Goal: Task Accomplishment & Management: Use online tool/utility

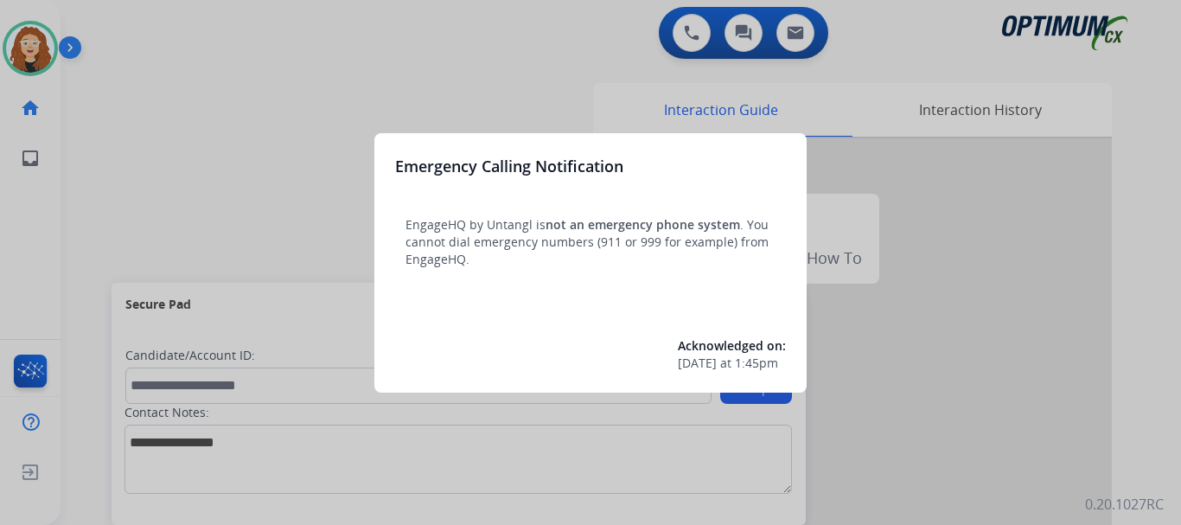
click at [149, 169] on div at bounding box center [590, 262] width 1181 height 525
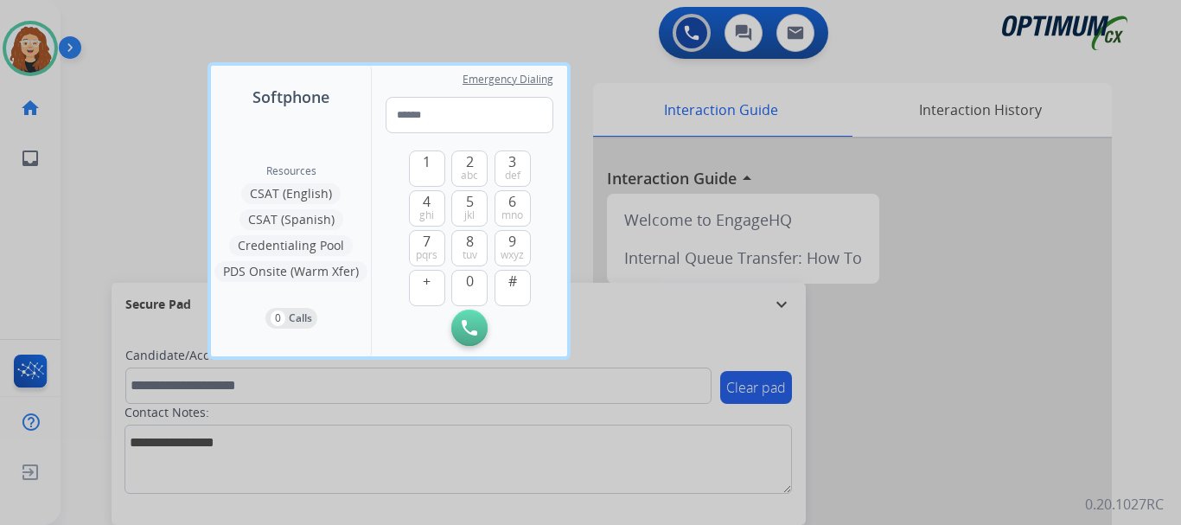
click at [111, 112] on div at bounding box center [590, 262] width 1181 height 525
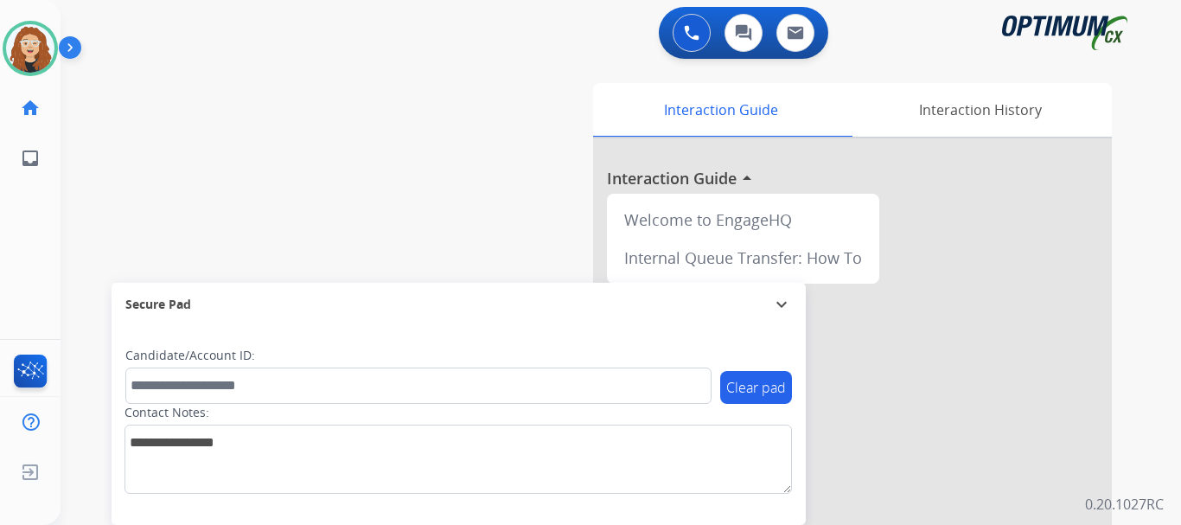
click at [85, 142] on div "swap_horiz Break voice bridge close_fullscreen Connect 3-Way Call merge_type Se…" at bounding box center [600, 422] width 1079 height 721
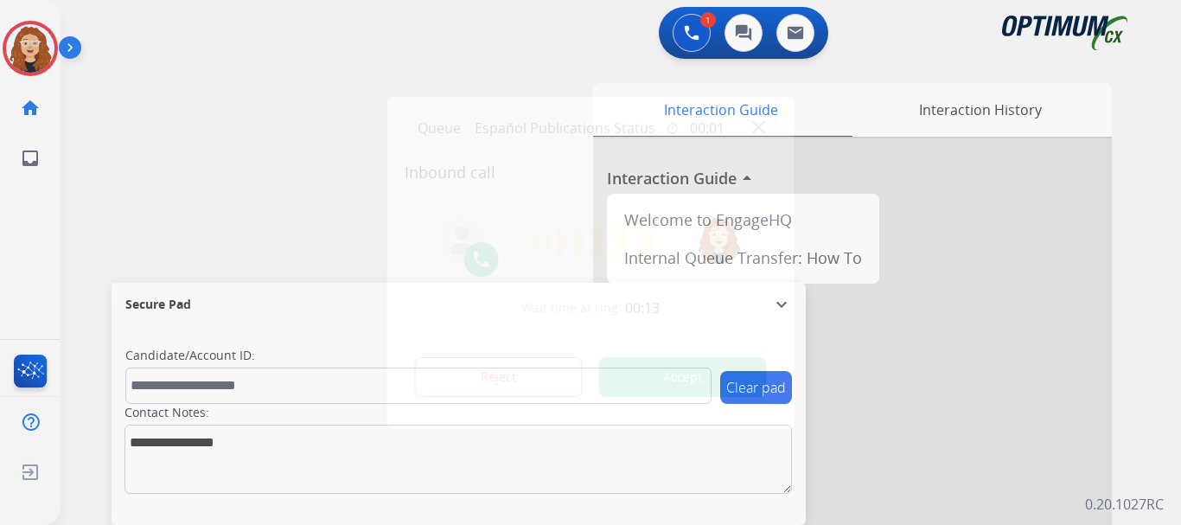
click at [692, 378] on button "Accept" at bounding box center [683, 377] width 168 height 40
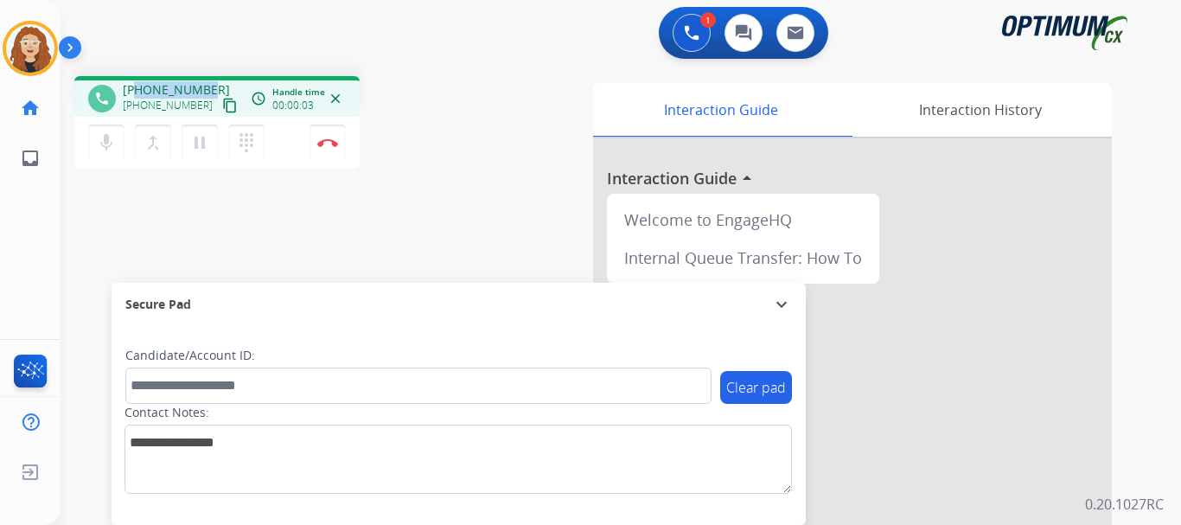
drag, startPoint x: 163, startPoint y: 88, endPoint x: 204, endPoint y: 86, distance: 40.7
click at [209, 86] on div "[PHONE_NUMBER] [PHONE_NUMBER] content_copy" at bounding box center [182, 98] width 118 height 35
copy span "7874455367"
click at [335, 149] on button "Disconnect" at bounding box center [328, 143] width 36 height 36
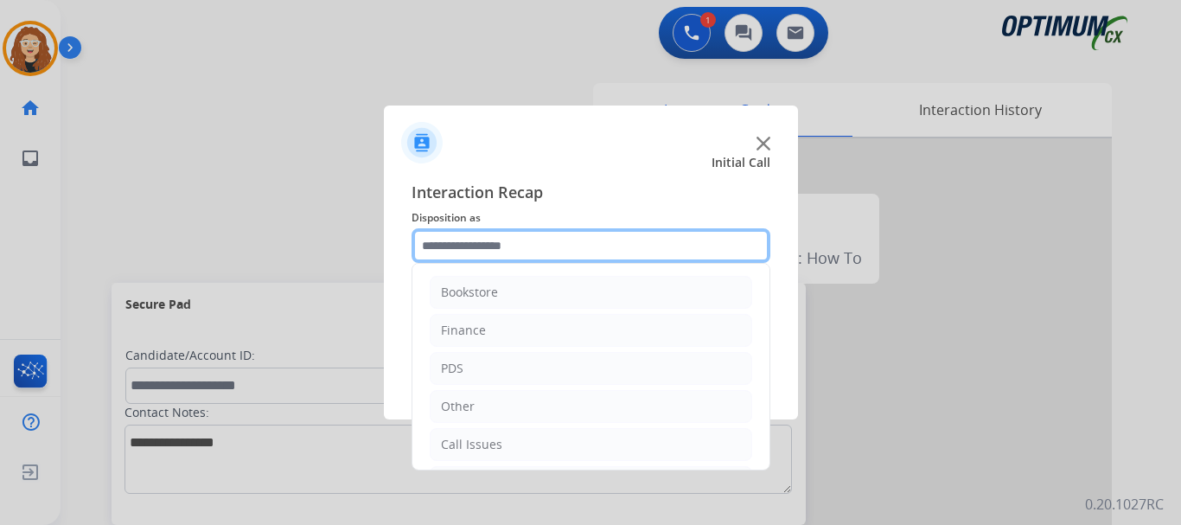
click at [497, 253] on input "text" at bounding box center [591, 245] width 359 height 35
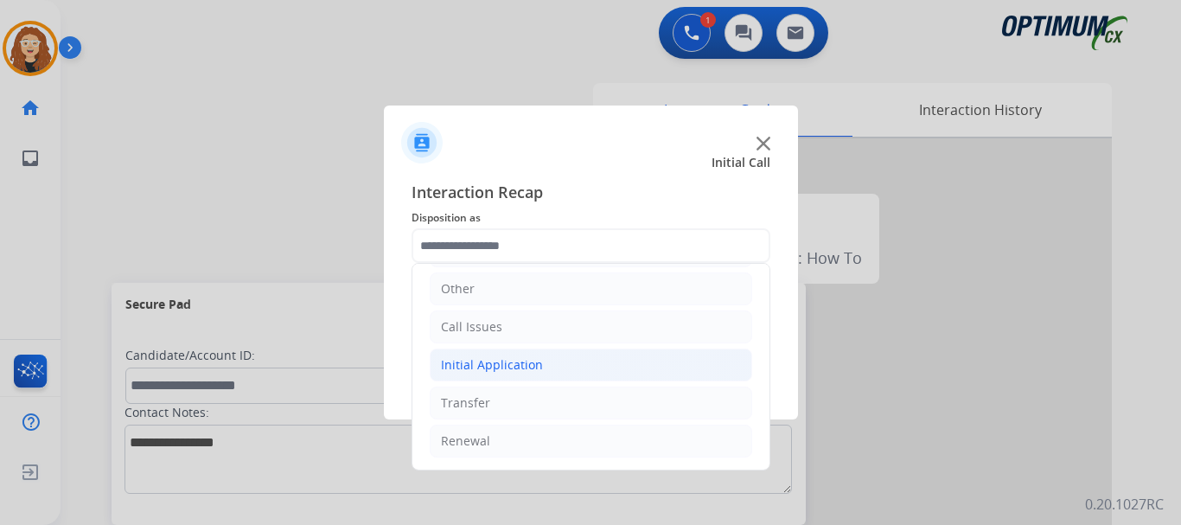
click at [541, 369] on li "Initial Application" at bounding box center [591, 364] width 323 height 33
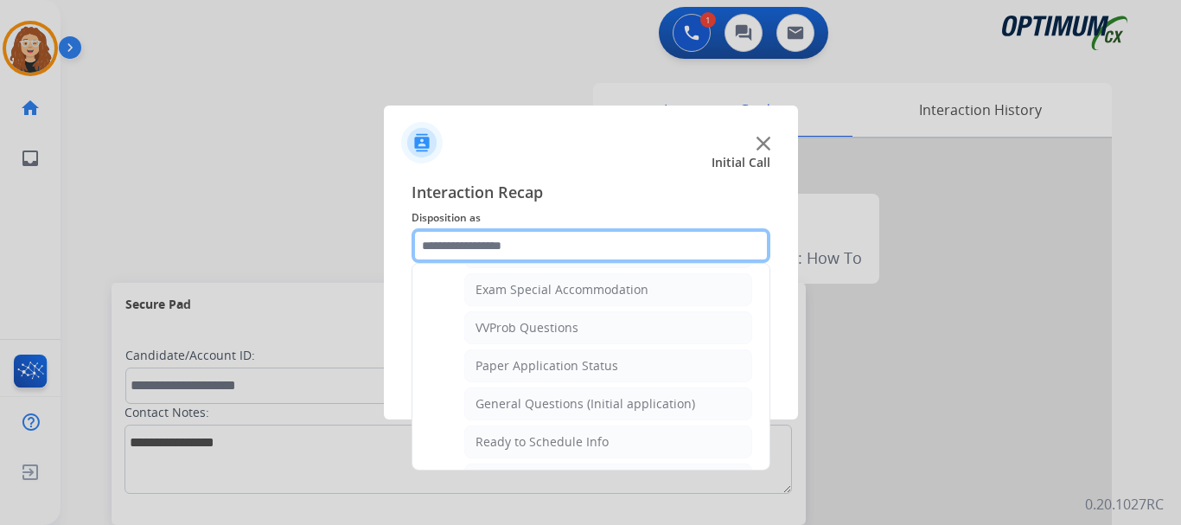
scroll to position [911, 0]
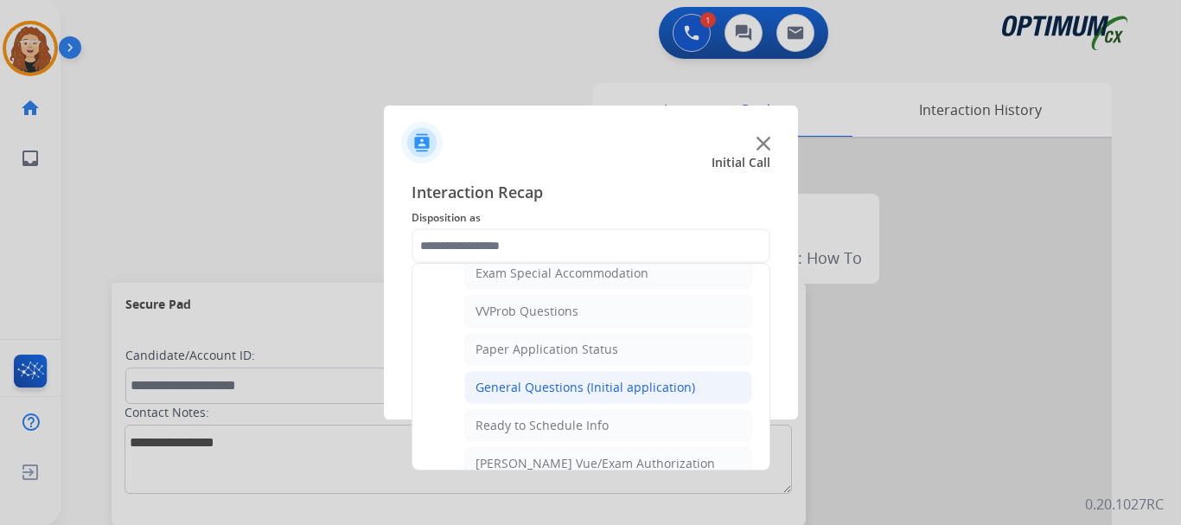
click at [636, 387] on div "General Questions (Initial application)" at bounding box center [586, 387] width 220 height 17
type input "**********"
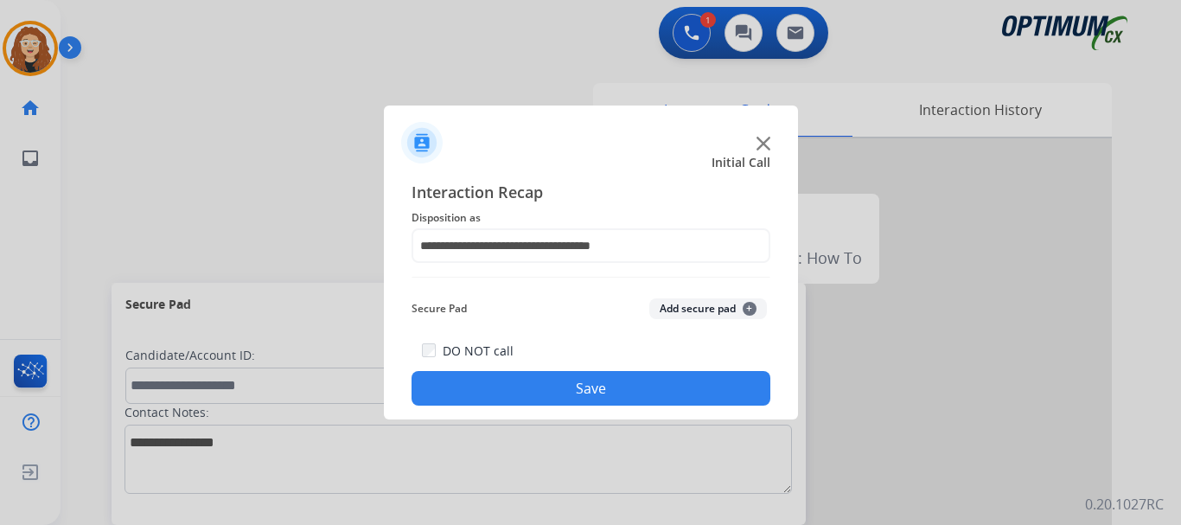
click at [636, 386] on button "Save" at bounding box center [591, 388] width 359 height 35
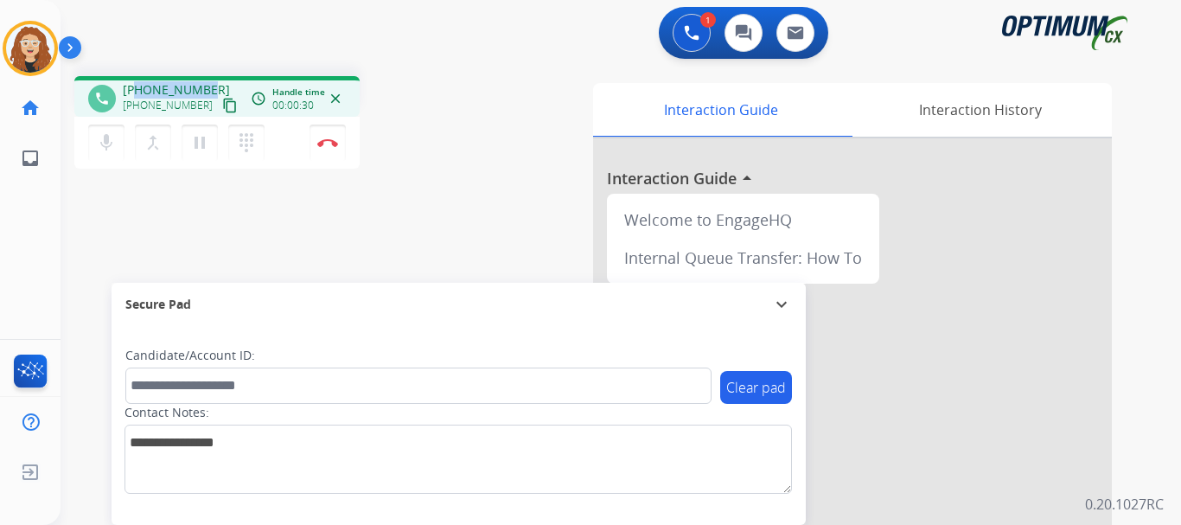
drag, startPoint x: 137, startPoint y: 90, endPoint x: 206, endPoint y: 76, distance: 69.7
click at [212, 76] on div "phone [PHONE_NUMBER] [PHONE_NUMBER] content_copy access_time Call metrics Queue…" at bounding box center [216, 96] width 285 height 41
copy span "5139708815"
click at [330, 145] on img at bounding box center [327, 142] width 21 height 9
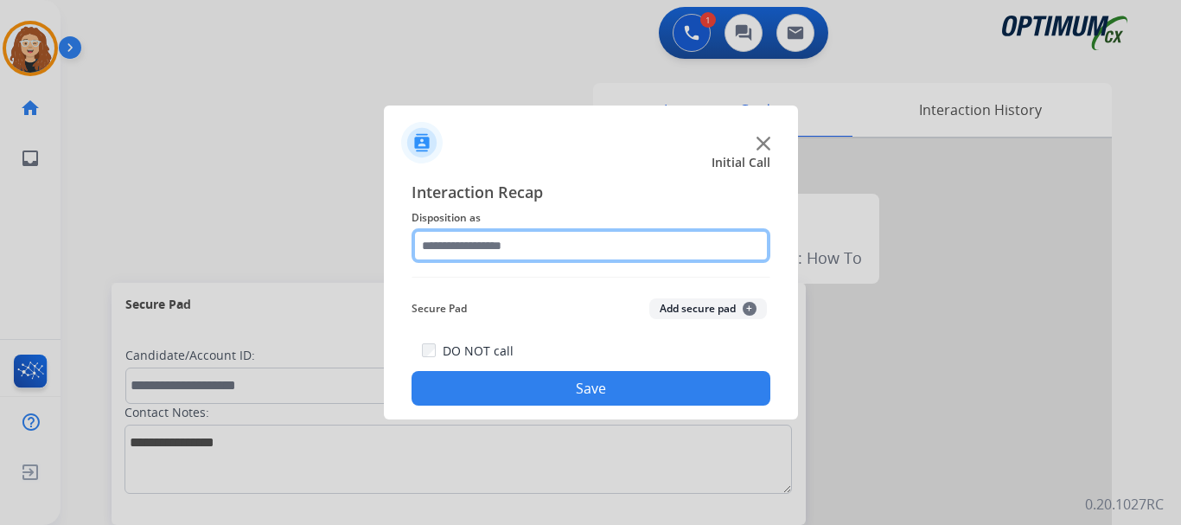
click at [499, 241] on input "text" at bounding box center [591, 245] width 359 height 35
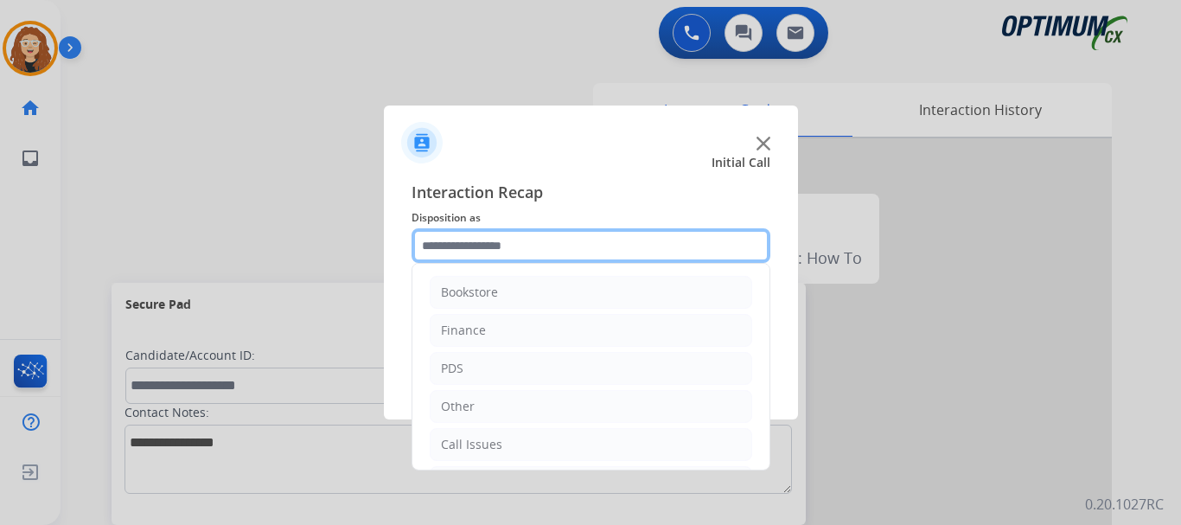
scroll to position [118, 0]
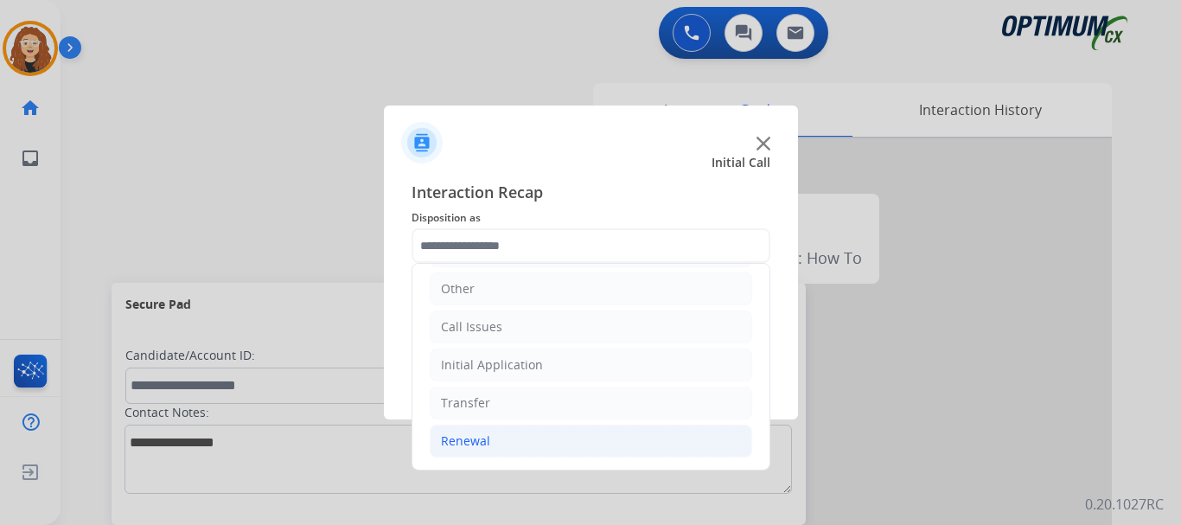
click at [495, 444] on li "Renewal" at bounding box center [591, 441] width 323 height 33
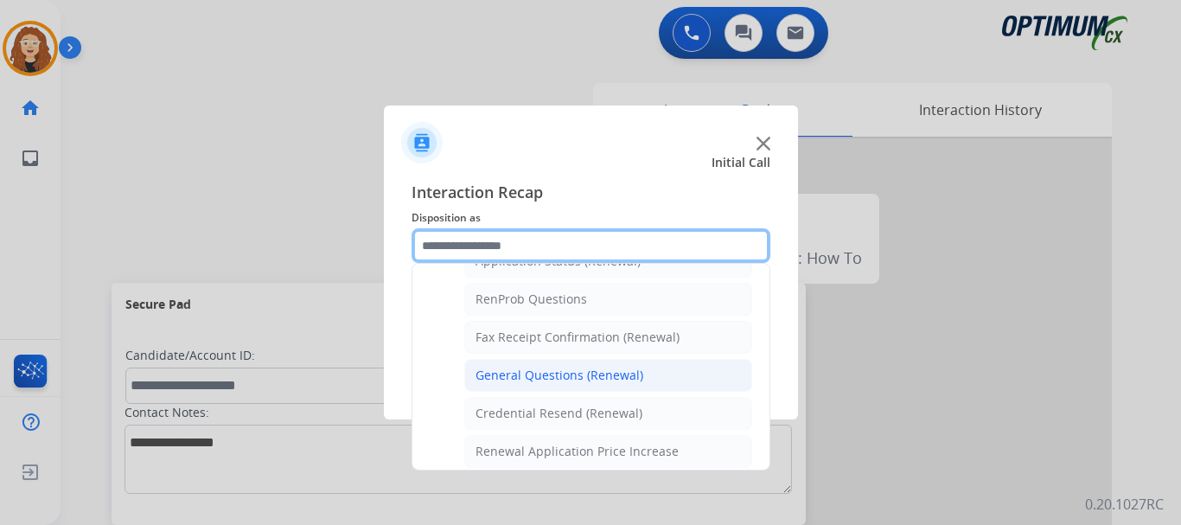
scroll to position [430, 0]
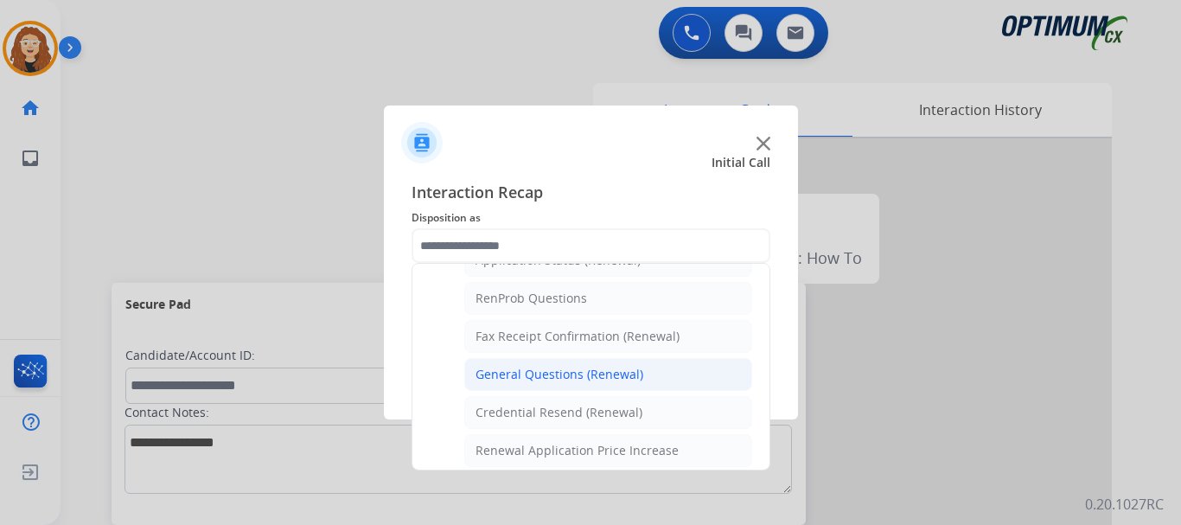
click at [625, 367] on div "General Questions (Renewal)" at bounding box center [560, 374] width 168 height 17
type input "**********"
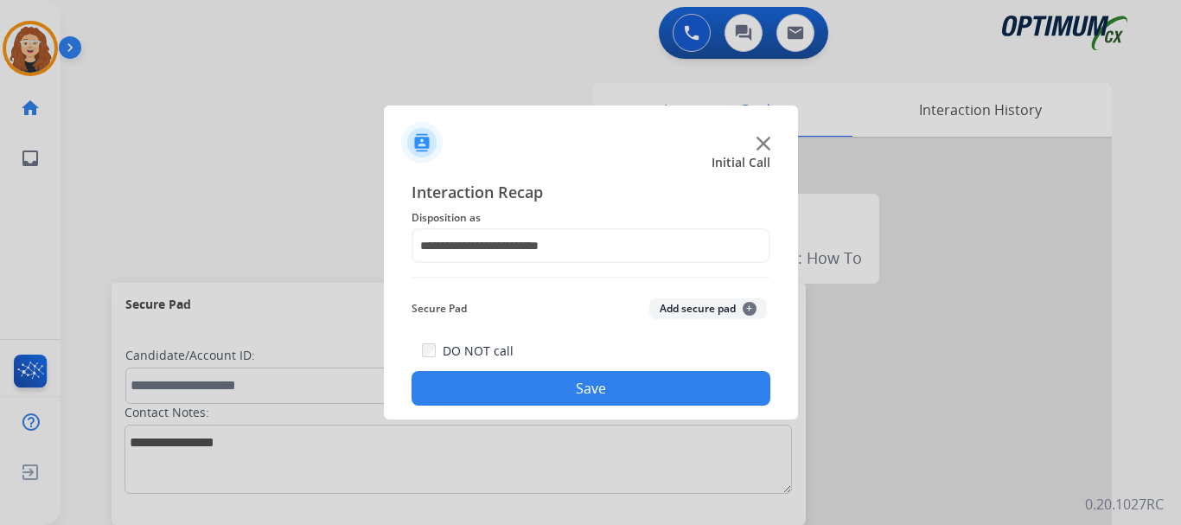
click at [604, 381] on button "Save" at bounding box center [591, 388] width 359 height 35
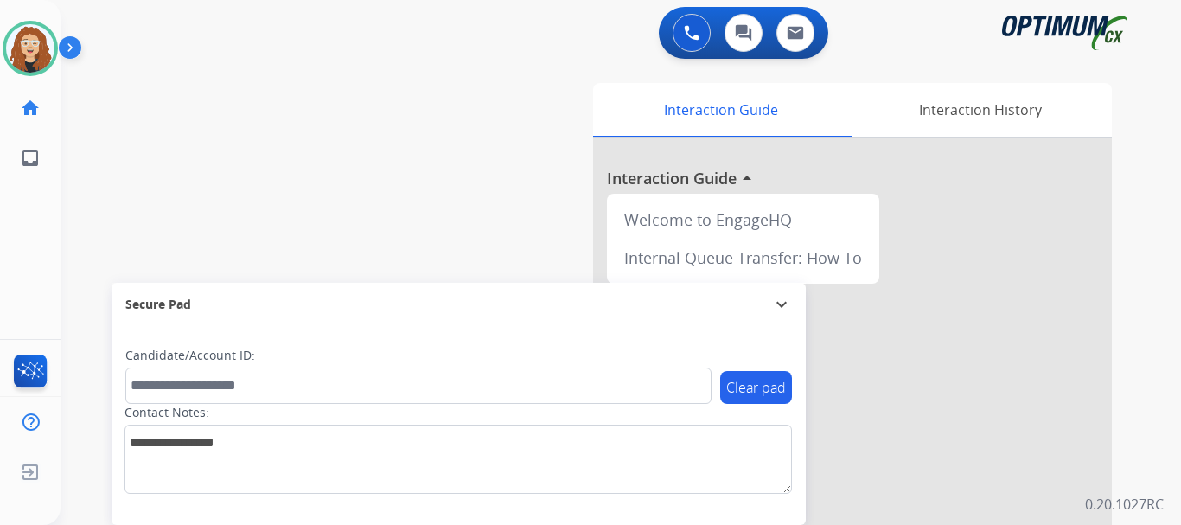
click at [73, 180] on div "swap_horiz Break voice bridge close_fullscreen Connect 3-Way Call merge_type Se…" at bounding box center [600, 422] width 1079 height 721
click at [100, 157] on div "swap_horiz Break voice bridge close_fullscreen Connect 3-Way Call merge_type Se…" at bounding box center [600, 422] width 1079 height 721
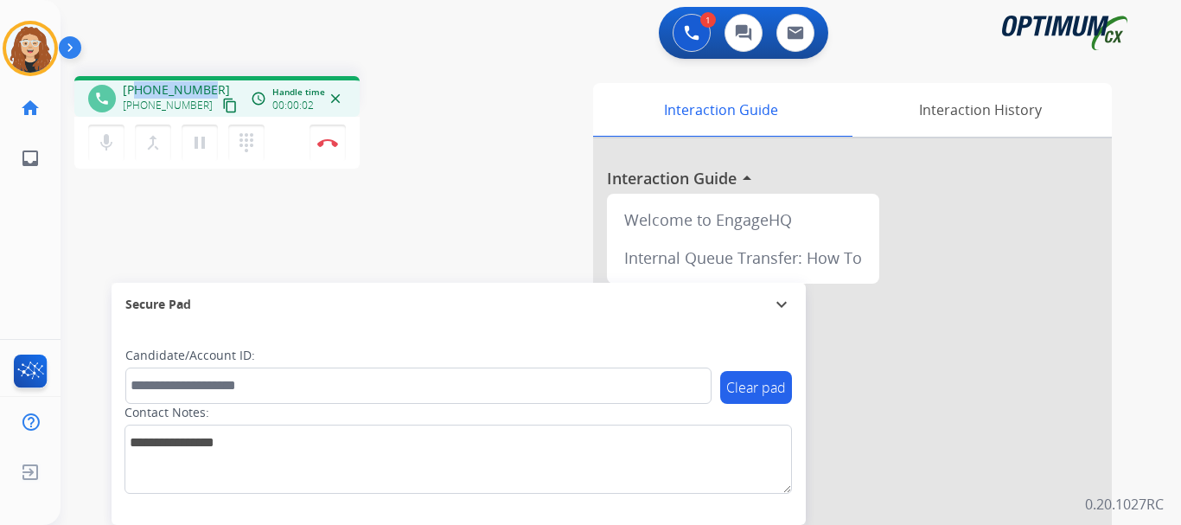
drag, startPoint x: 137, startPoint y: 90, endPoint x: 201, endPoint y: 83, distance: 64.4
click at [211, 80] on div "phone [PHONE_NUMBER] [PHONE_NUMBER] content_copy access_time Call metrics Queue…" at bounding box center [216, 96] width 285 height 41
copy span "5856385932"
click at [330, 145] on img at bounding box center [327, 142] width 21 height 9
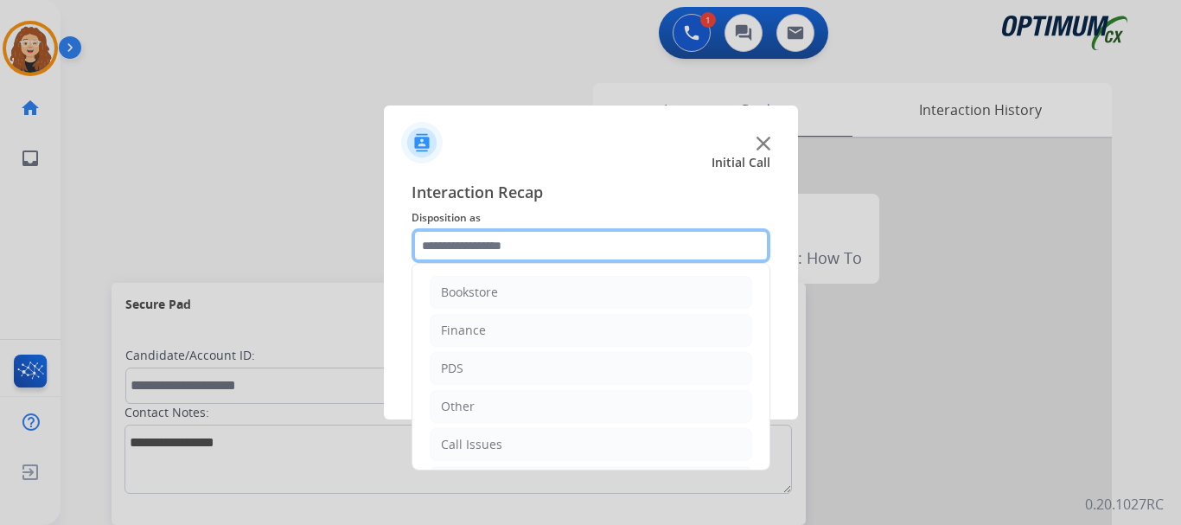
click at [493, 244] on input "text" at bounding box center [591, 245] width 359 height 35
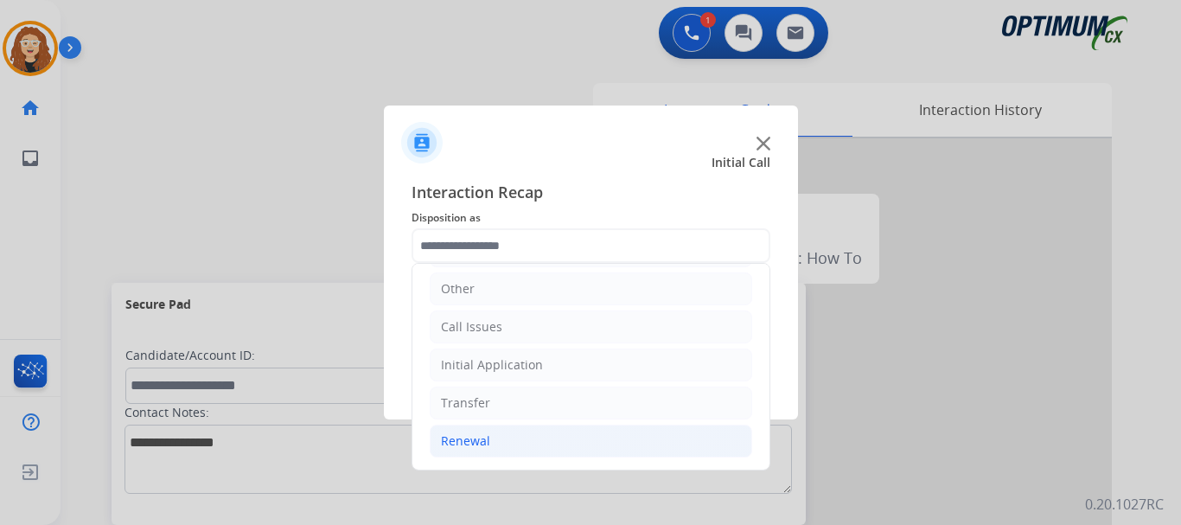
drag, startPoint x: 490, startPoint y: 448, endPoint x: 514, endPoint y: 444, distance: 24.6
click at [490, 447] on li "Renewal" at bounding box center [591, 441] width 323 height 33
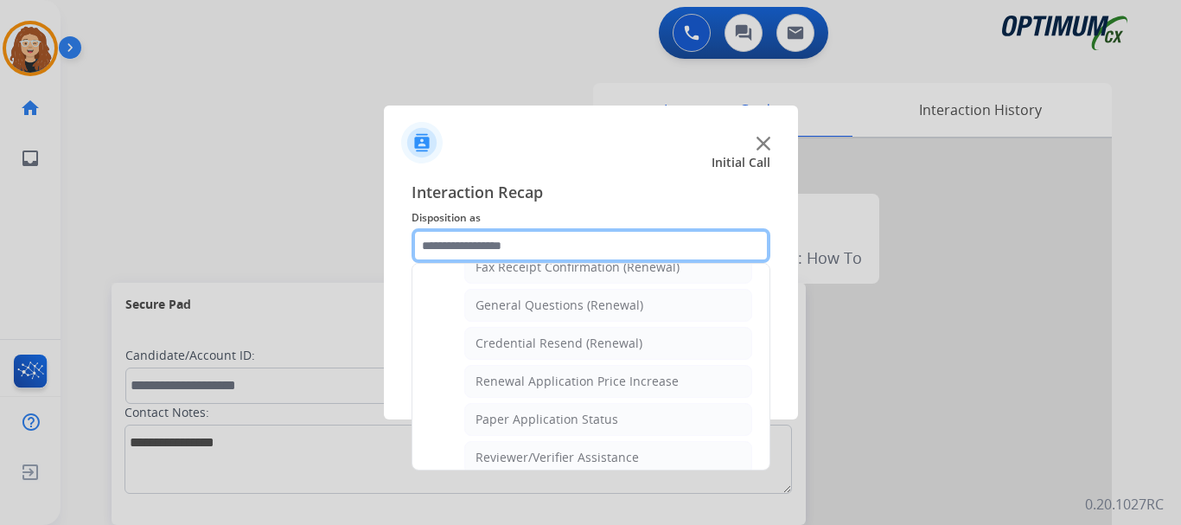
scroll to position [450, 0]
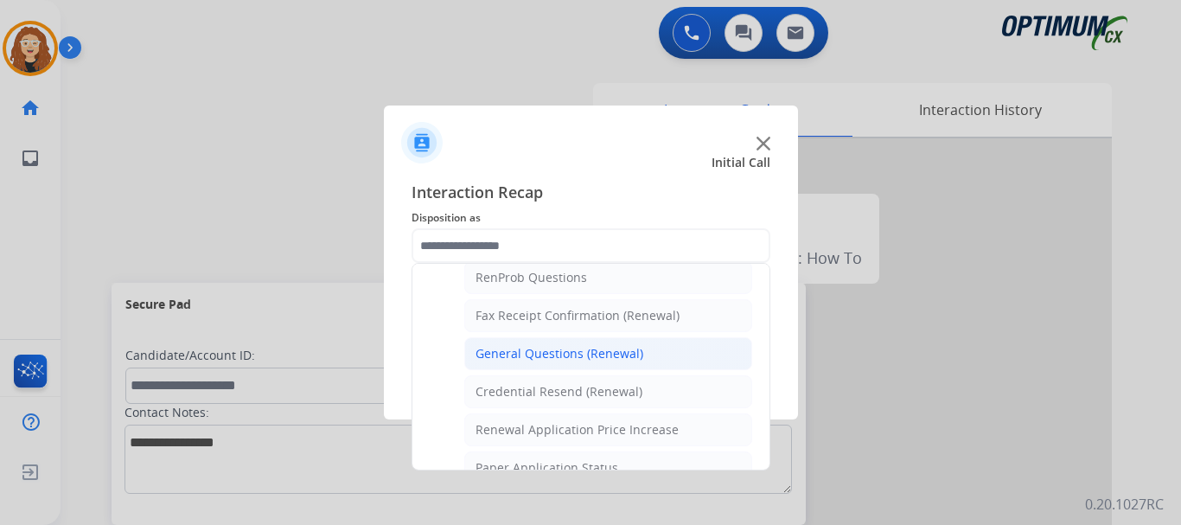
click at [606, 361] on div "General Questions (Renewal)" at bounding box center [560, 353] width 168 height 17
type input "**********"
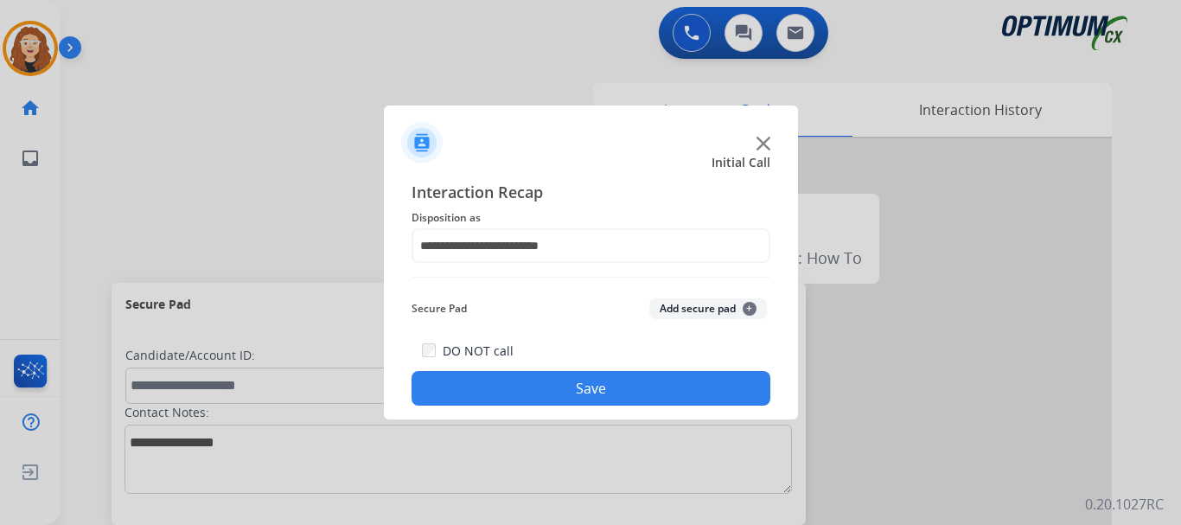
click at [596, 384] on button "Save" at bounding box center [591, 388] width 359 height 35
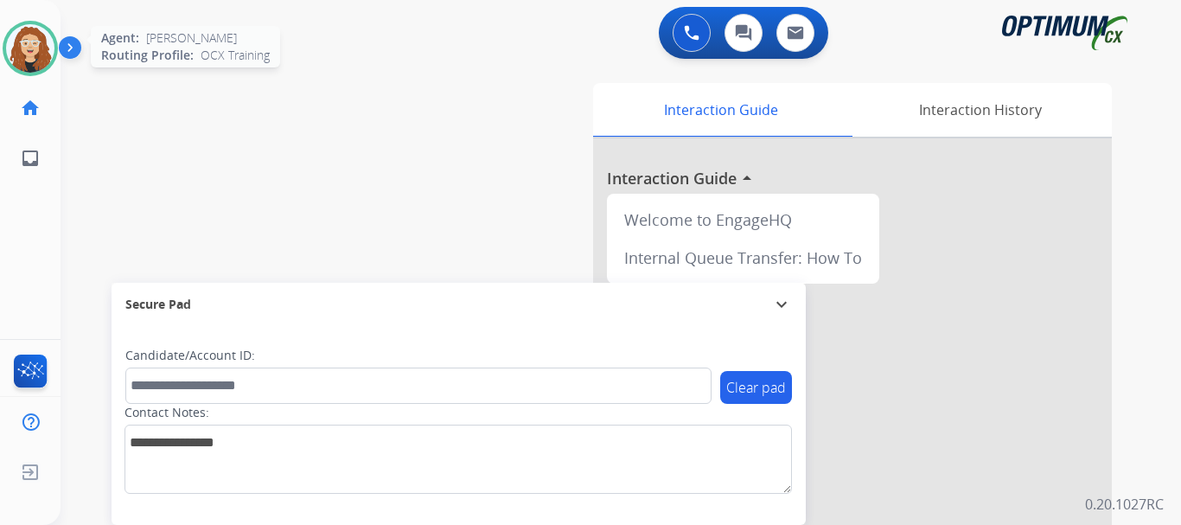
click at [26, 51] on img at bounding box center [30, 48] width 48 height 48
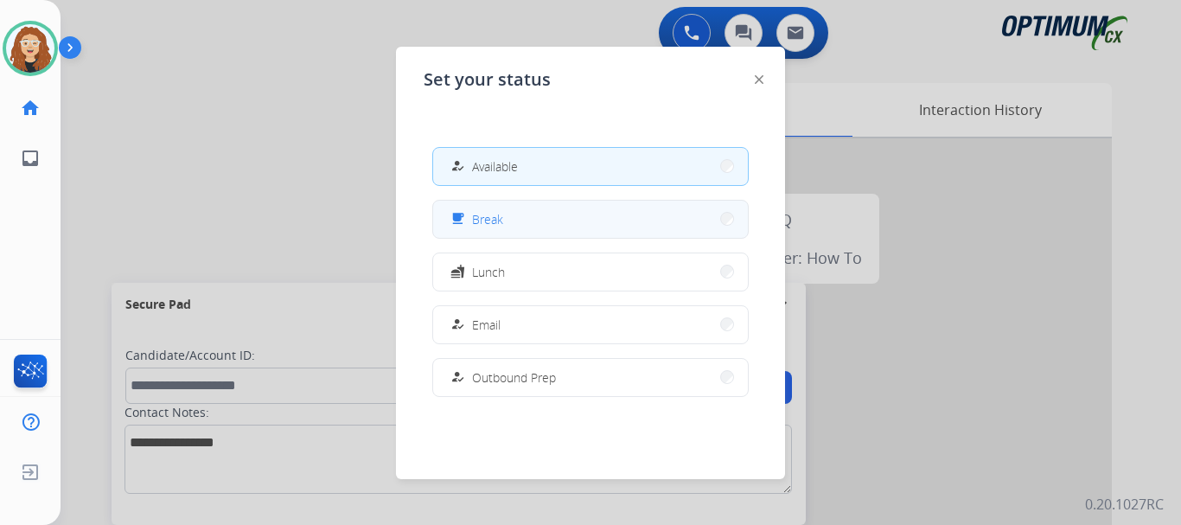
click at [499, 219] on span "Break" at bounding box center [487, 219] width 31 height 18
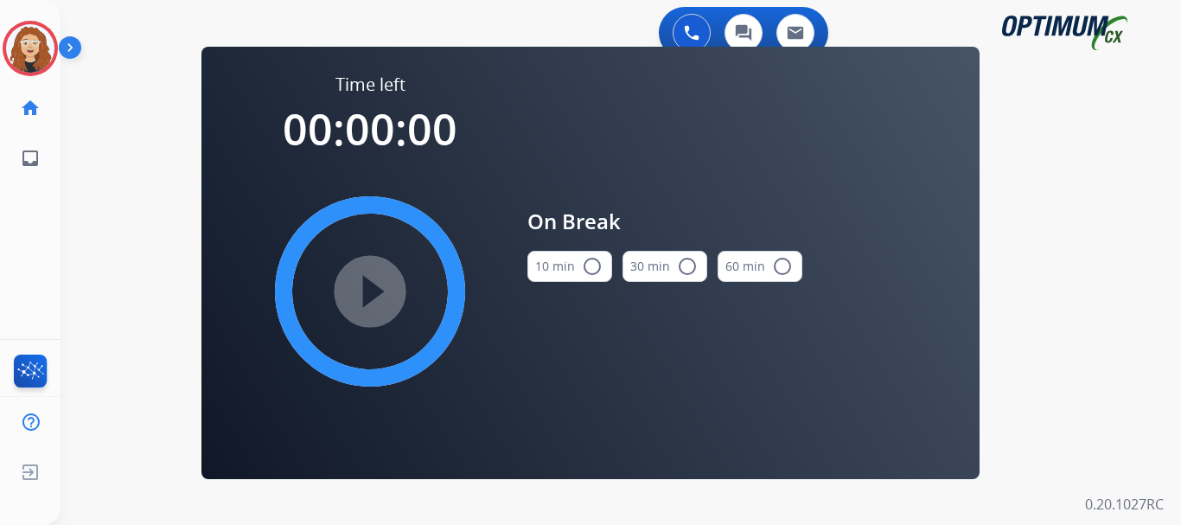
click at [592, 265] on mat-icon "radio_button_unchecked" at bounding box center [592, 266] width 21 height 21
click at [380, 296] on mat-icon "play_circle_filled" at bounding box center [370, 291] width 21 height 21
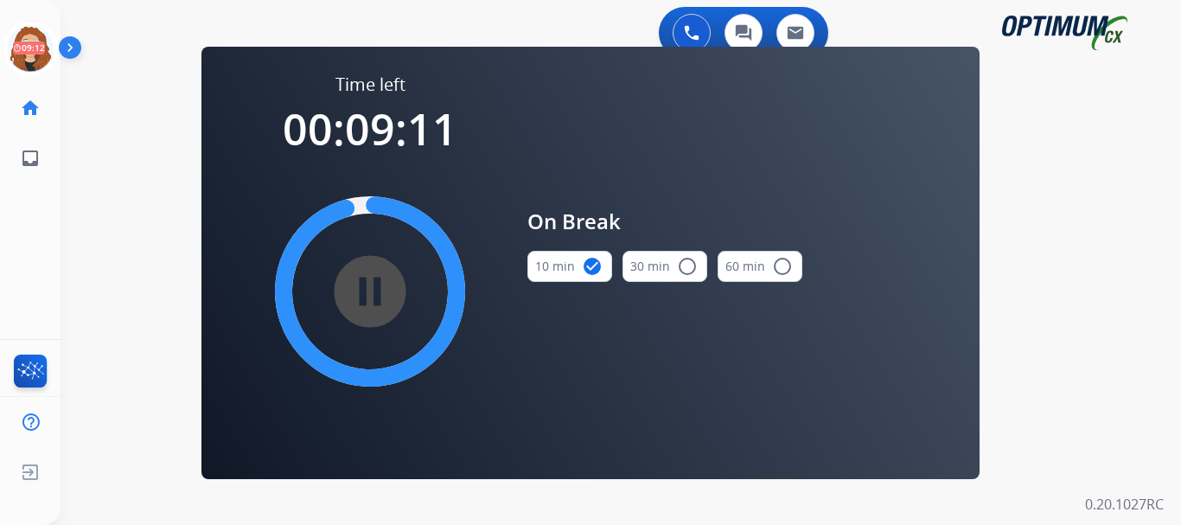
click at [107, 95] on div "swap_horiz Break voice bridge close_fullscreen Connect 3-Way Call merge_type Se…" at bounding box center [600, 103] width 1079 height 83
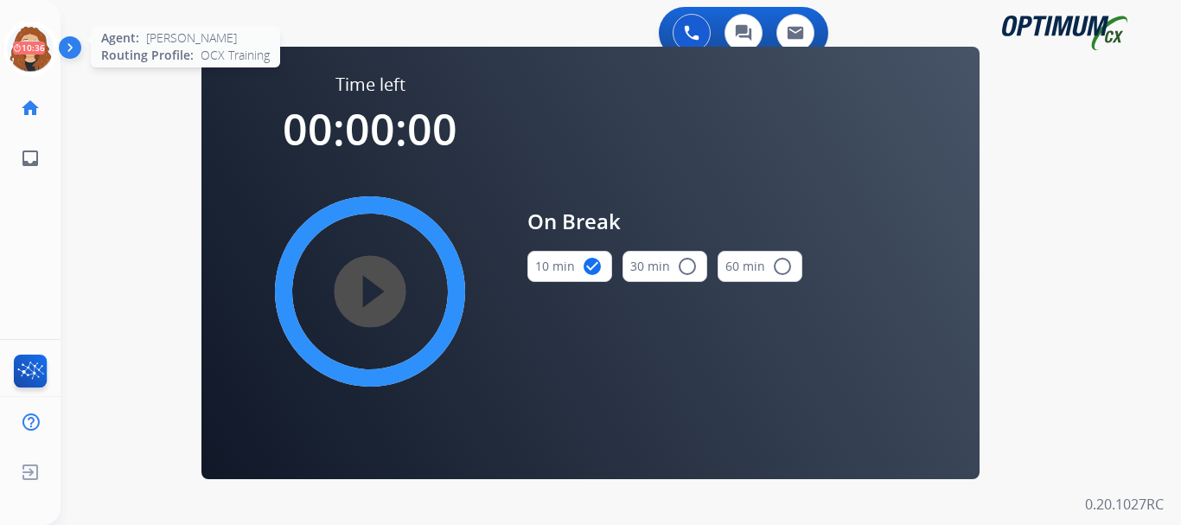
click at [18, 39] on icon at bounding box center [31, 49] width 56 height 56
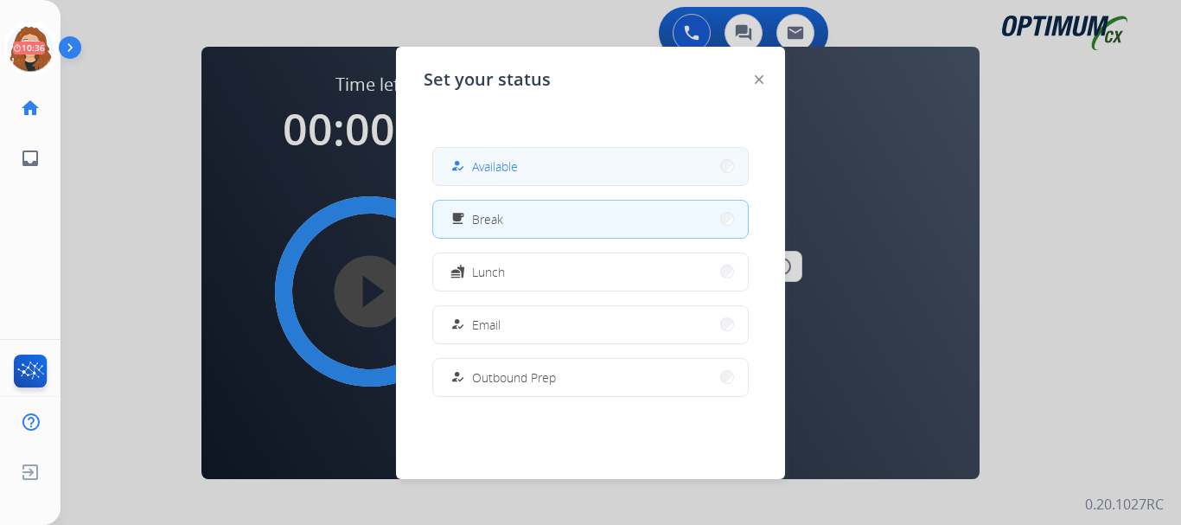
click at [526, 165] on button "how_to_reg Available" at bounding box center [590, 166] width 315 height 37
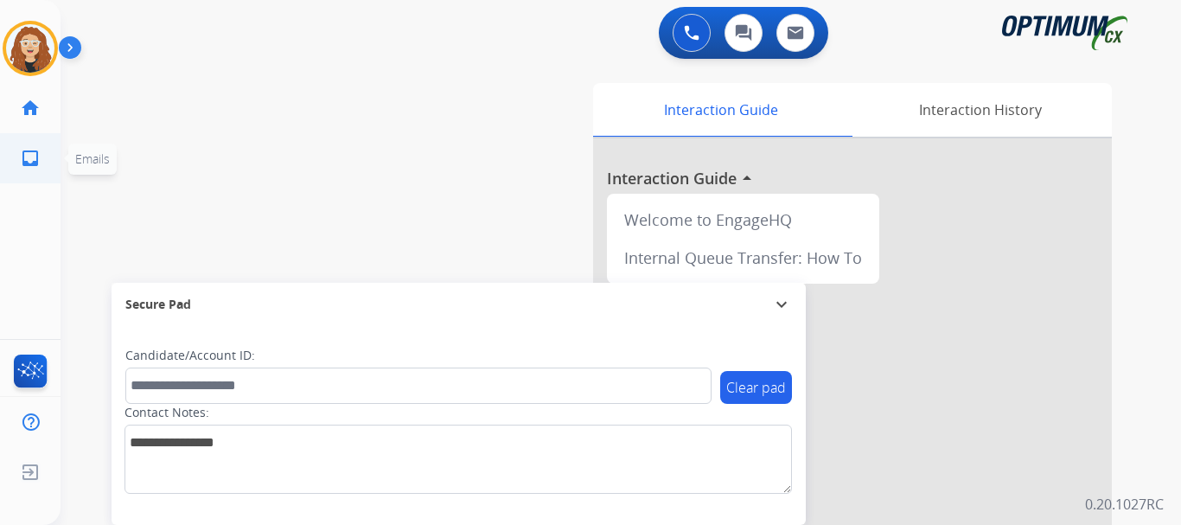
click at [57, 169] on ul "inbox Emails Emails" at bounding box center [30, 158] width 61 height 50
click at [104, 144] on div "swap_horiz Break voice bridge close_fullscreen Connect 3-Way Call merge_type Se…" at bounding box center [600, 422] width 1079 height 721
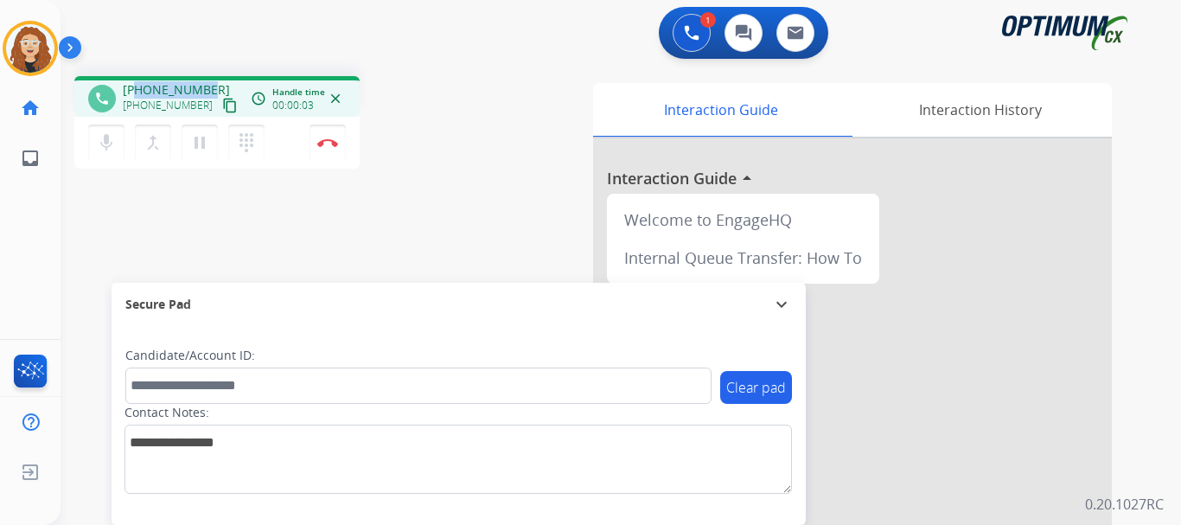
drag, startPoint x: 135, startPoint y: 87, endPoint x: 209, endPoint y: 83, distance: 74.5
click at [209, 83] on div "[PHONE_NUMBER] [PHONE_NUMBER] content_copy" at bounding box center [182, 98] width 118 height 35
copy span "7186076869"
click at [332, 147] on button "Disconnect" at bounding box center [328, 143] width 36 height 36
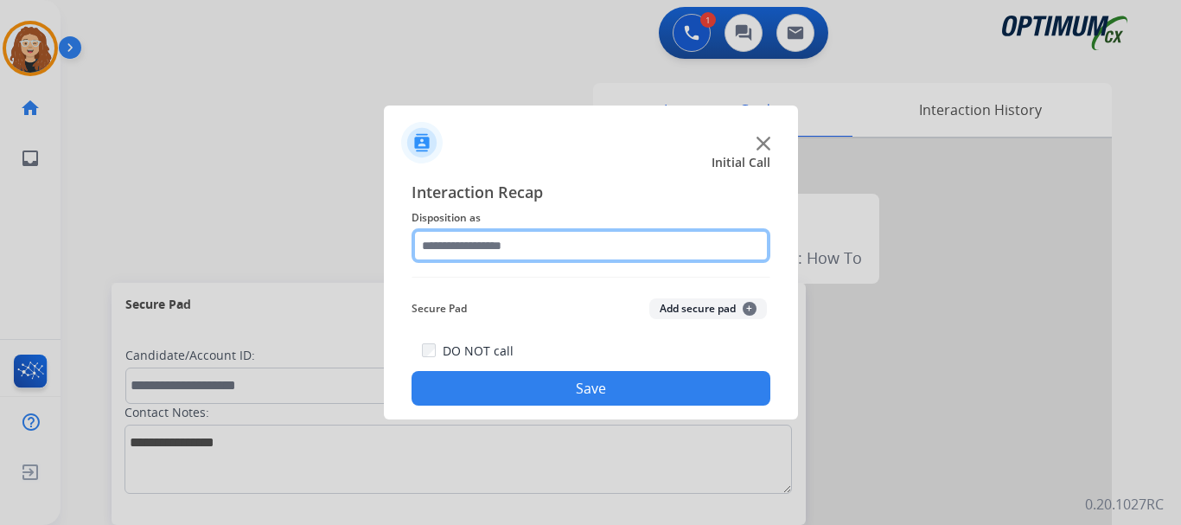
click at [519, 247] on input "text" at bounding box center [591, 245] width 359 height 35
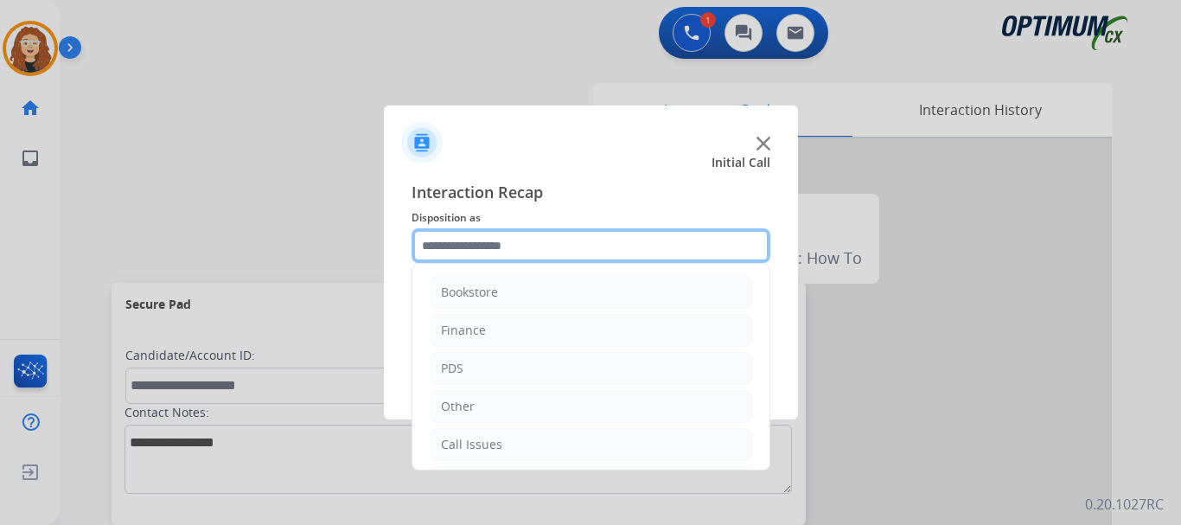
scroll to position [118, 0]
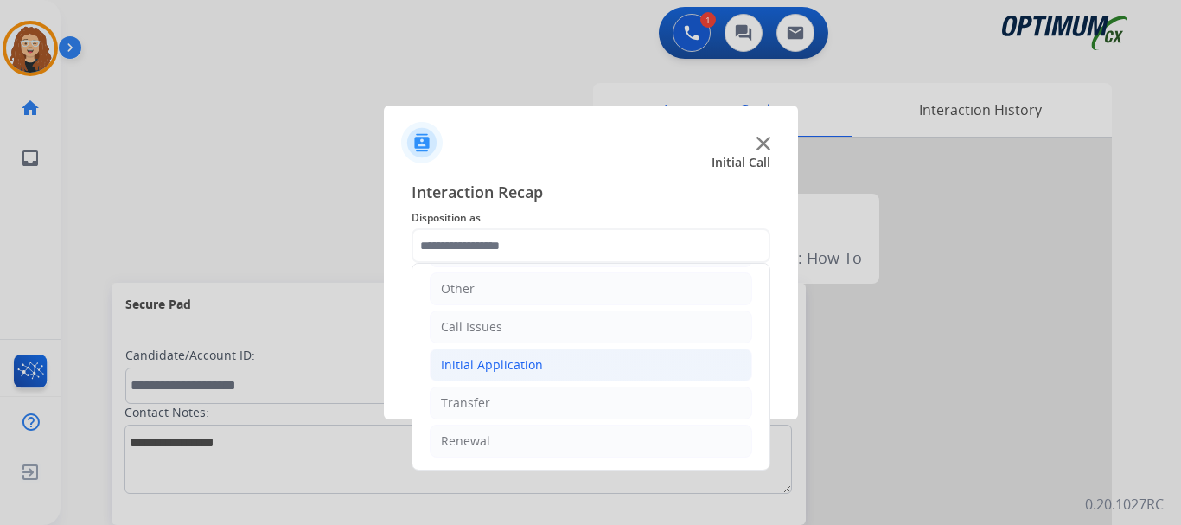
click at [503, 366] on div "Initial Application" at bounding box center [492, 364] width 102 height 17
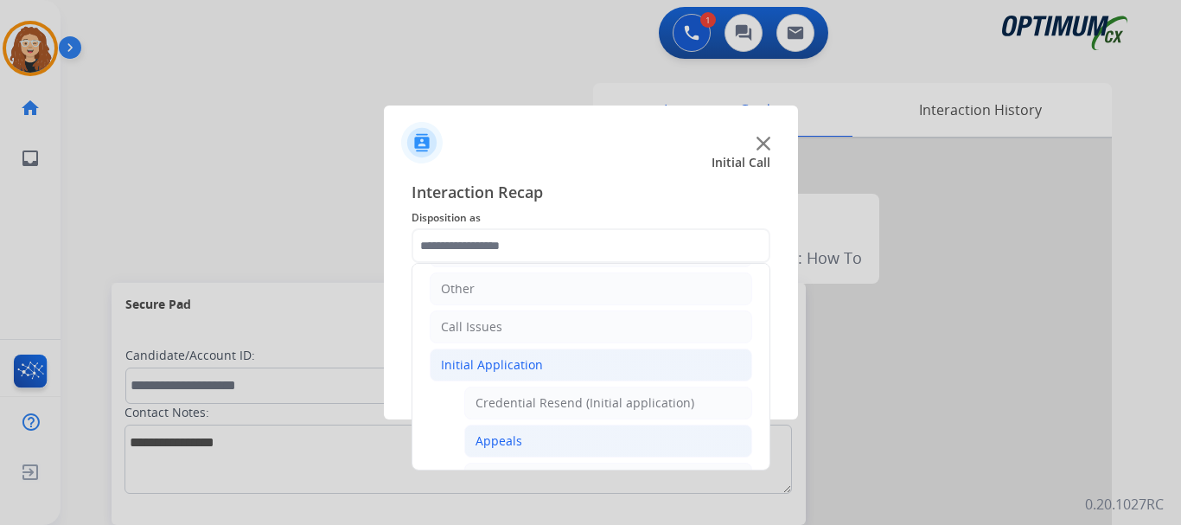
click at [509, 441] on div "Appeals" at bounding box center [499, 440] width 47 height 17
type input "*******"
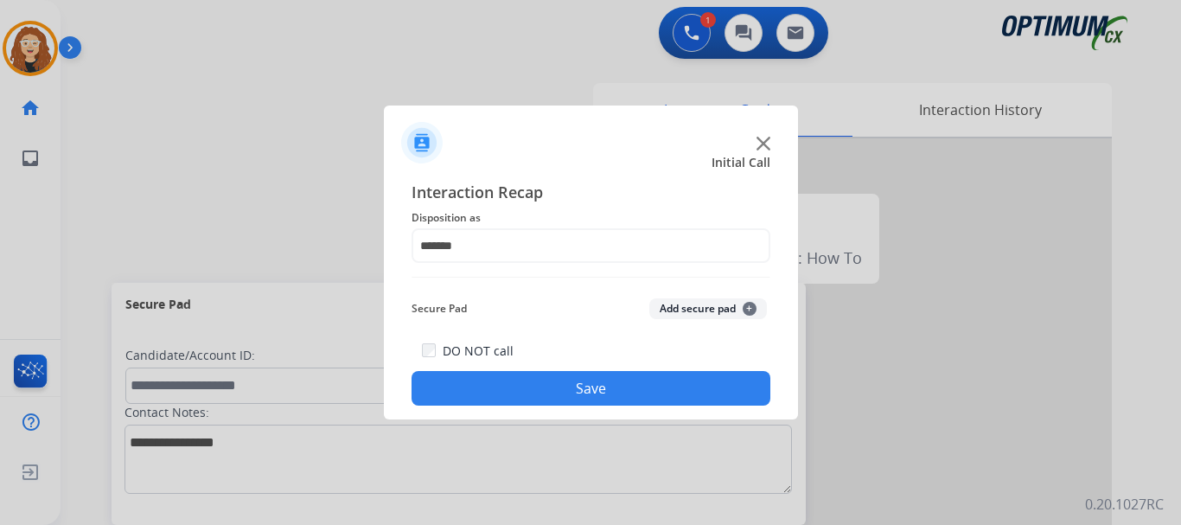
click at [541, 376] on button "Save" at bounding box center [591, 388] width 359 height 35
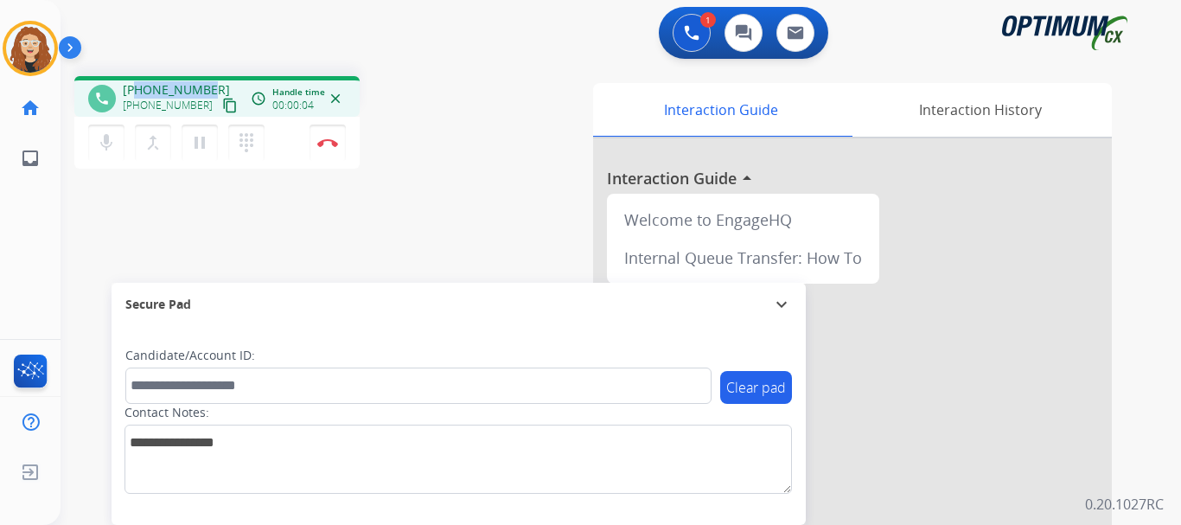
drag, startPoint x: 134, startPoint y: 88, endPoint x: 204, endPoint y: 82, distance: 70.3
click at [210, 79] on div "phone [PHONE_NUMBER] [PHONE_NUMBER] content_copy access_time Call metrics Queue…" at bounding box center [216, 96] width 285 height 41
copy span "3373482784"
click at [330, 146] on img at bounding box center [327, 142] width 21 height 9
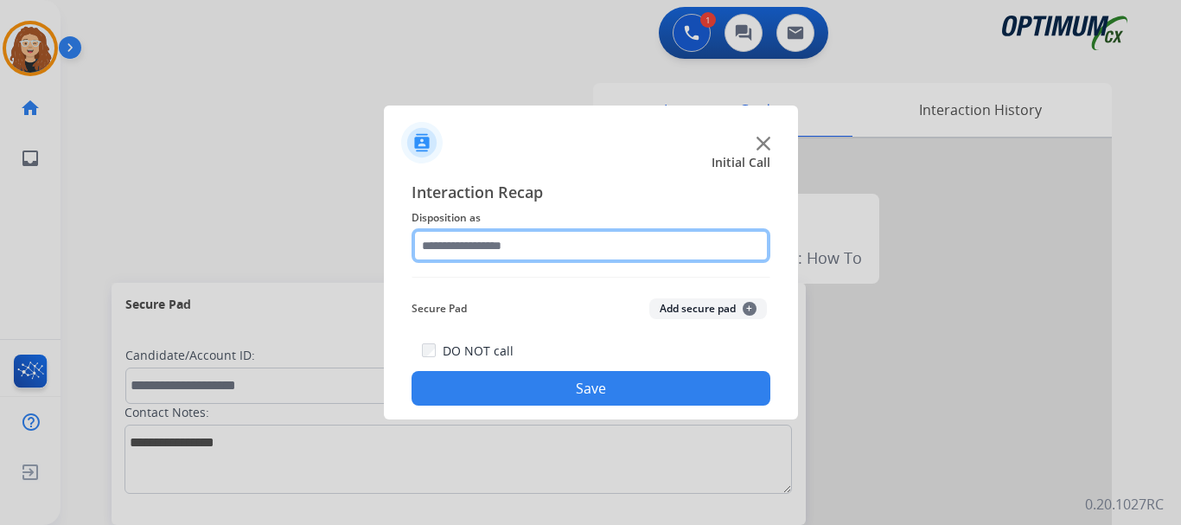
click at [502, 246] on input "text" at bounding box center [591, 245] width 359 height 35
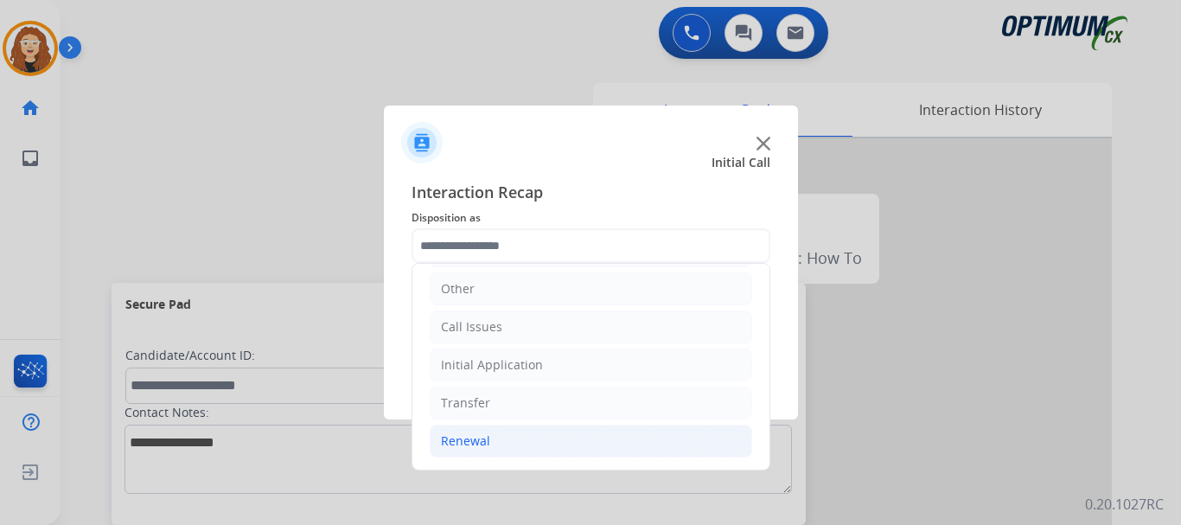
drag, startPoint x: 521, startPoint y: 444, endPoint x: 558, endPoint y: 444, distance: 36.3
click at [521, 443] on li "Renewal" at bounding box center [591, 441] width 323 height 33
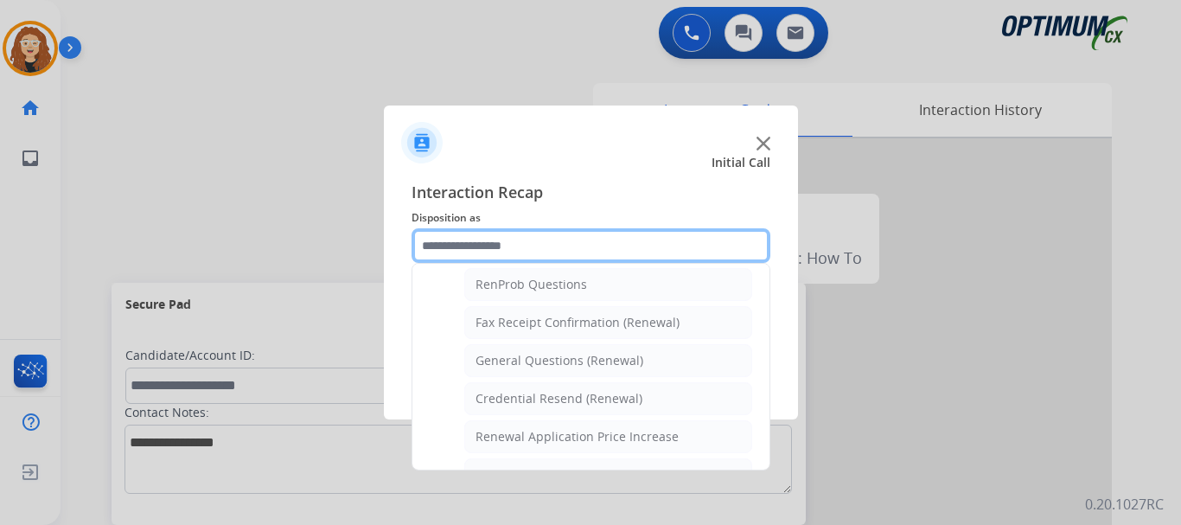
scroll to position [451, 0]
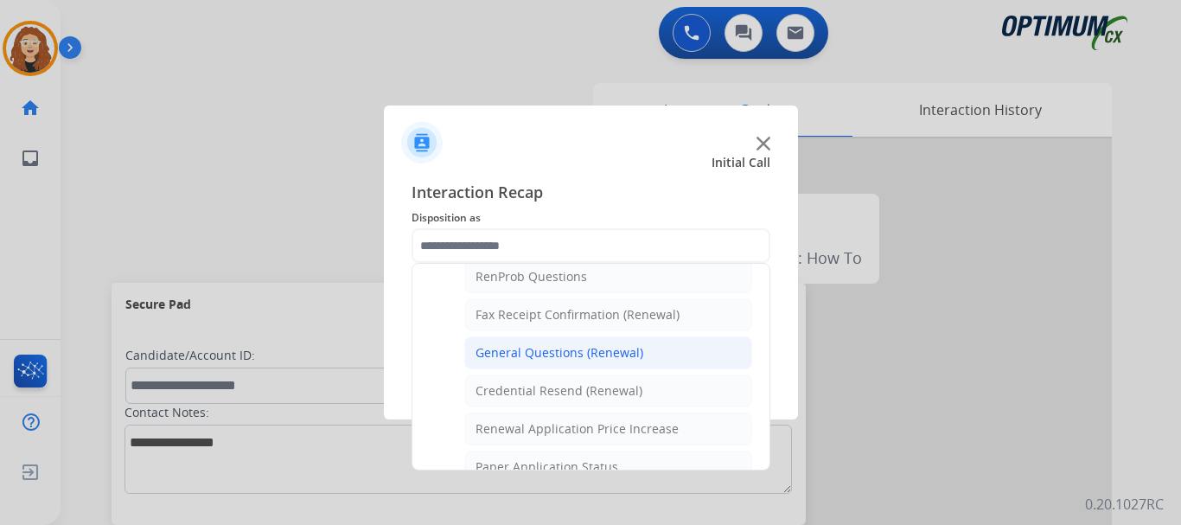
click at [599, 355] on div "General Questions (Renewal)" at bounding box center [560, 352] width 168 height 17
type input "**********"
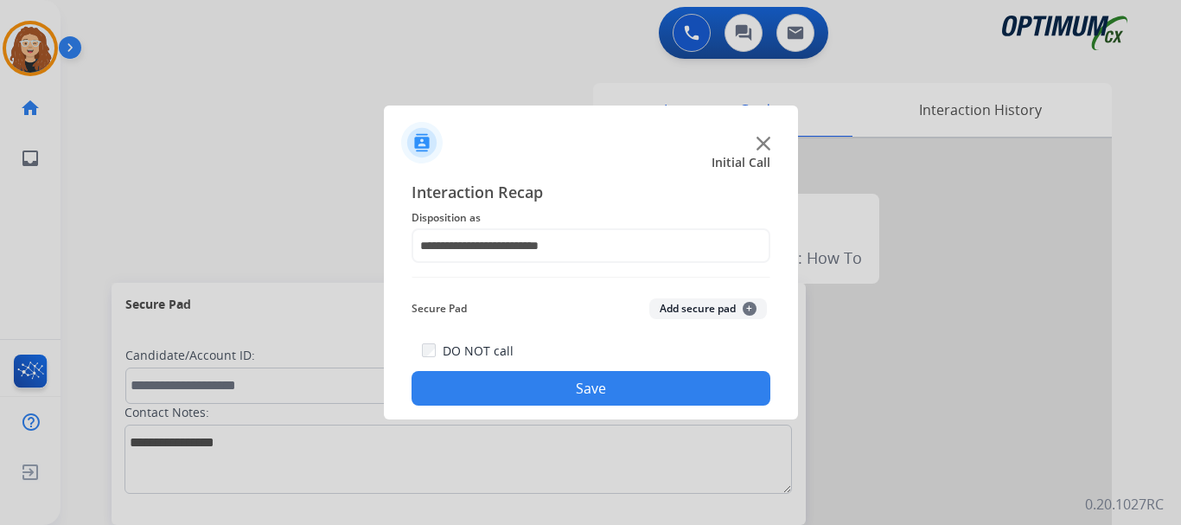
click at [576, 387] on button "Save" at bounding box center [591, 388] width 359 height 35
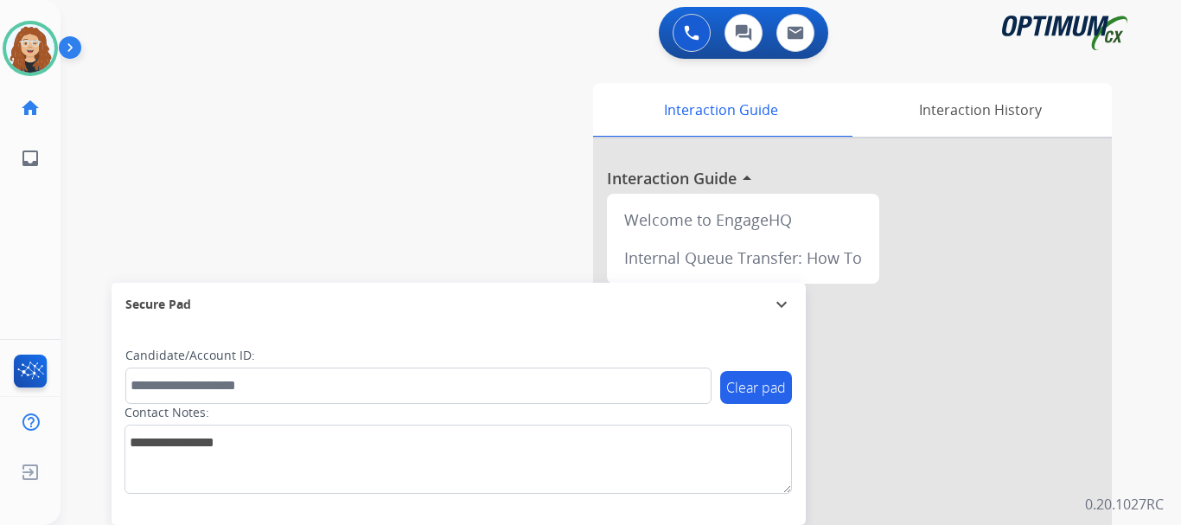
click at [310, 112] on div "swap_horiz Break voice bridge close_fullscreen Connect 3-Way Call merge_type Se…" at bounding box center [600, 422] width 1079 height 721
click at [96, 201] on div "swap_horiz Break voice bridge close_fullscreen Connect 3-Way Call merge_type Se…" at bounding box center [600, 422] width 1079 height 721
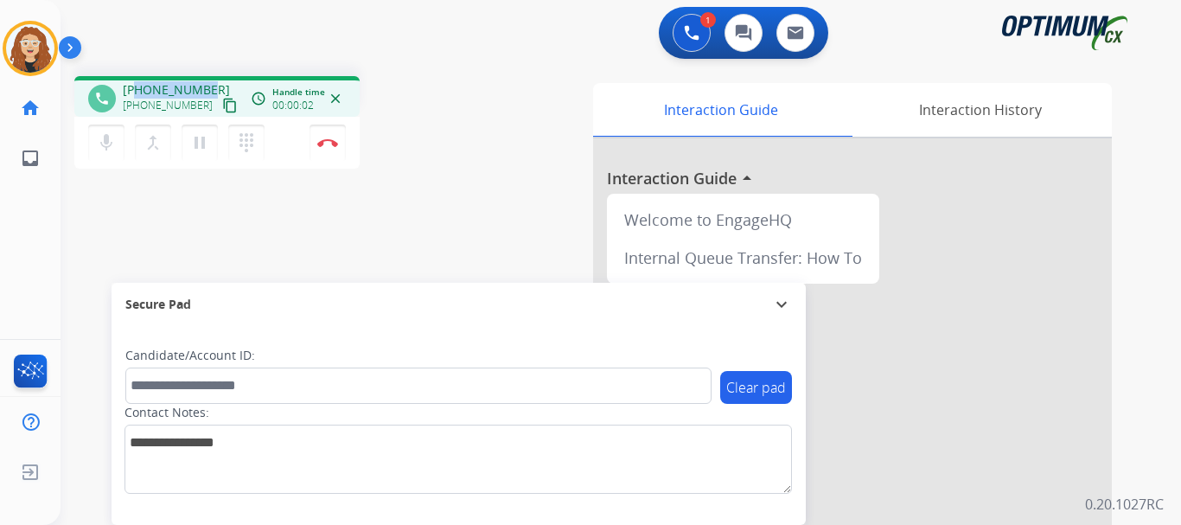
drag, startPoint x: 137, startPoint y: 88, endPoint x: 208, endPoint y: 81, distance: 70.4
click at [208, 81] on div "[PHONE_NUMBER] [PHONE_NUMBER] content_copy" at bounding box center [182, 98] width 118 height 35
copy span "2029137171"
click at [328, 146] on img at bounding box center [327, 142] width 21 height 9
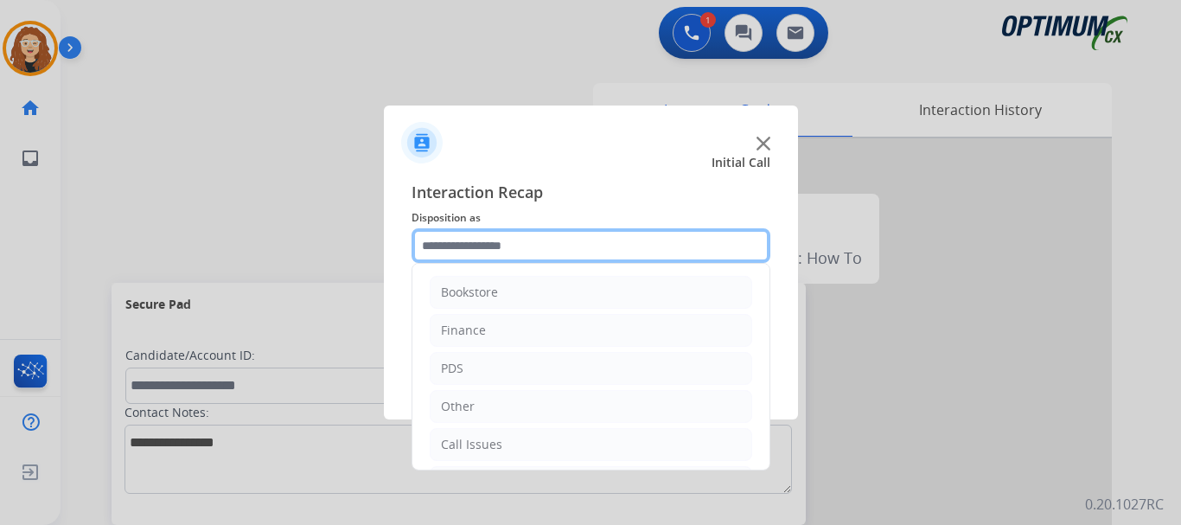
click at [469, 235] on input "text" at bounding box center [591, 245] width 359 height 35
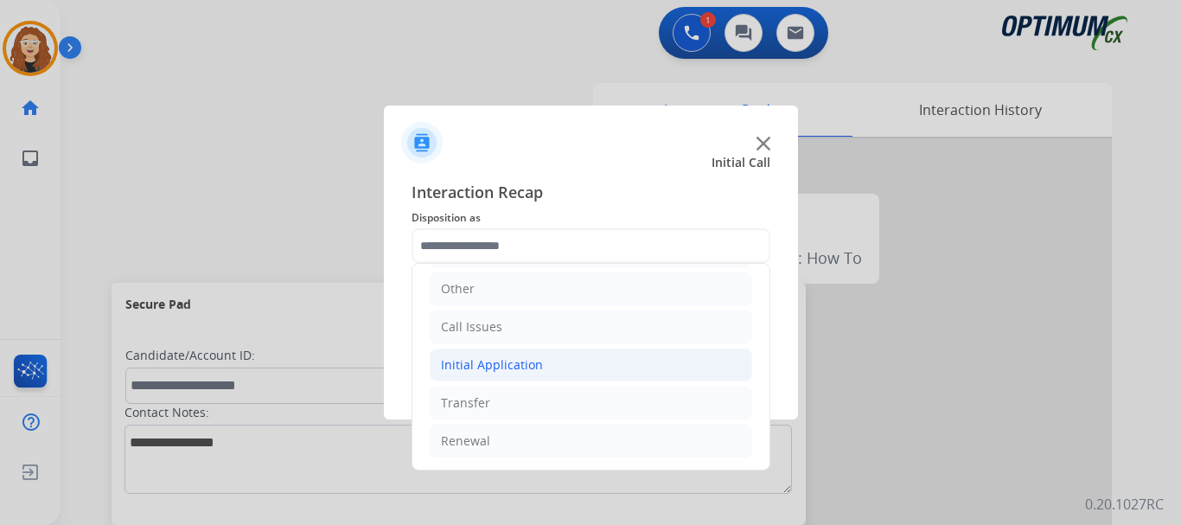
click at [499, 366] on div "Initial Application" at bounding box center [492, 364] width 102 height 17
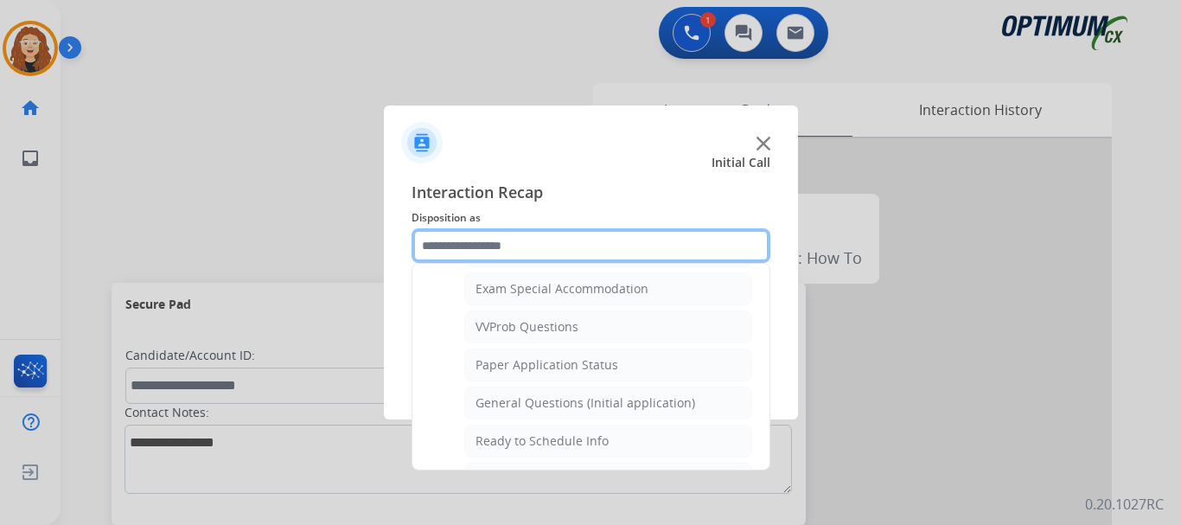
scroll to position [922, 0]
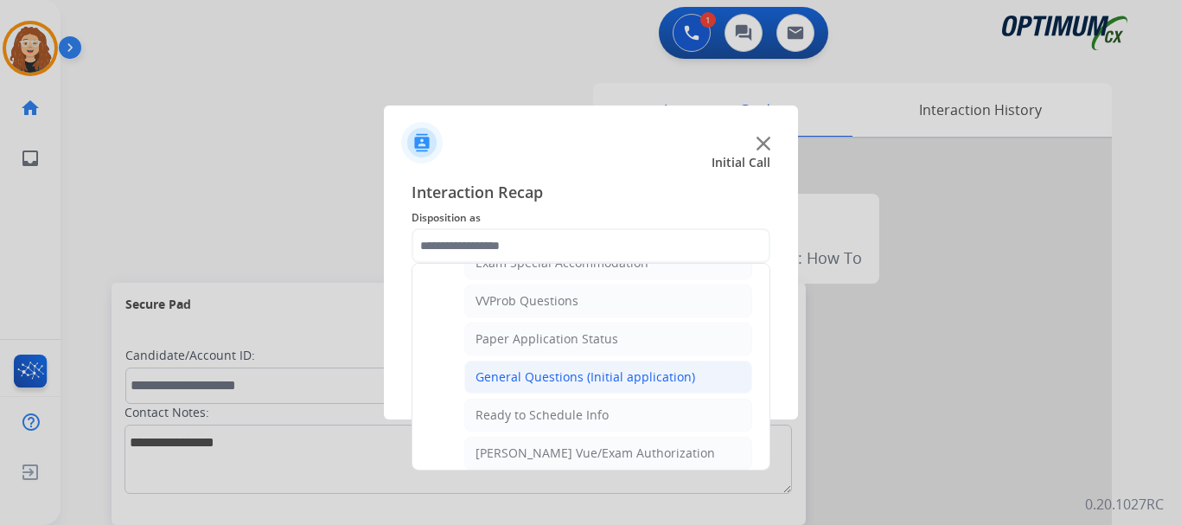
click at [627, 380] on div "General Questions (Initial application)" at bounding box center [586, 376] width 220 height 17
type input "**********"
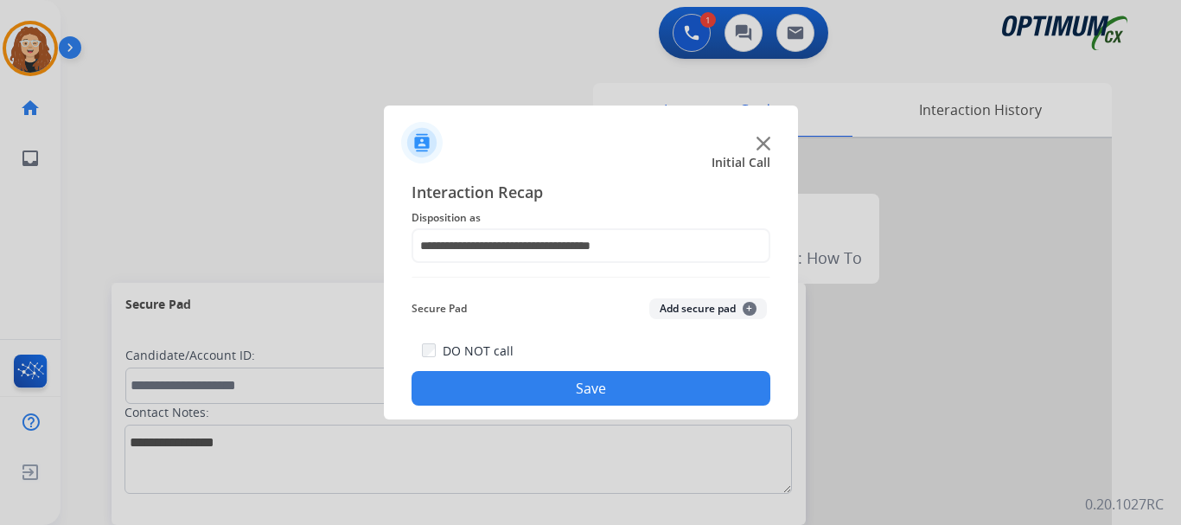
click at [627, 380] on button "Save" at bounding box center [591, 388] width 359 height 35
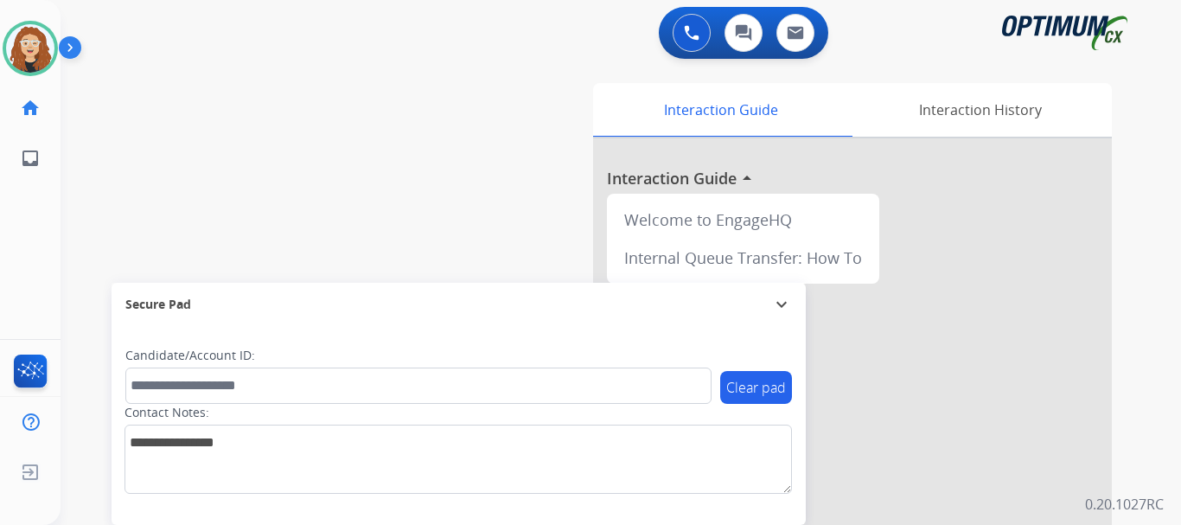
click at [110, 216] on div "swap_horiz Break voice bridge close_fullscreen Connect 3-Way Call merge_type Se…" at bounding box center [600, 422] width 1079 height 721
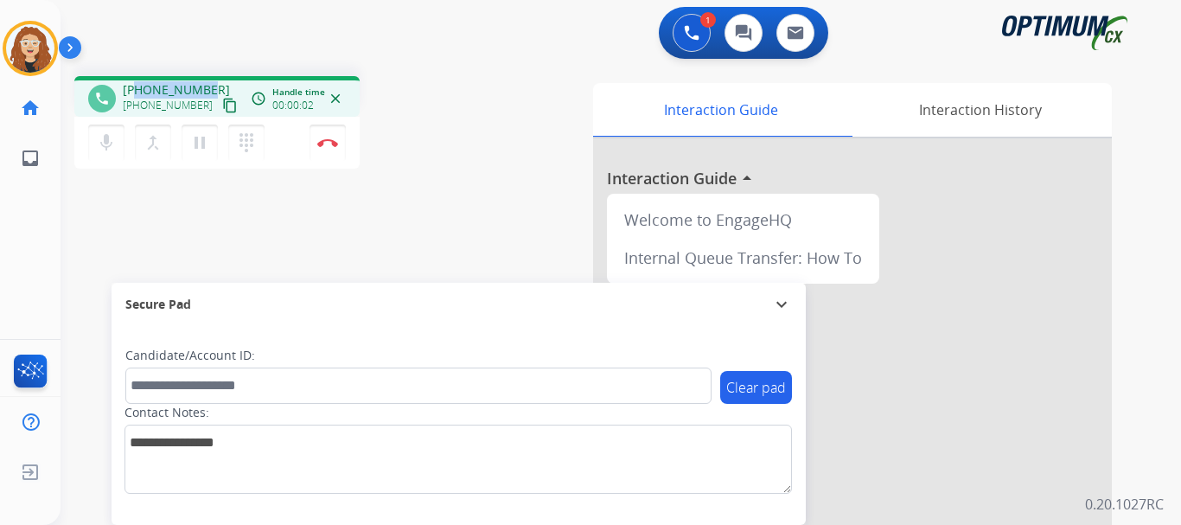
drag, startPoint x: 137, startPoint y: 88, endPoint x: 209, endPoint y: 86, distance: 72.7
click at [209, 86] on div "[PHONE_NUMBER] [PHONE_NUMBER] content_copy" at bounding box center [182, 98] width 118 height 35
copy span "8453545880"
click at [333, 148] on button "Disconnect" at bounding box center [328, 143] width 36 height 36
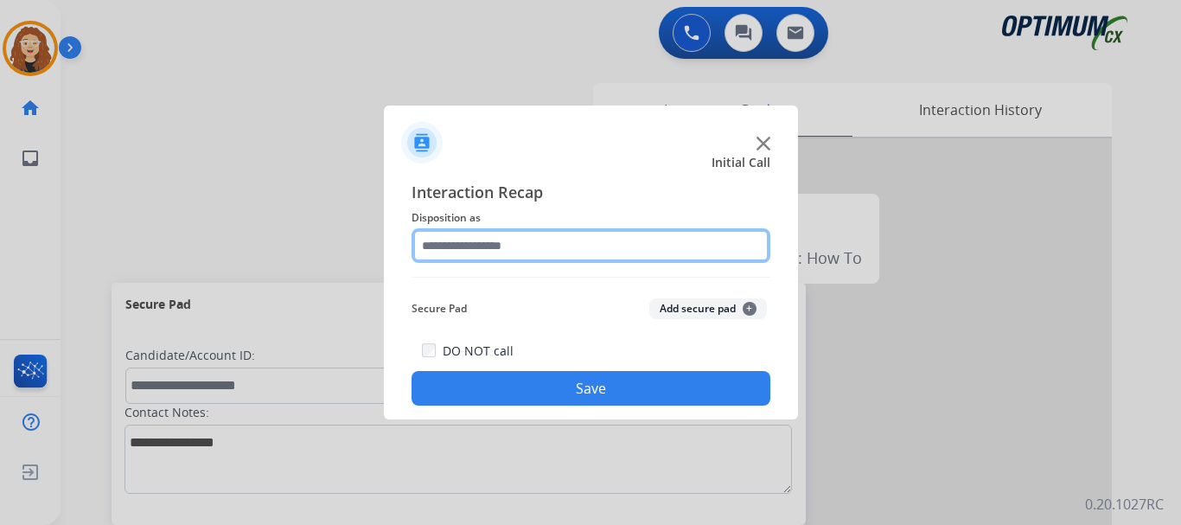
click at [501, 241] on input "text" at bounding box center [591, 245] width 359 height 35
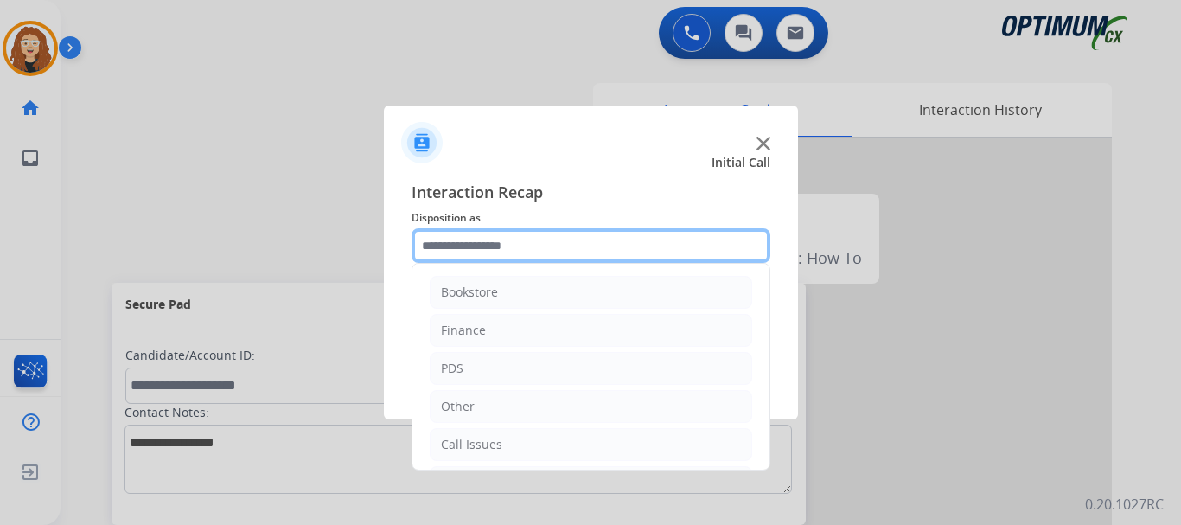
scroll to position [118, 0]
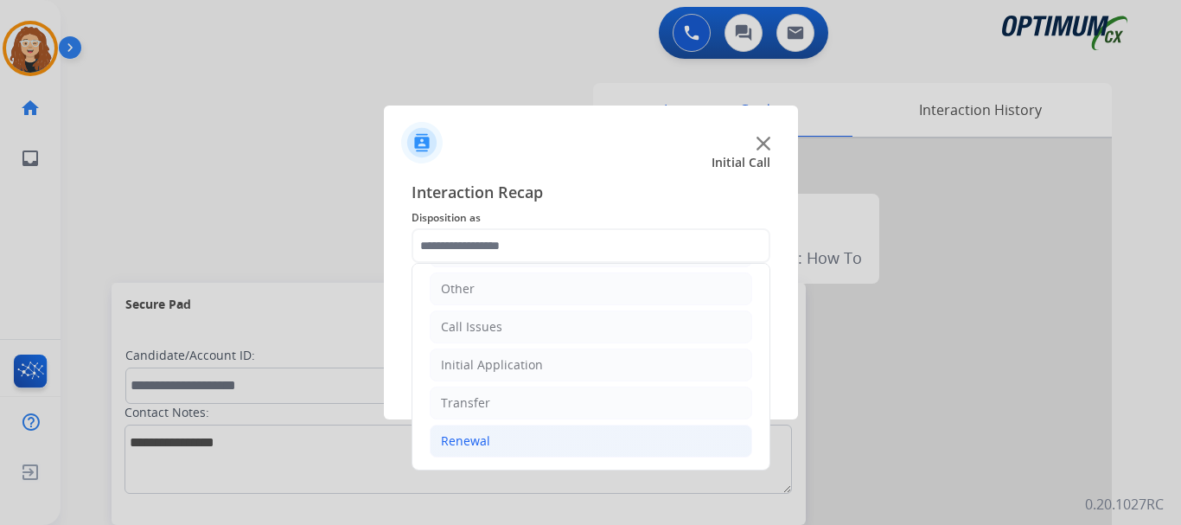
drag, startPoint x: 530, startPoint y: 439, endPoint x: 556, endPoint y: 440, distance: 26.0
click at [531, 437] on li "Renewal" at bounding box center [591, 441] width 323 height 33
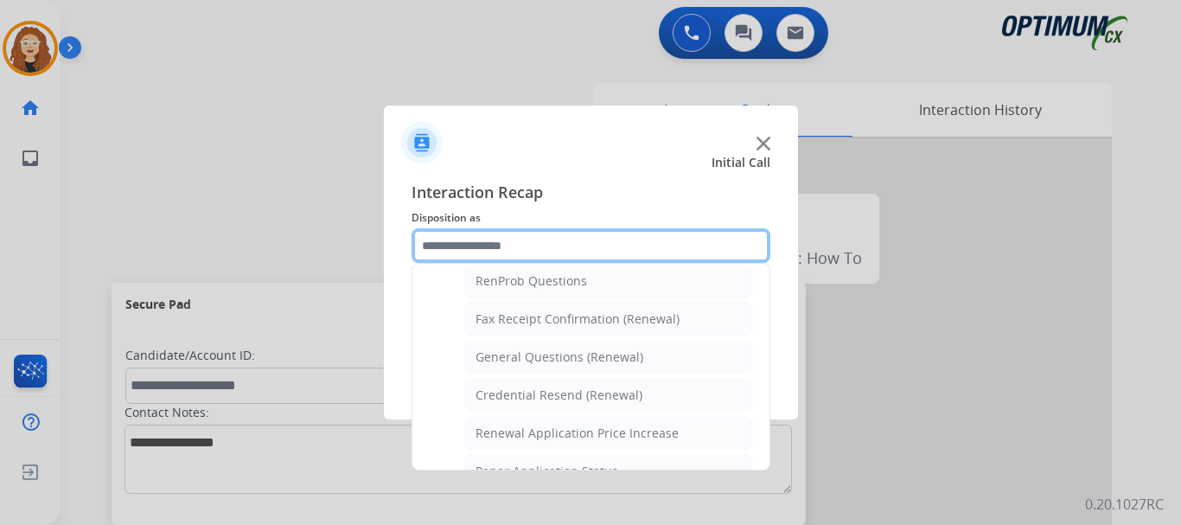
scroll to position [466, 0]
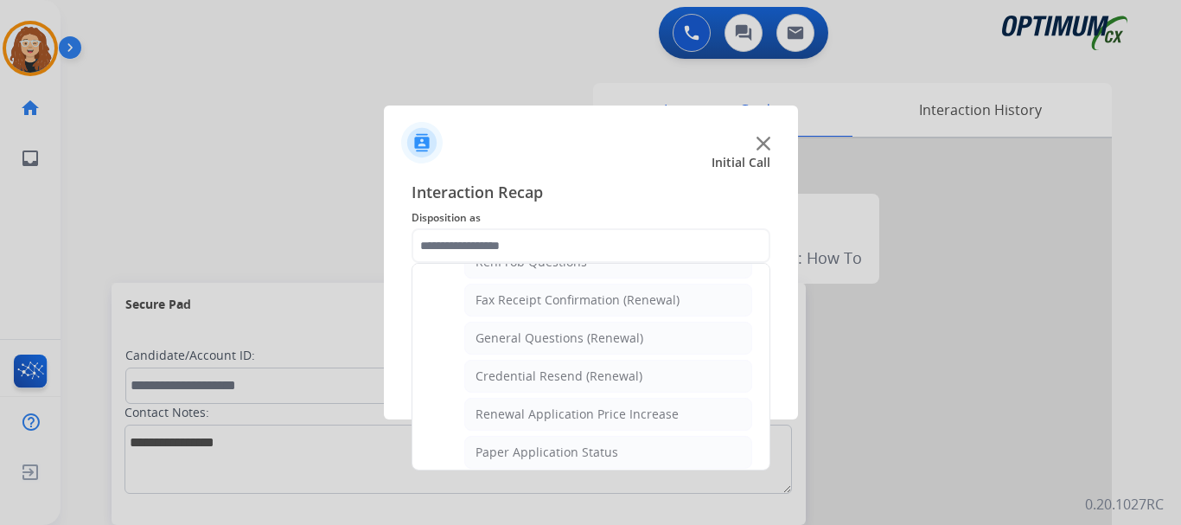
click at [783, 397] on div "Interaction Recap Disposition as Bookstore Finance PDS Other Call Issues Initia…" at bounding box center [591, 292] width 414 height 253
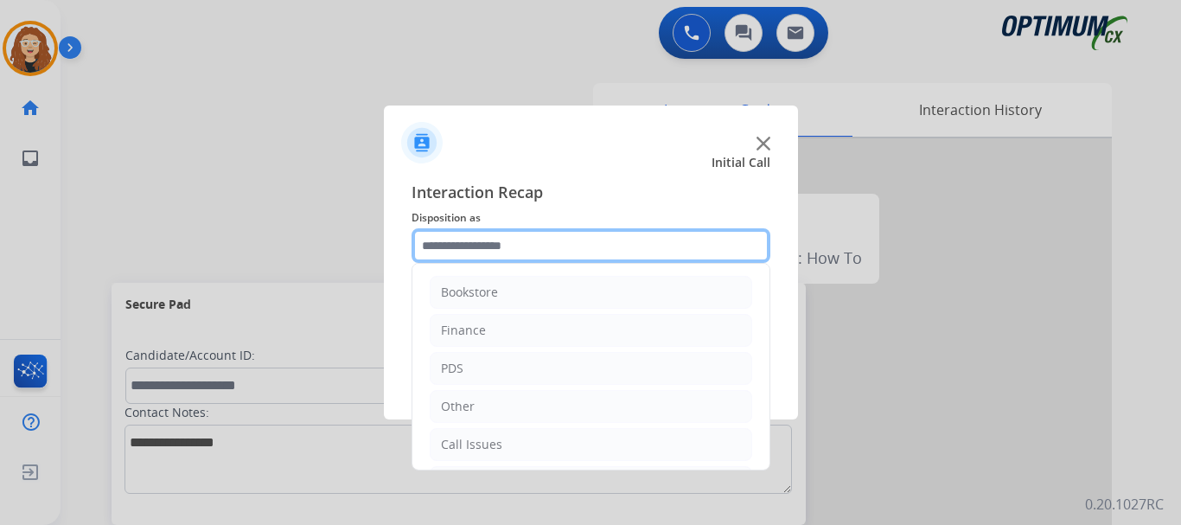
click at [474, 242] on input "text" at bounding box center [591, 245] width 359 height 35
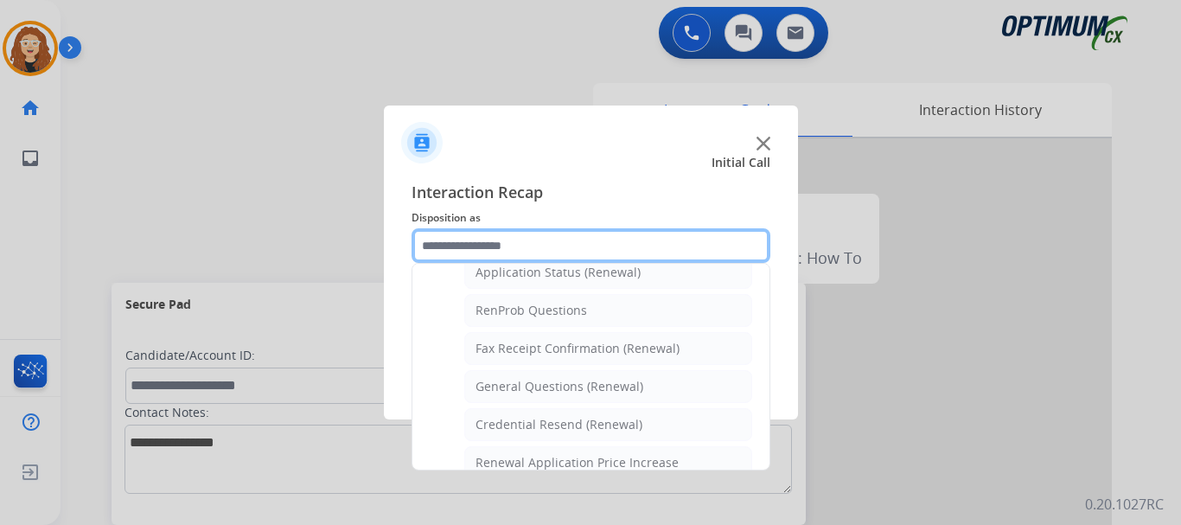
scroll to position [437, 0]
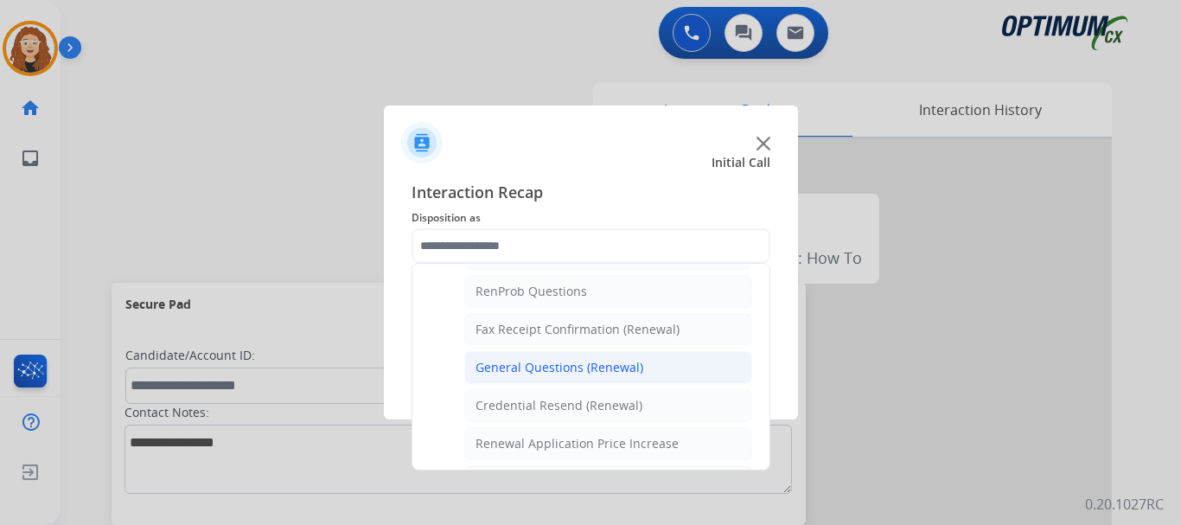
click at [654, 361] on li "General Questions (Renewal)" at bounding box center [608, 367] width 288 height 33
type input "**********"
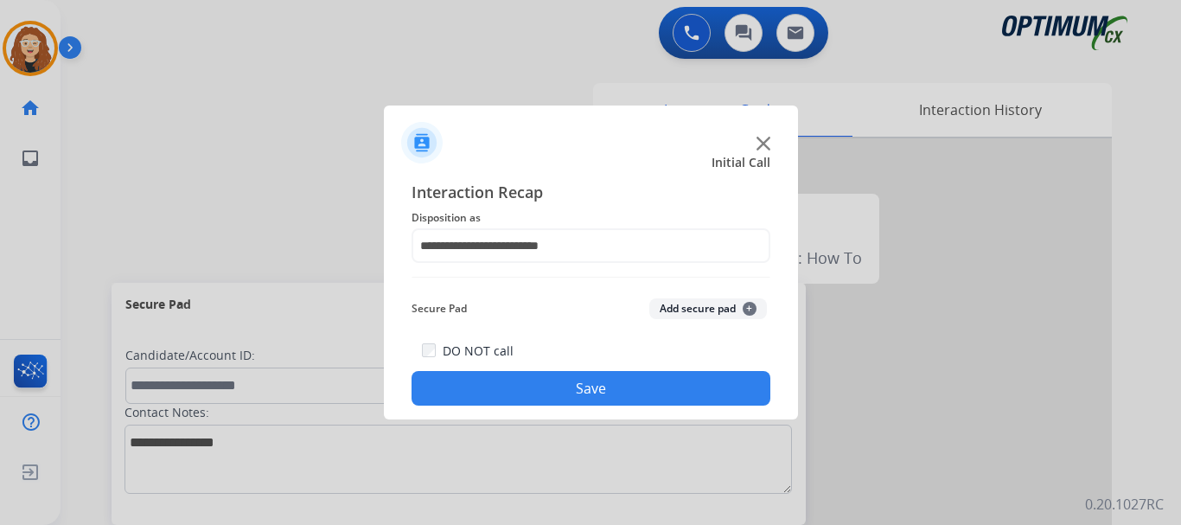
click at [611, 386] on button "Save" at bounding box center [591, 388] width 359 height 35
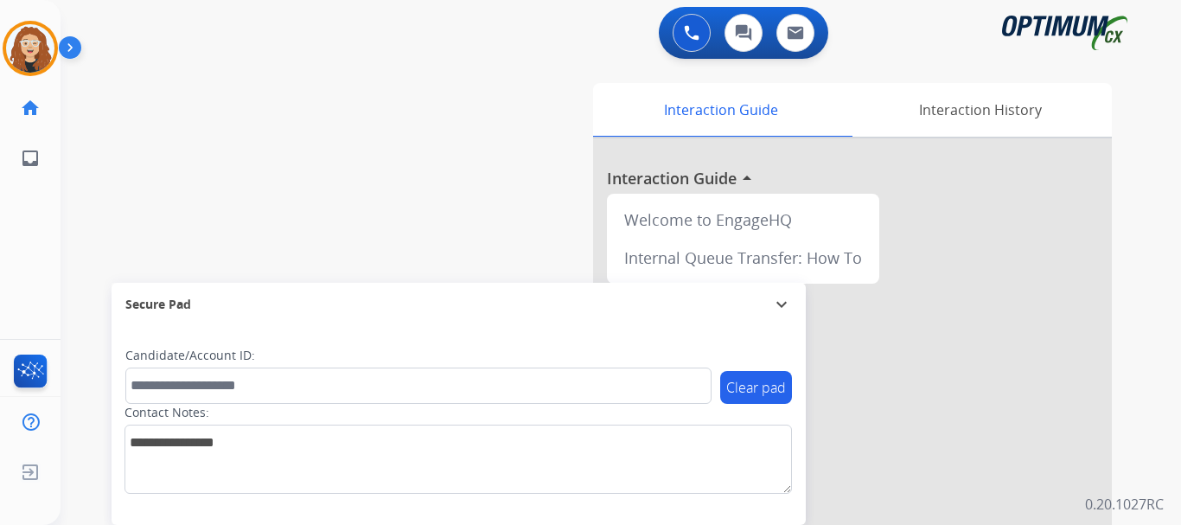
click at [369, 174] on div "swap_horiz Break voice bridge close_fullscreen Connect 3-Way Call merge_type Se…" at bounding box center [600, 422] width 1079 height 721
click at [25, 59] on img at bounding box center [30, 48] width 48 height 48
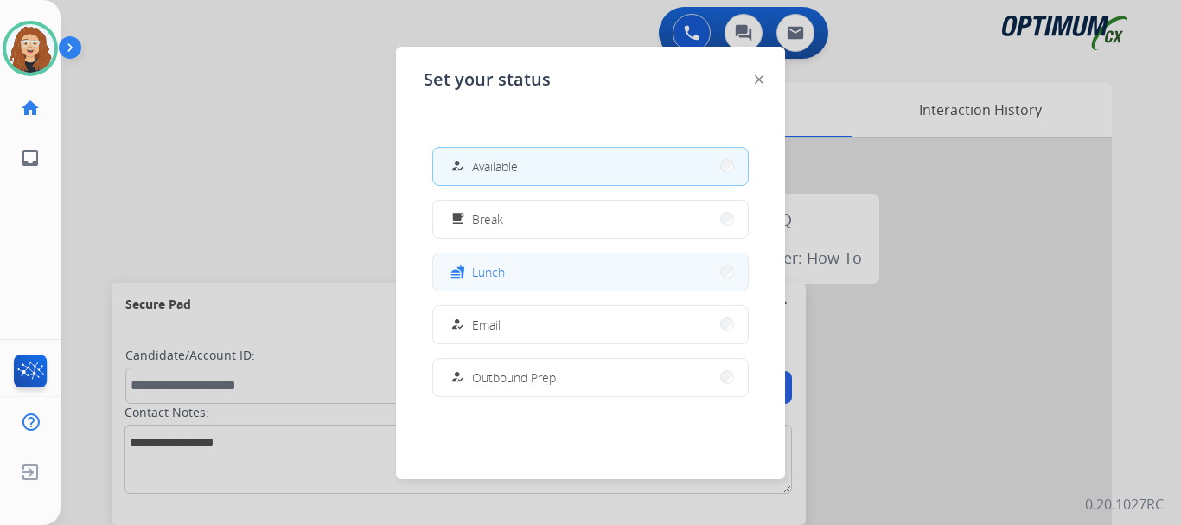
click at [511, 269] on button "fastfood Lunch" at bounding box center [590, 271] width 315 height 37
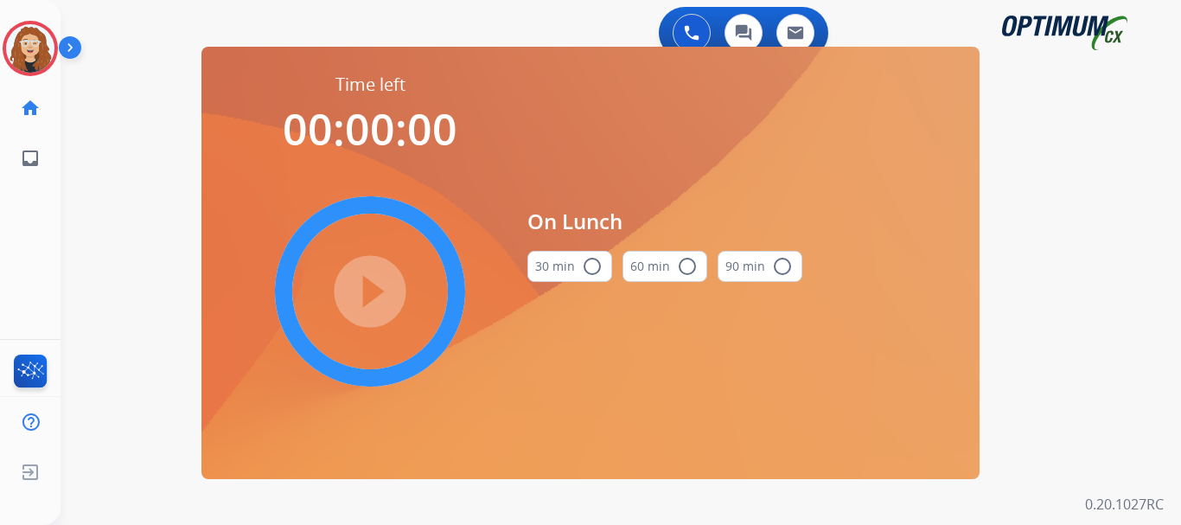
click at [587, 272] on mat-icon "radio_button_unchecked" at bounding box center [592, 266] width 21 height 21
click at [380, 295] on mat-icon "play_circle_filled" at bounding box center [370, 291] width 21 height 21
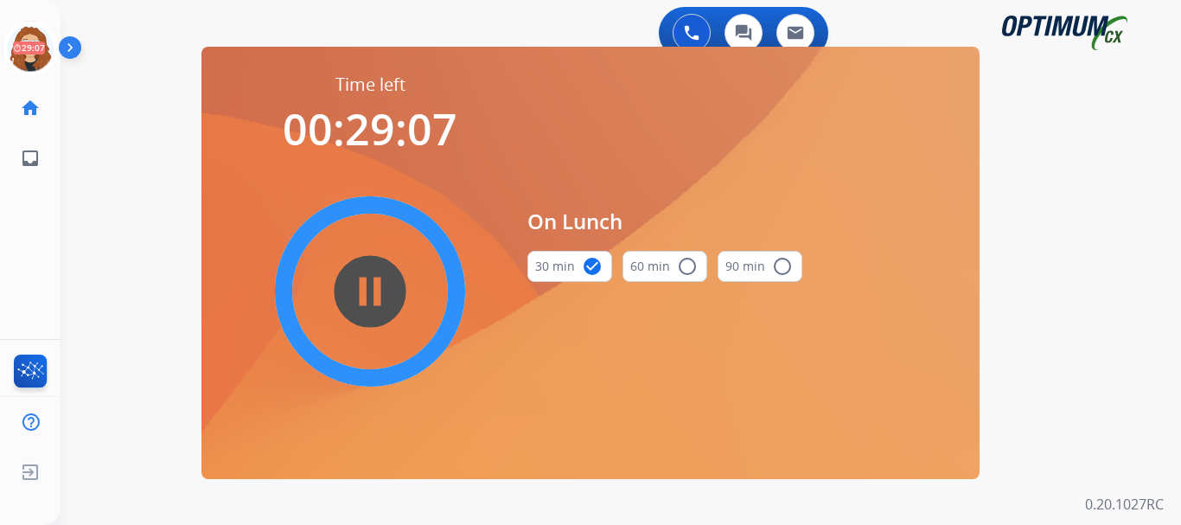
click at [86, 146] on div "0 Voice Interactions 0 Chat Interactions 0 Email Interactions swap_horiz Break …" at bounding box center [621, 262] width 1121 height 525
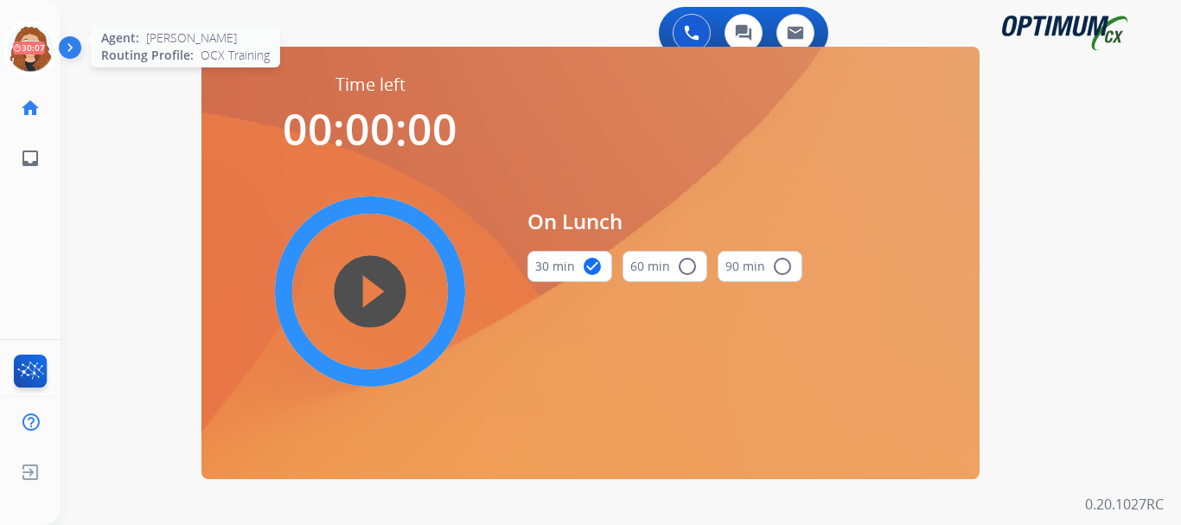
click at [40, 50] on icon at bounding box center [31, 49] width 56 height 56
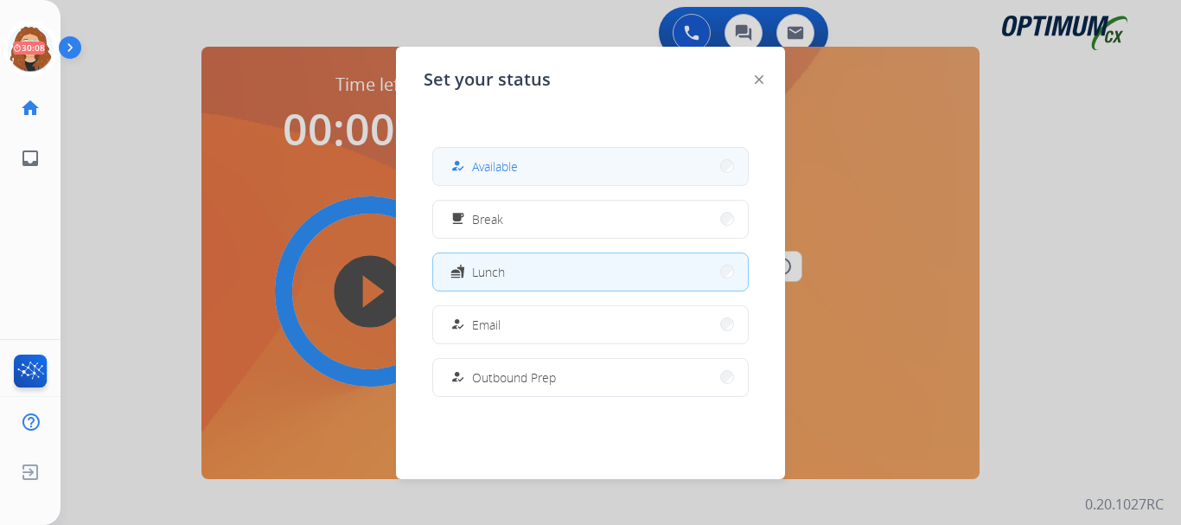
click at [478, 165] on span "Available" at bounding box center [495, 166] width 46 height 18
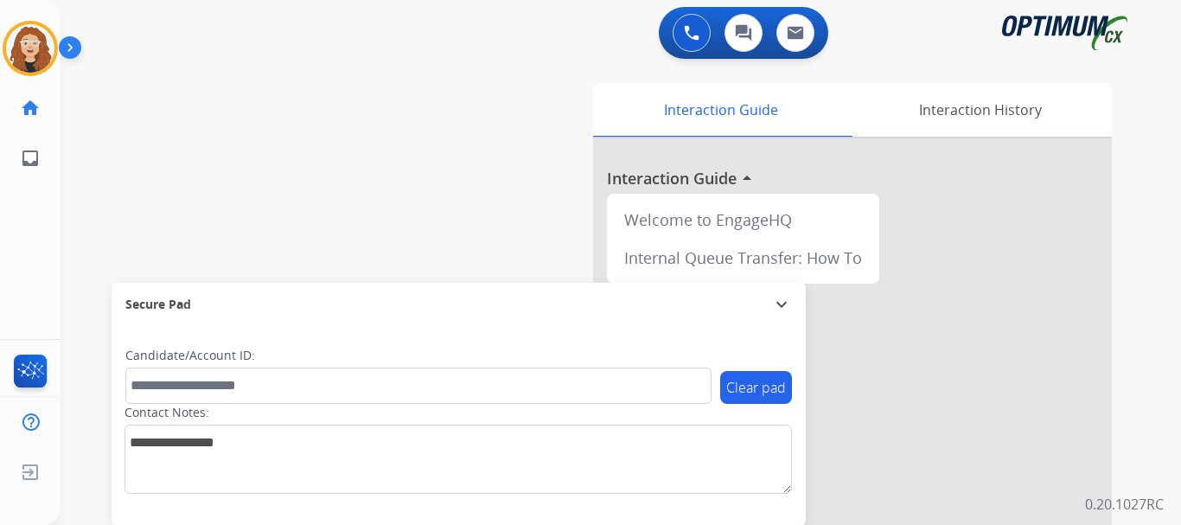
click at [105, 167] on div "swap_horiz Break voice bridge close_fullscreen Connect 3-Way Call merge_type Se…" at bounding box center [600, 422] width 1079 height 721
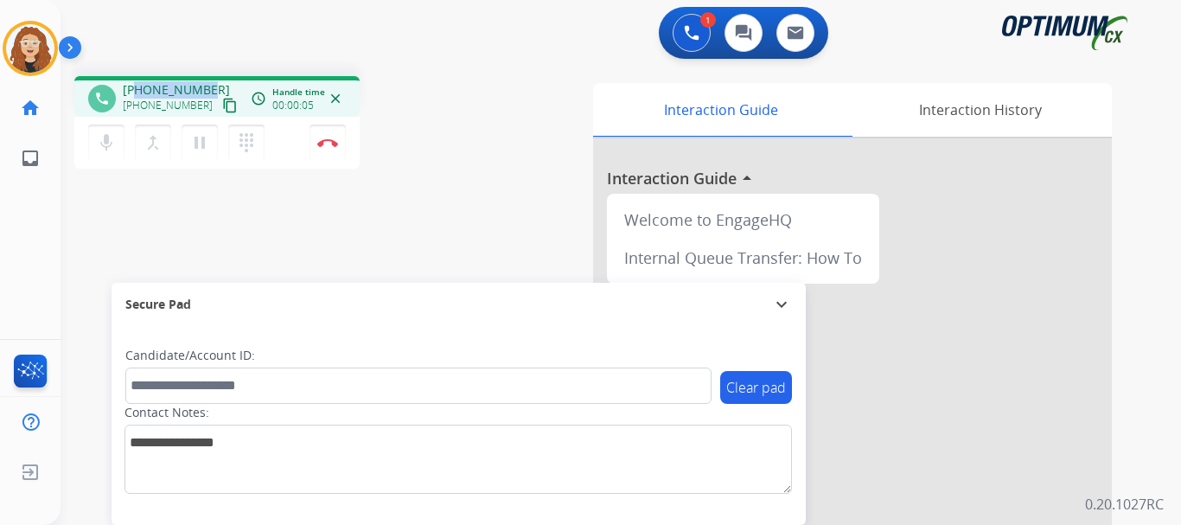
drag, startPoint x: 138, startPoint y: 88, endPoint x: 200, endPoint y: 82, distance: 61.7
click at [205, 84] on span "[PHONE_NUMBER]" at bounding box center [176, 89] width 107 height 17
copy span "6174648009"
click at [331, 151] on button "Disconnect" at bounding box center [328, 143] width 36 height 36
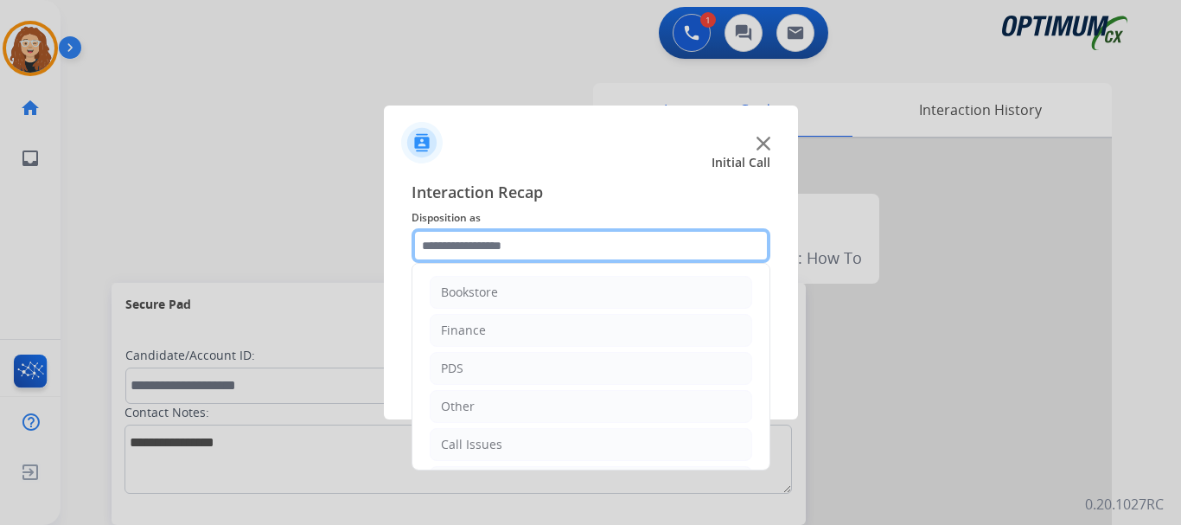
click at [467, 247] on input "text" at bounding box center [591, 245] width 359 height 35
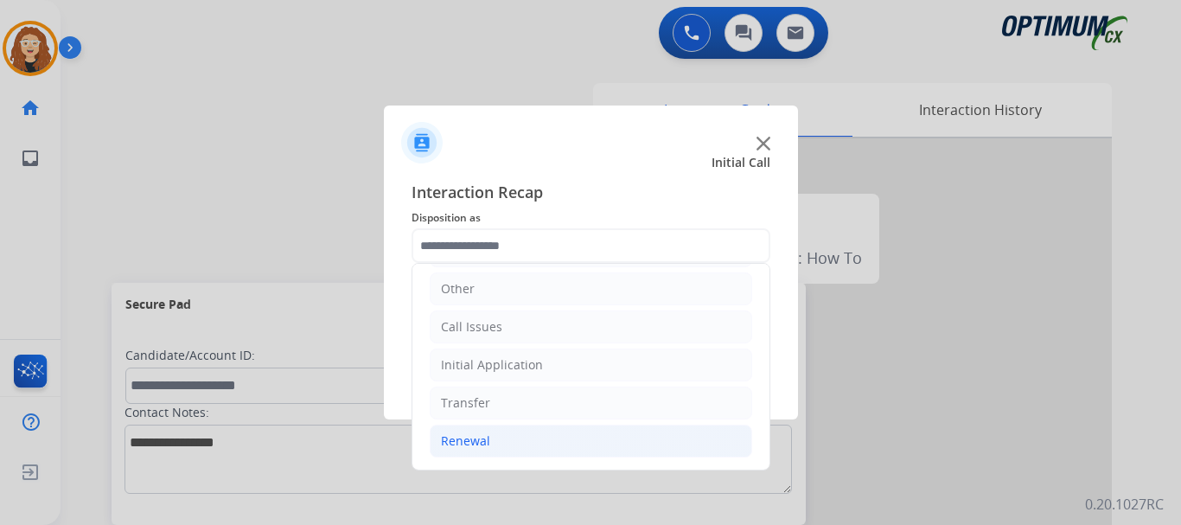
click at [496, 441] on li "Renewal" at bounding box center [591, 441] width 323 height 33
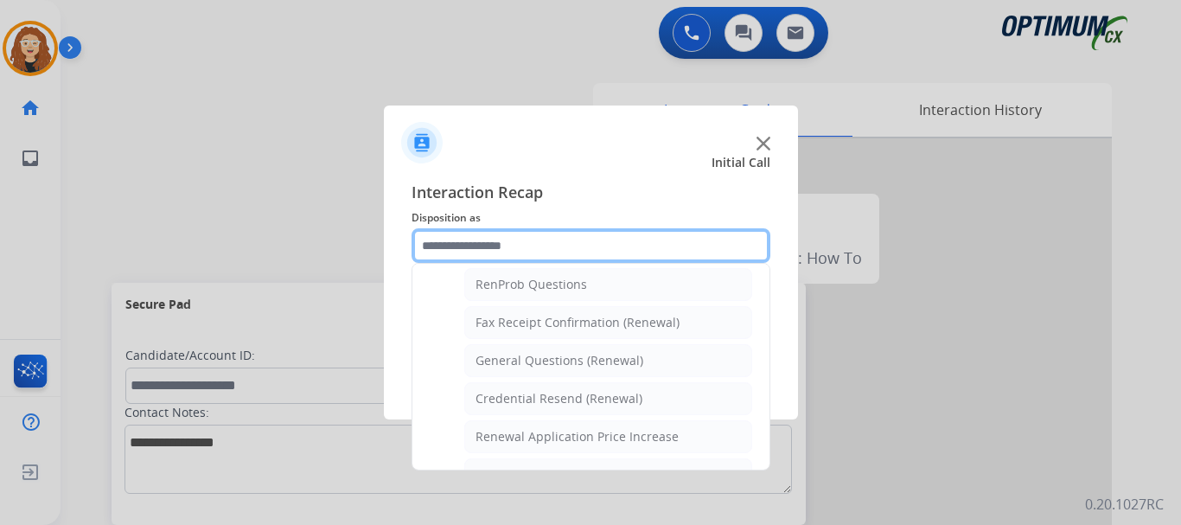
scroll to position [455, 0]
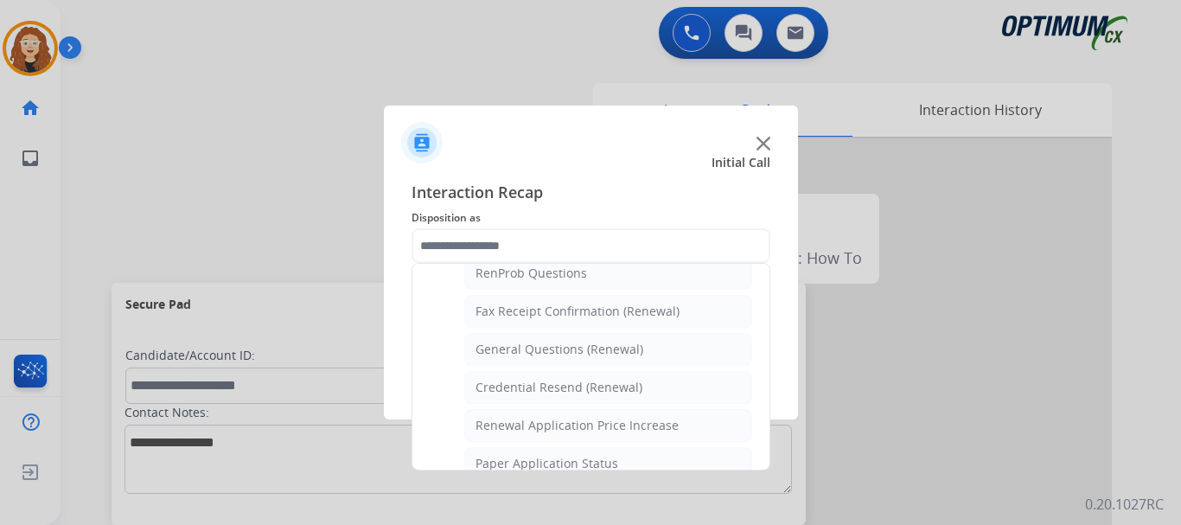
click at [585, 351] on div "General Questions (Renewal)" at bounding box center [560, 349] width 168 height 17
type input "**********"
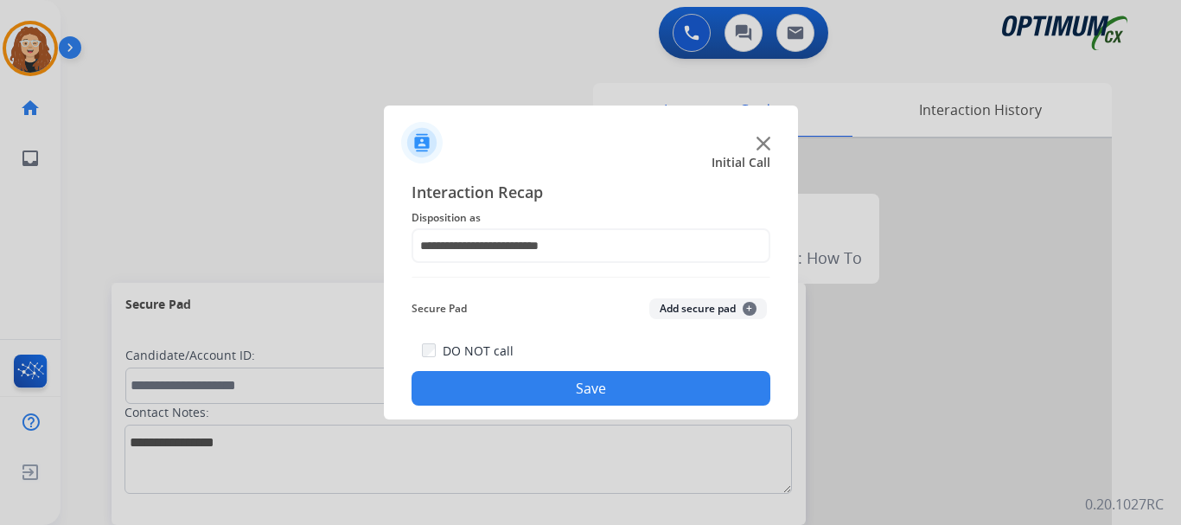
click at [569, 390] on button "Save" at bounding box center [591, 388] width 359 height 35
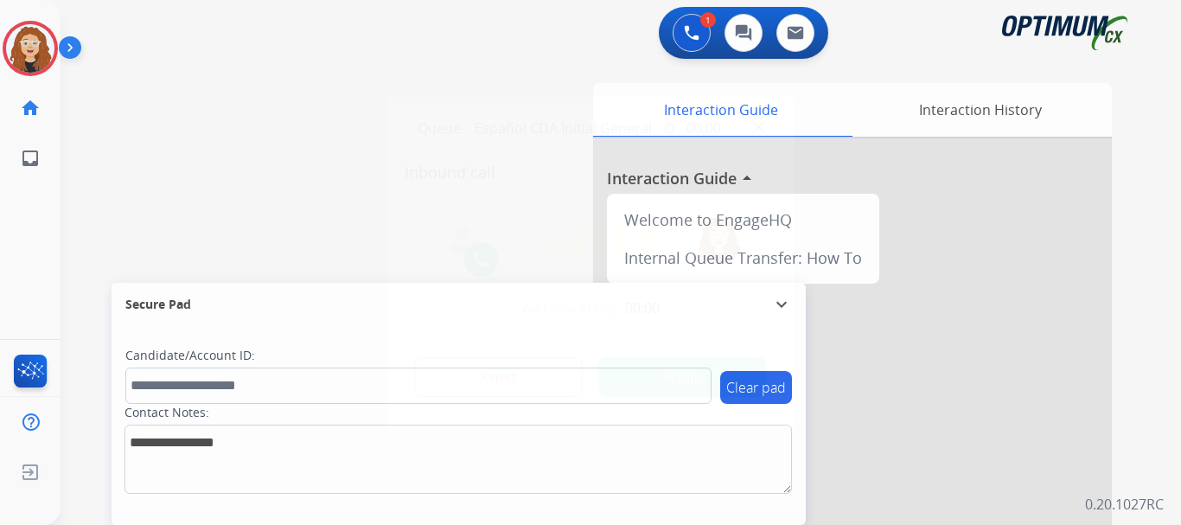
click at [674, 376] on button "Accept" at bounding box center [683, 377] width 168 height 40
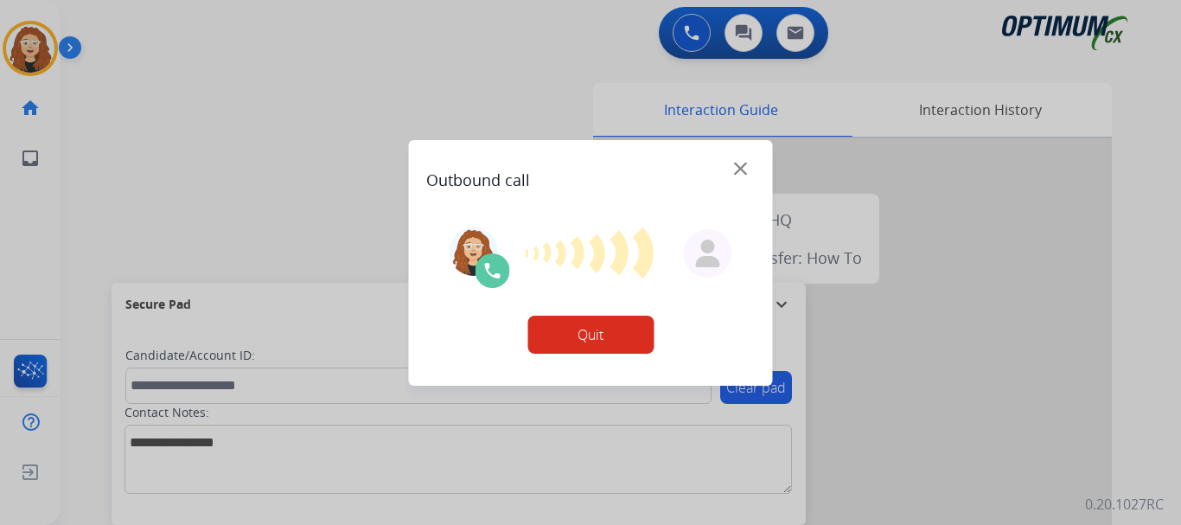
click at [674, 376] on div "Outbound call Quit" at bounding box center [591, 263] width 364 height 246
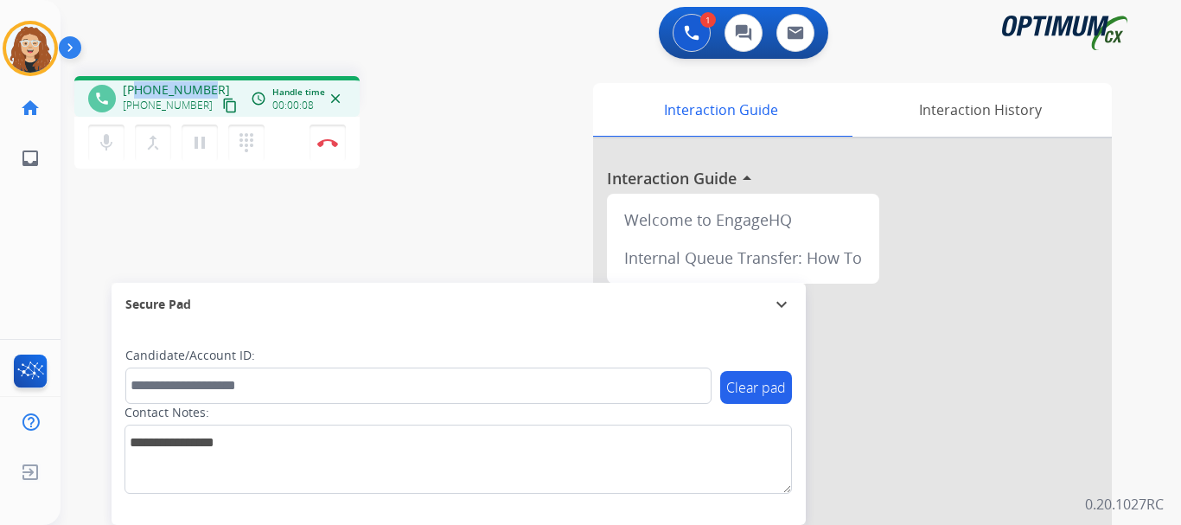
drag, startPoint x: 146, startPoint y: 85, endPoint x: 205, endPoint y: 84, distance: 58.8
click at [205, 84] on span "[PHONE_NUMBER]" at bounding box center [176, 89] width 107 height 17
copy span "2028095516"
click at [329, 140] on img at bounding box center [327, 142] width 21 height 9
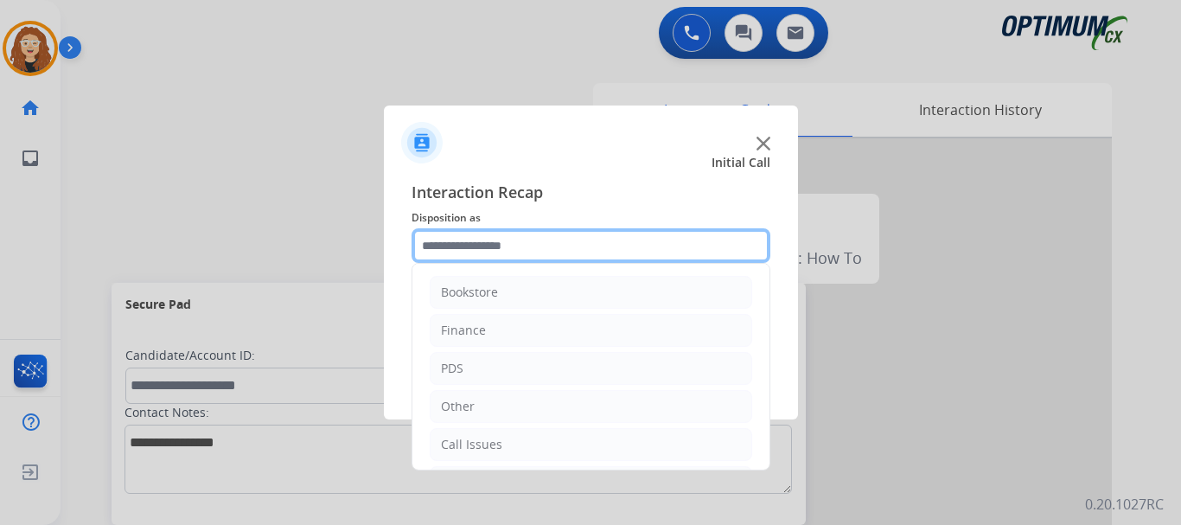
click at [476, 239] on input "text" at bounding box center [591, 245] width 359 height 35
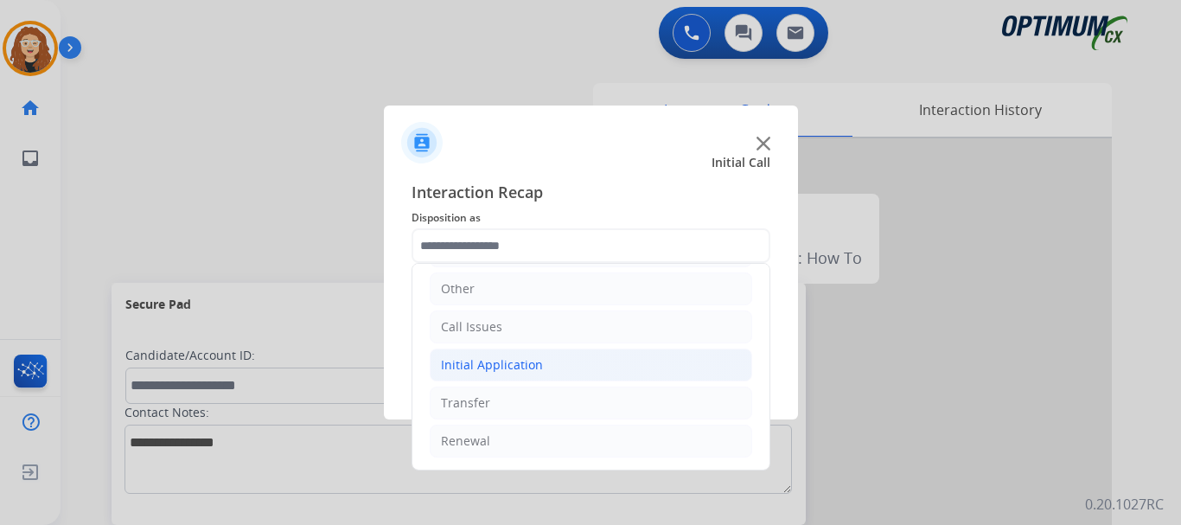
click at [536, 367] on div "Initial Application" at bounding box center [492, 364] width 102 height 17
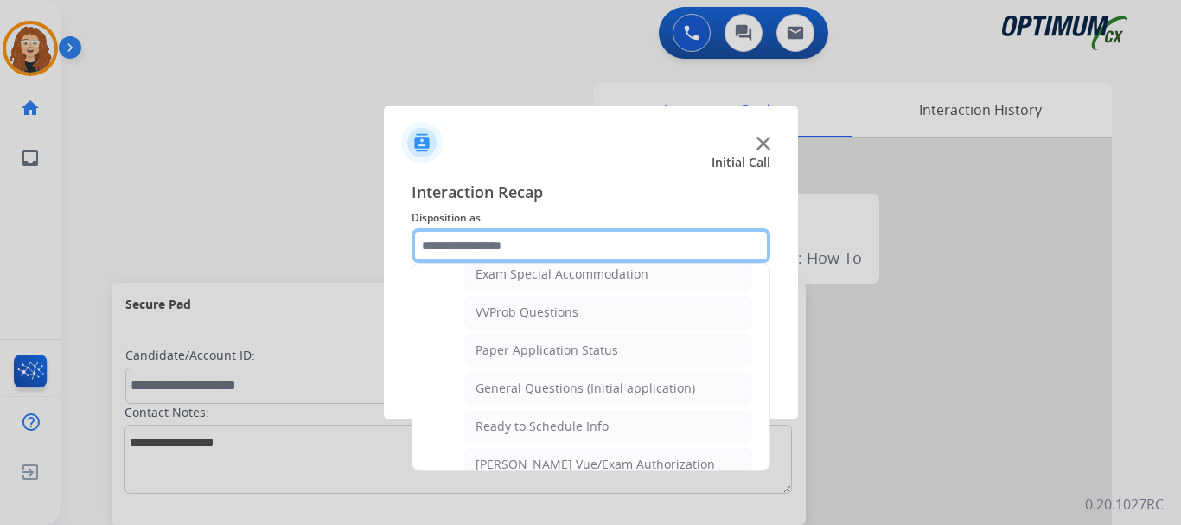
scroll to position [927, 0]
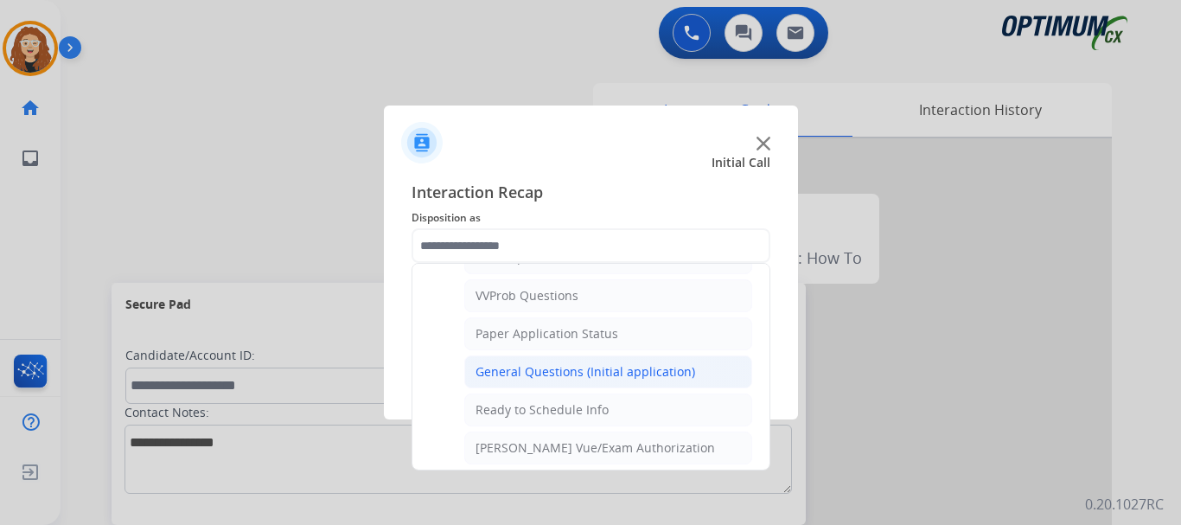
click at [626, 365] on div "General Questions (Initial application)" at bounding box center [586, 371] width 220 height 17
type input "**********"
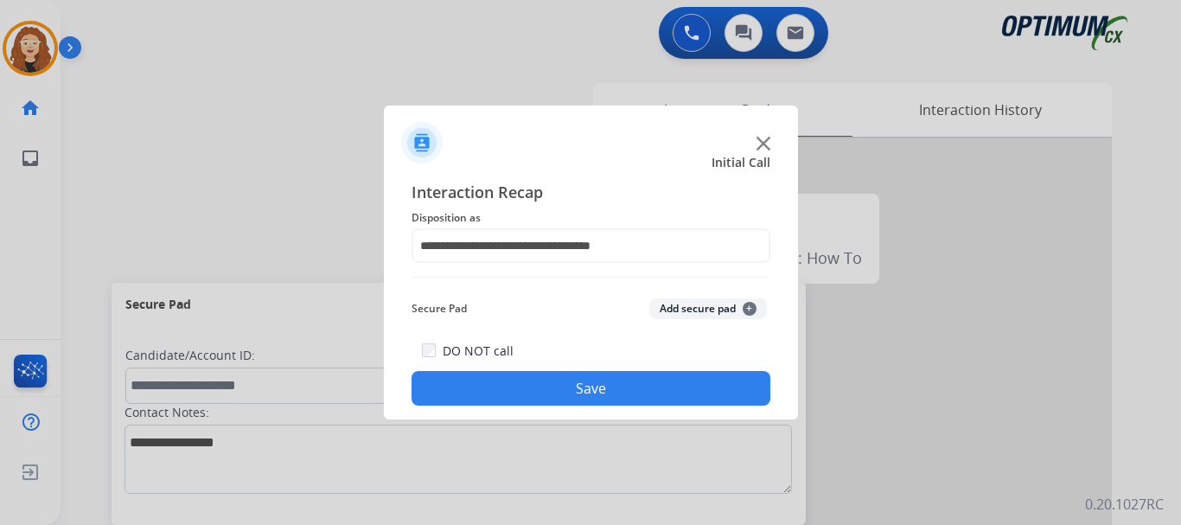
click at [616, 383] on button "Save" at bounding box center [591, 388] width 359 height 35
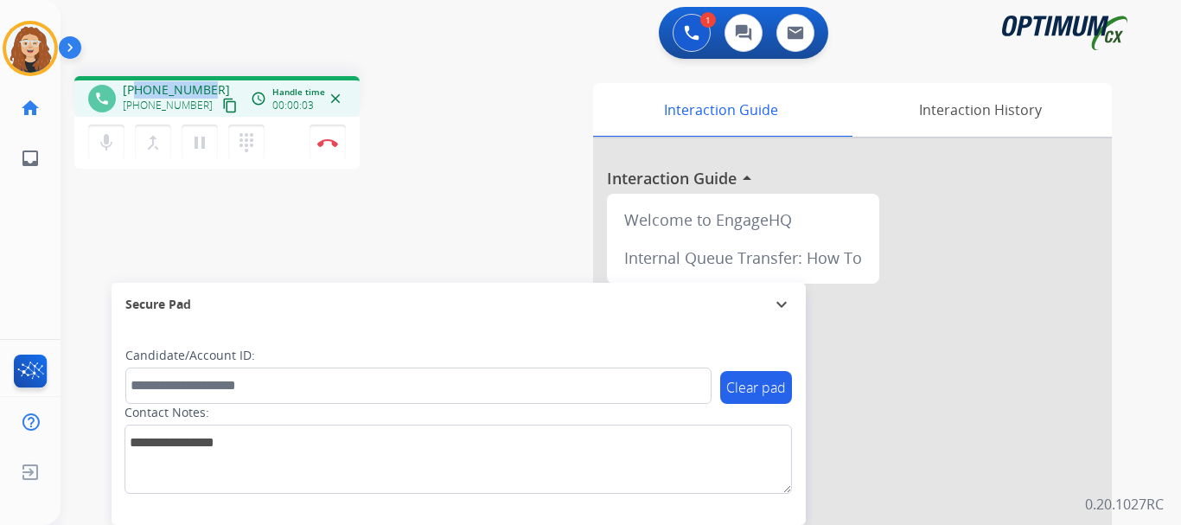
drag, startPoint x: 137, startPoint y: 88, endPoint x: 213, endPoint y: 84, distance: 76.2
click at [213, 84] on div "[PHONE_NUMBER] [PHONE_NUMBER] content_copy" at bounding box center [182, 98] width 118 height 35
copy span "9143548781"
click at [332, 142] on img at bounding box center [327, 142] width 21 height 9
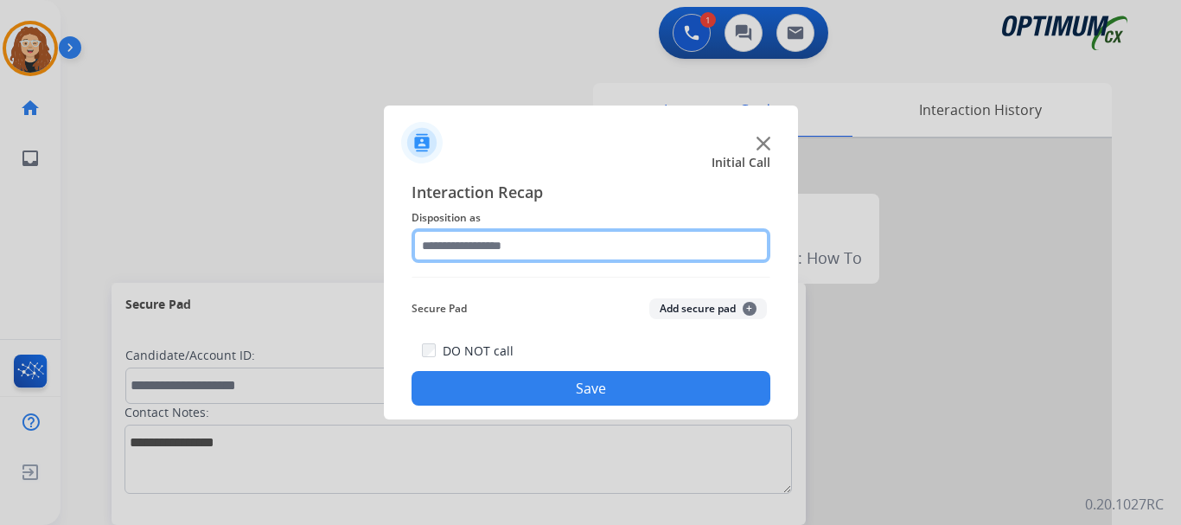
click at [466, 239] on input "text" at bounding box center [591, 245] width 359 height 35
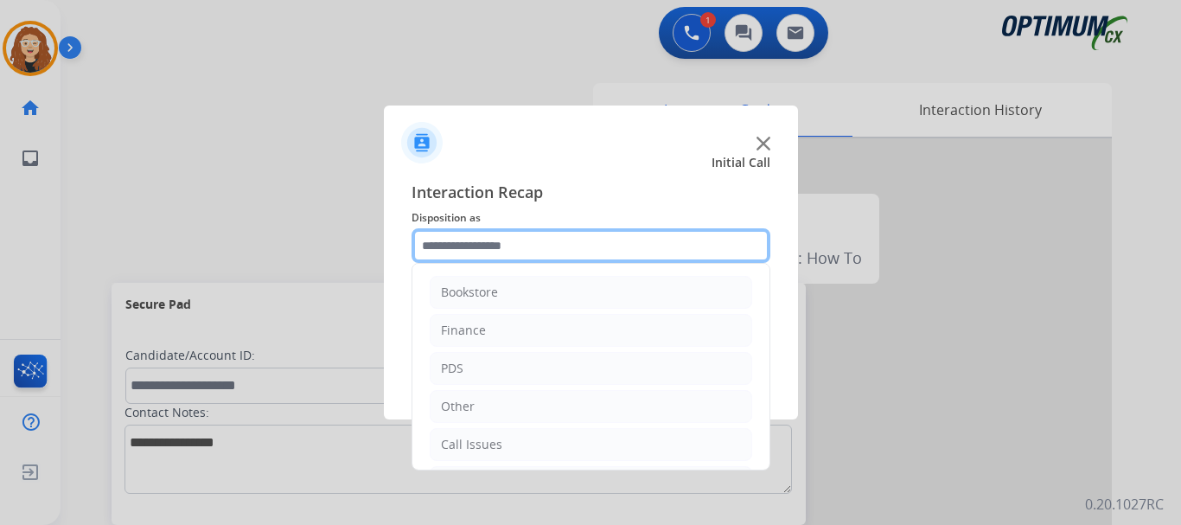
scroll to position [118, 0]
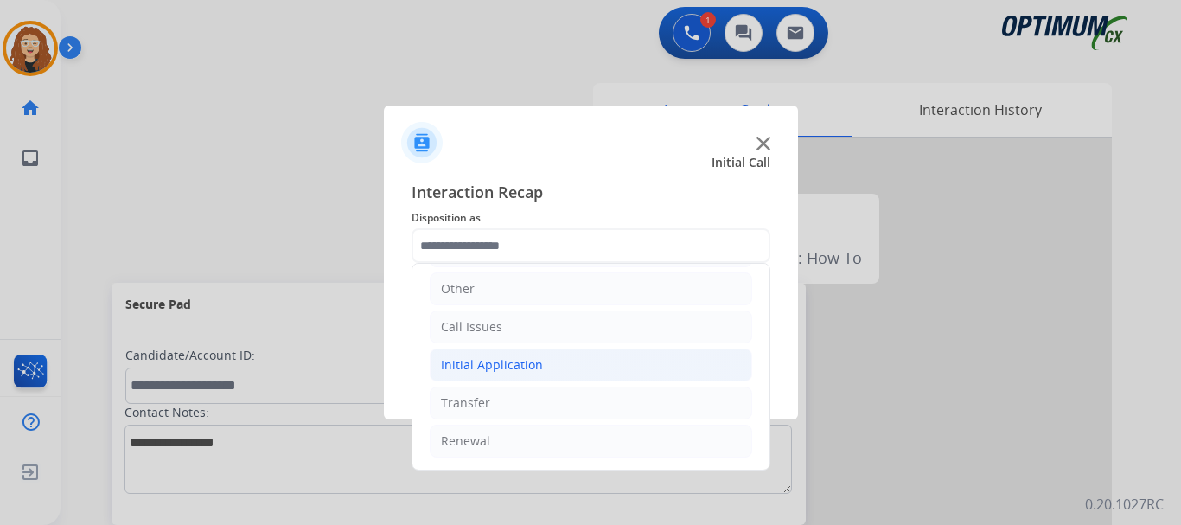
drag, startPoint x: 546, startPoint y: 367, endPoint x: 565, endPoint y: 355, distance: 22.1
click at [546, 365] on li "Initial Application" at bounding box center [591, 364] width 323 height 33
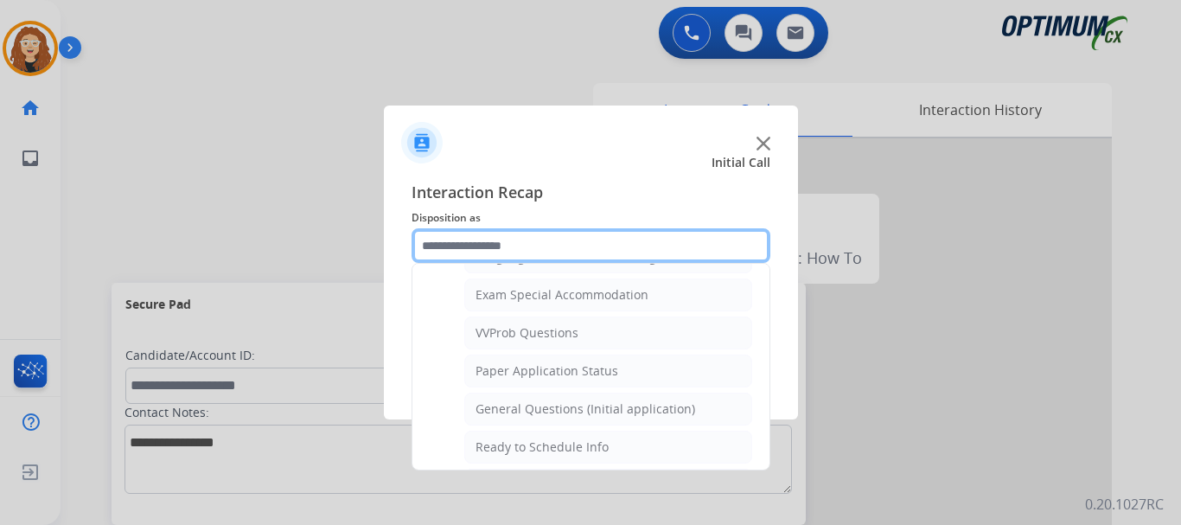
scroll to position [927, 0]
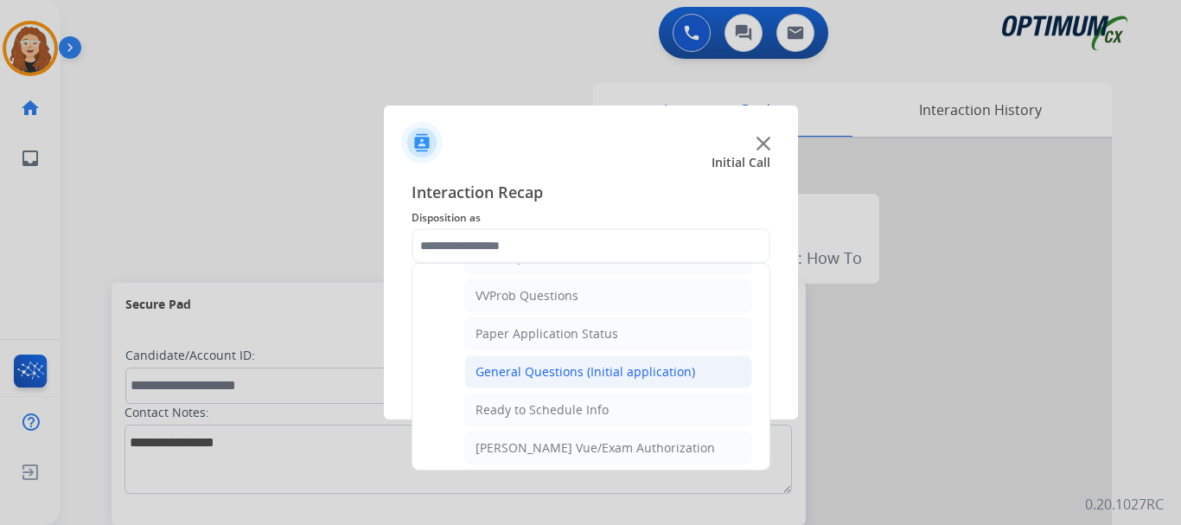
click at [636, 372] on div "General Questions (Initial application)" at bounding box center [586, 371] width 220 height 17
type input "**********"
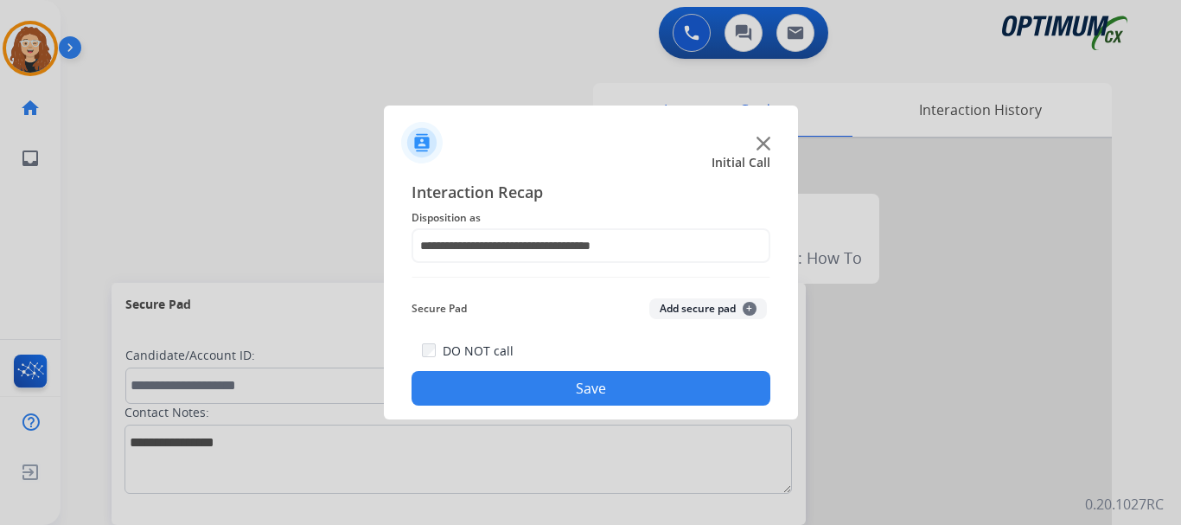
click at [620, 375] on button "Save" at bounding box center [591, 388] width 359 height 35
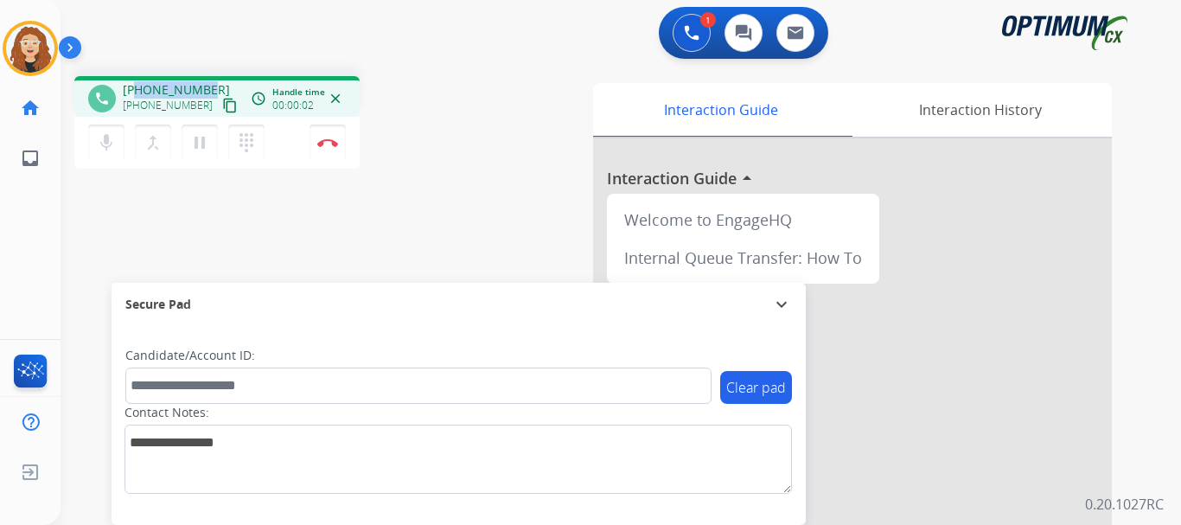
drag, startPoint x: 139, startPoint y: 87, endPoint x: 205, endPoint y: 86, distance: 65.7
click at [205, 86] on span "[PHONE_NUMBER]" at bounding box center [176, 89] width 107 height 17
click at [330, 144] on img at bounding box center [327, 142] width 21 height 9
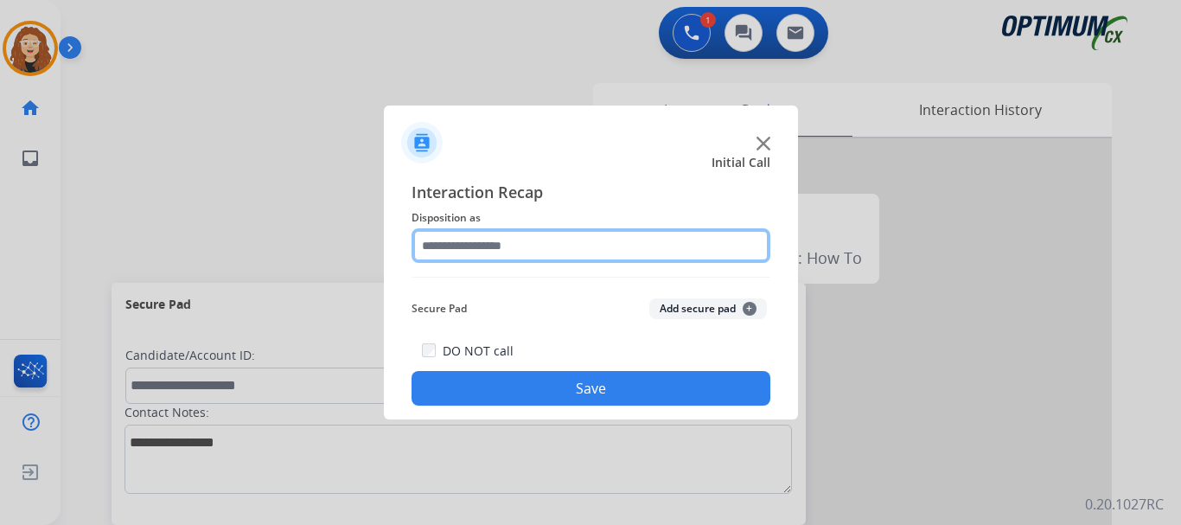
click at [468, 242] on input "text" at bounding box center [591, 245] width 359 height 35
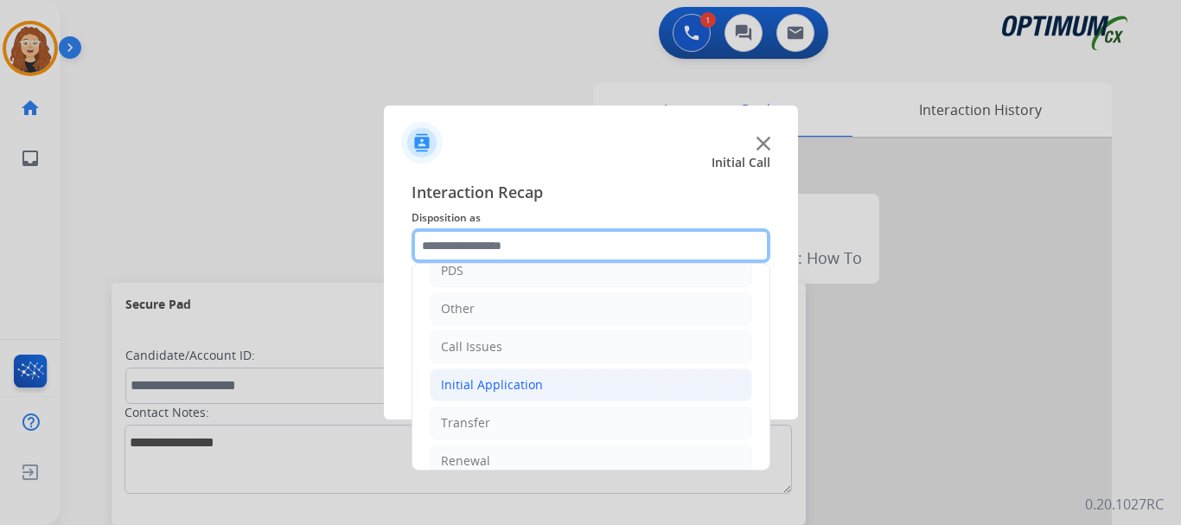
scroll to position [87, 0]
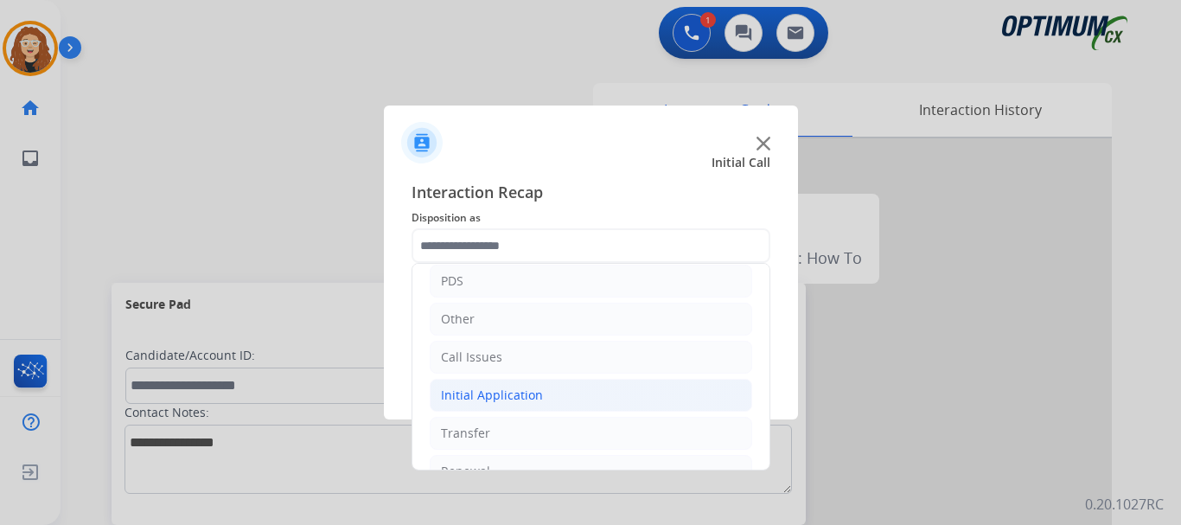
click at [523, 393] on div "Initial Application" at bounding box center [492, 394] width 102 height 17
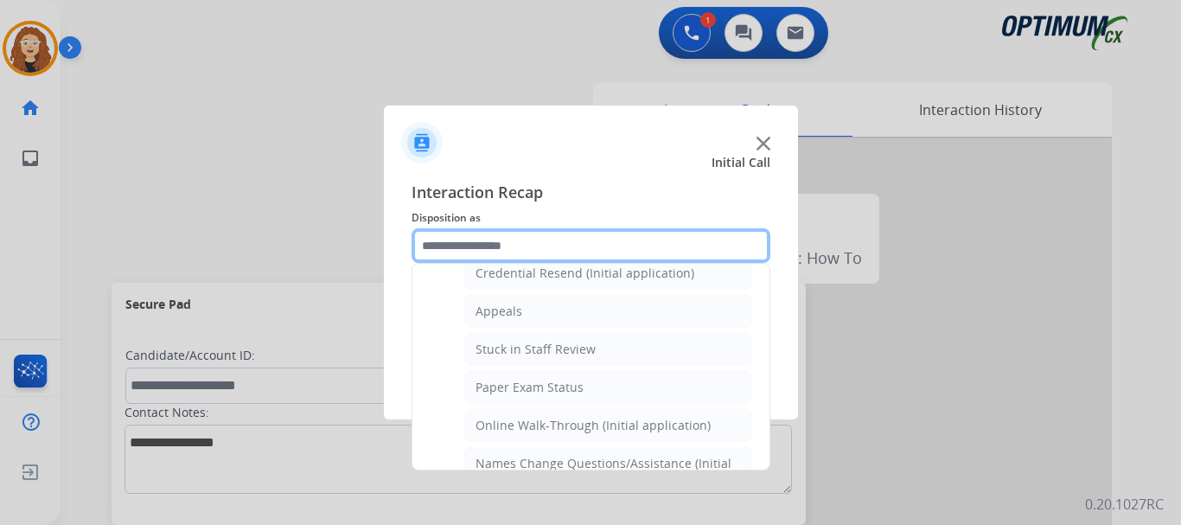
scroll to position [259, 0]
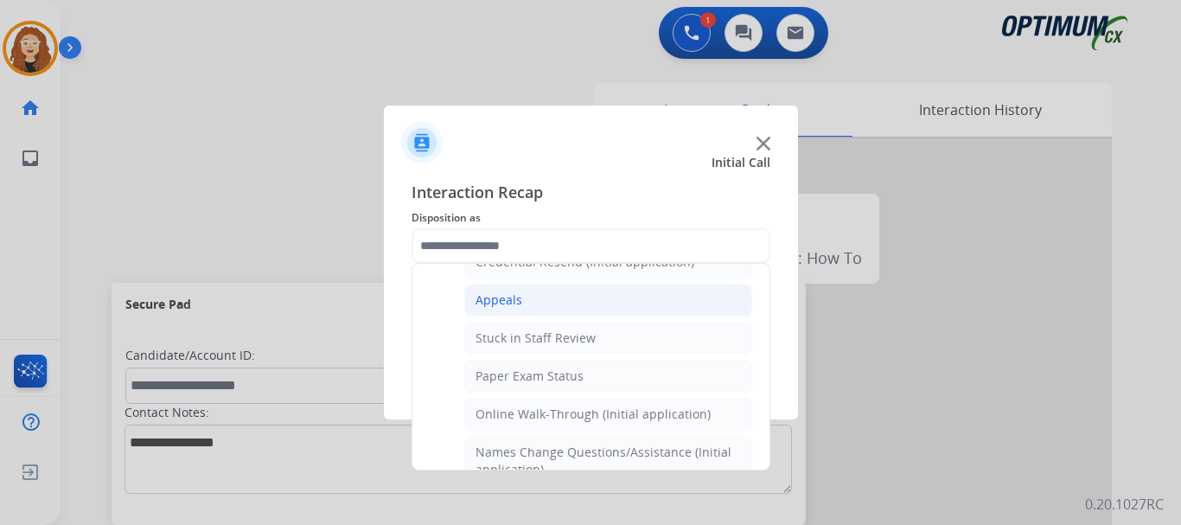
click at [595, 291] on li "Appeals" at bounding box center [608, 300] width 288 height 33
type input "*******"
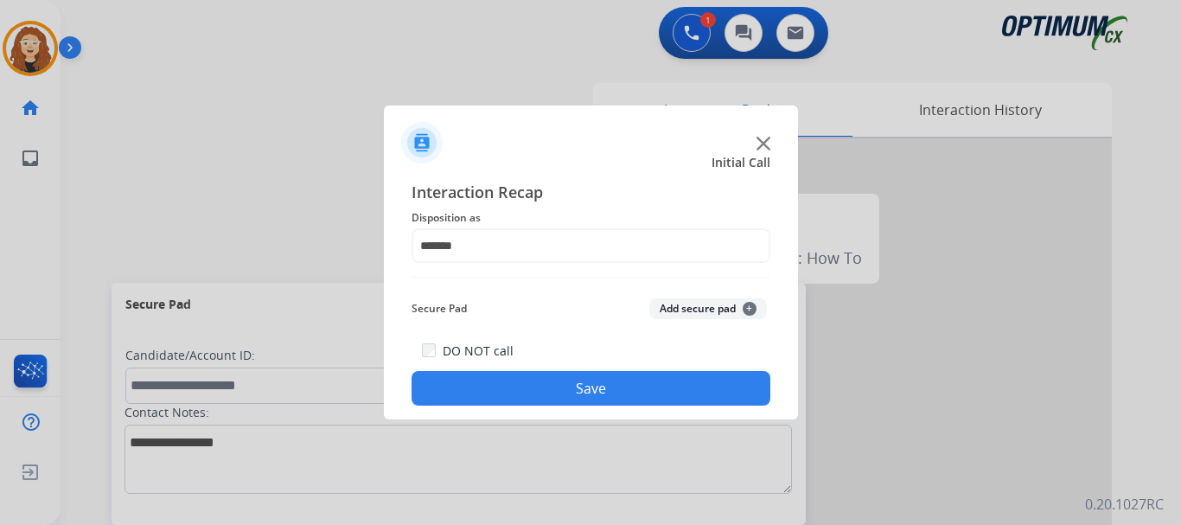
click at [504, 379] on button "Save" at bounding box center [591, 388] width 359 height 35
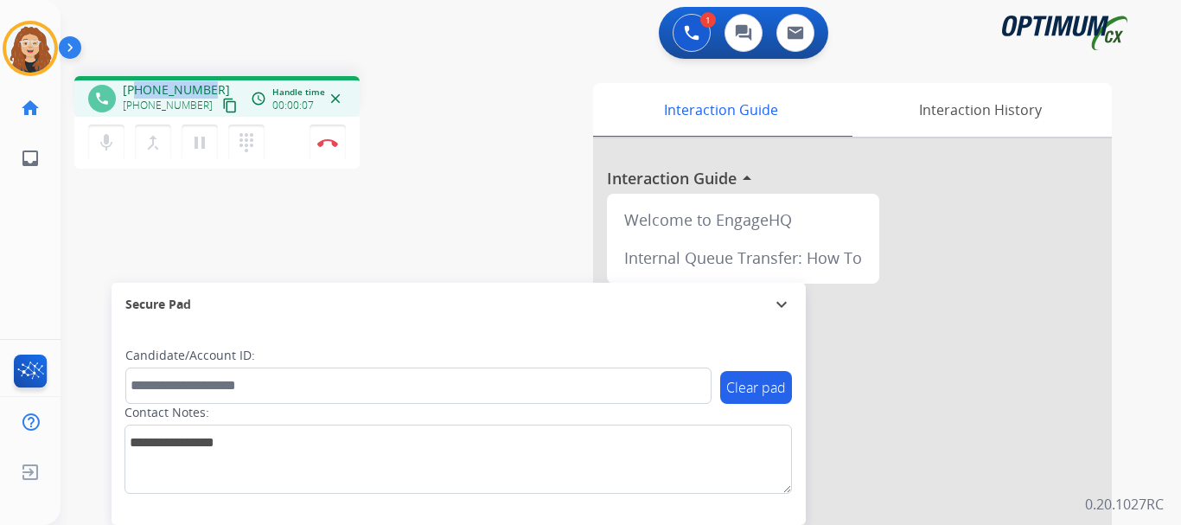
drag, startPoint x: 134, startPoint y: 91, endPoint x: 185, endPoint y: 87, distance: 51.1
click at [207, 86] on div "[PHONE_NUMBER] [PHONE_NUMBER] content_copy" at bounding box center [182, 98] width 118 height 35
click at [490, 190] on div "phone [PHONE_NUMBER] [PHONE_NUMBER] content_copy access_time Call metrics Queue…" at bounding box center [600, 422] width 1079 height 721
drag, startPoint x: 137, startPoint y: 91, endPoint x: 206, endPoint y: 86, distance: 69.4
click at [206, 86] on span "[PHONE_NUMBER]" at bounding box center [176, 89] width 107 height 17
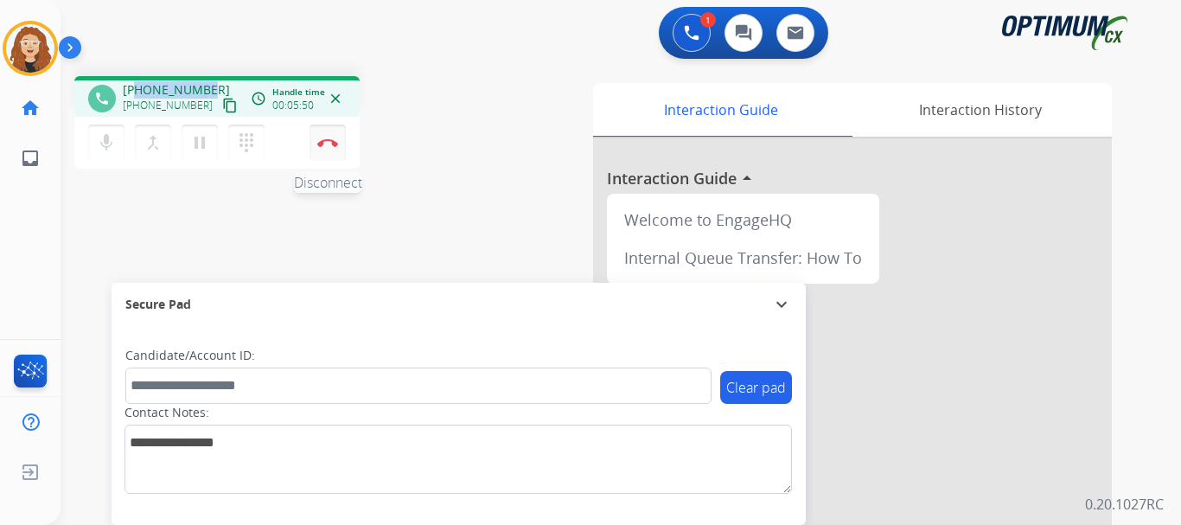
click at [333, 145] on img at bounding box center [327, 142] width 21 height 9
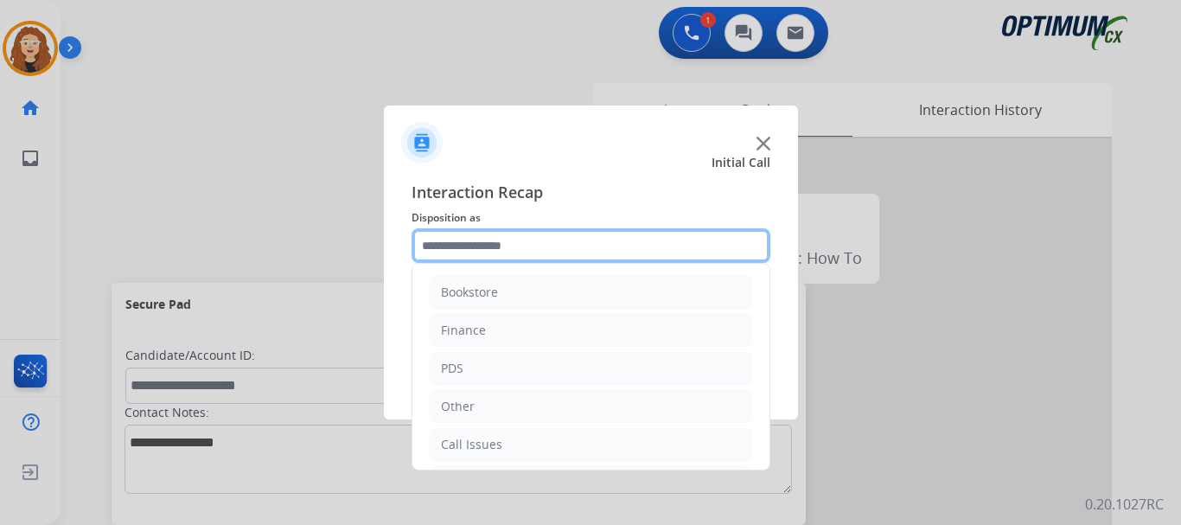
click at [550, 240] on input "text" at bounding box center [591, 245] width 359 height 35
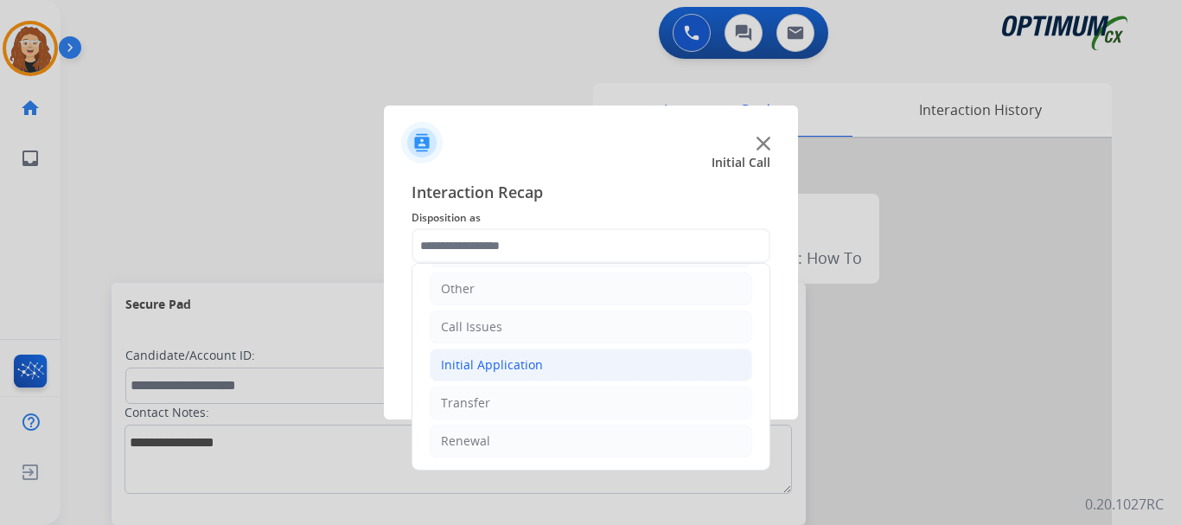
click at [514, 364] on div "Initial Application" at bounding box center [492, 364] width 102 height 17
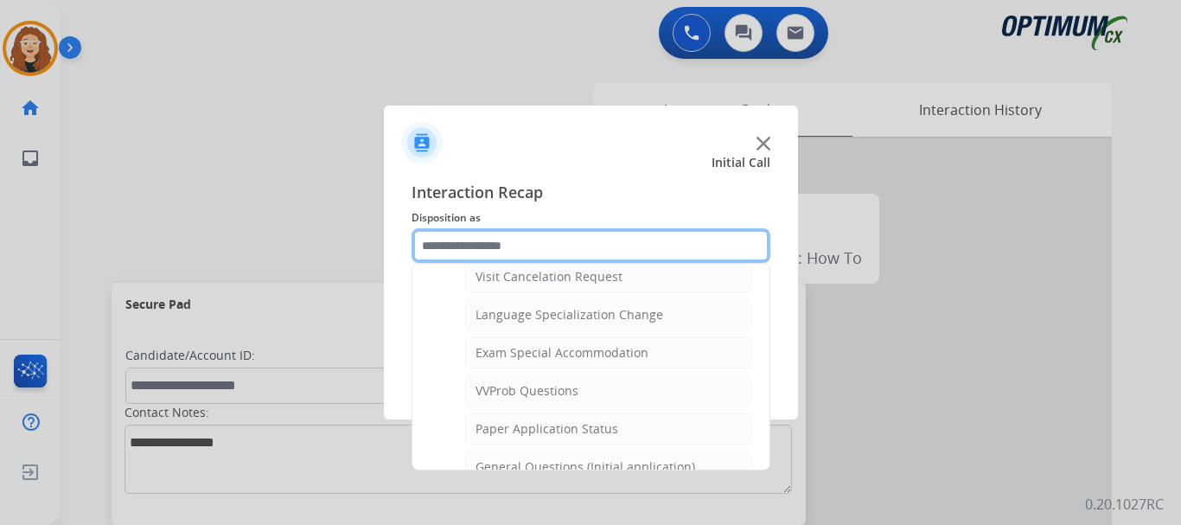
scroll to position [917, 0]
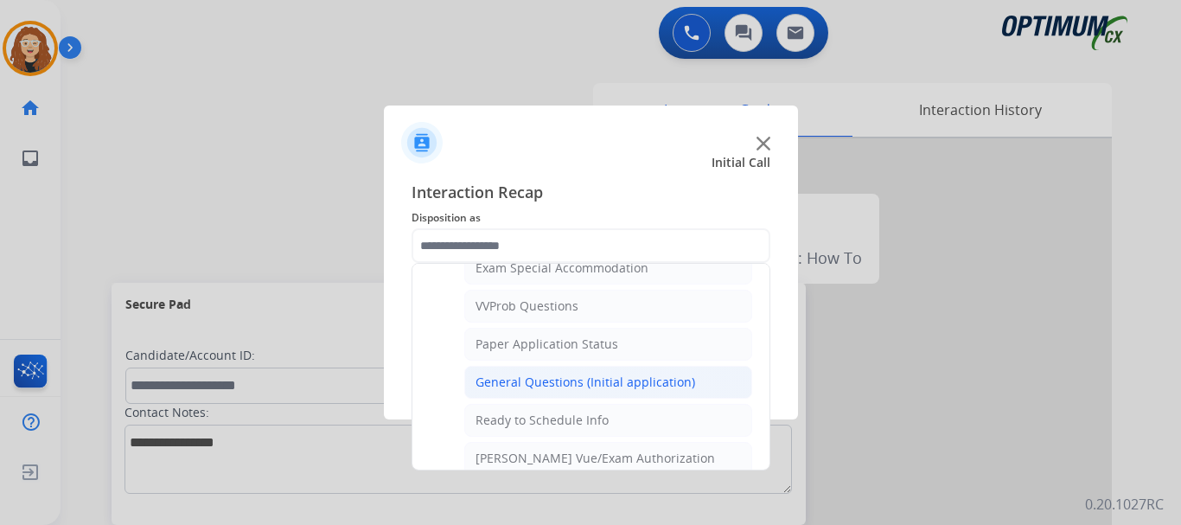
click at [651, 379] on div "General Questions (Initial application)" at bounding box center [586, 382] width 220 height 17
type input "**********"
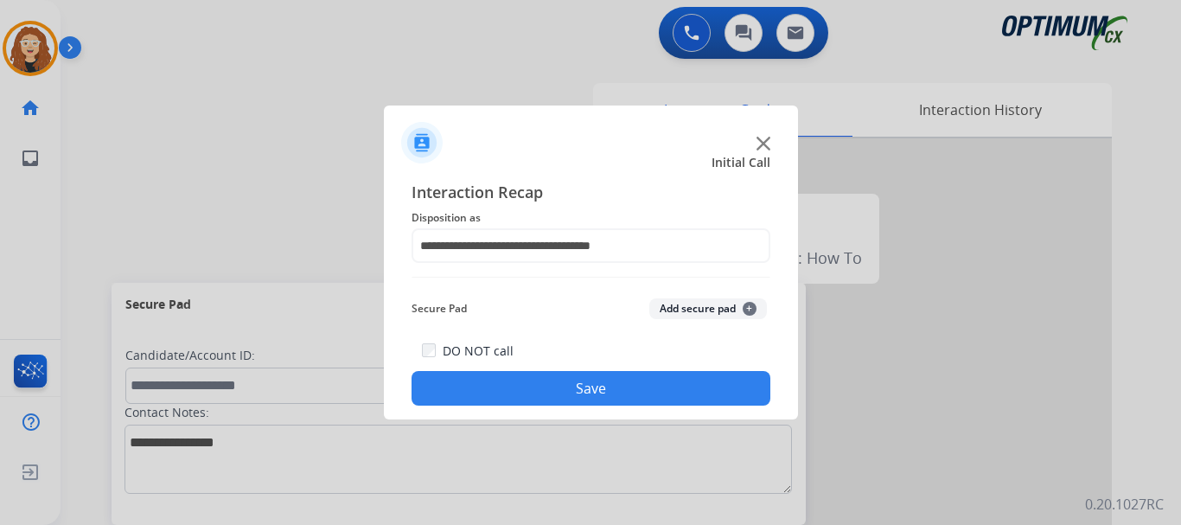
click at [636, 387] on button "Save" at bounding box center [591, 388] width 359 height 35
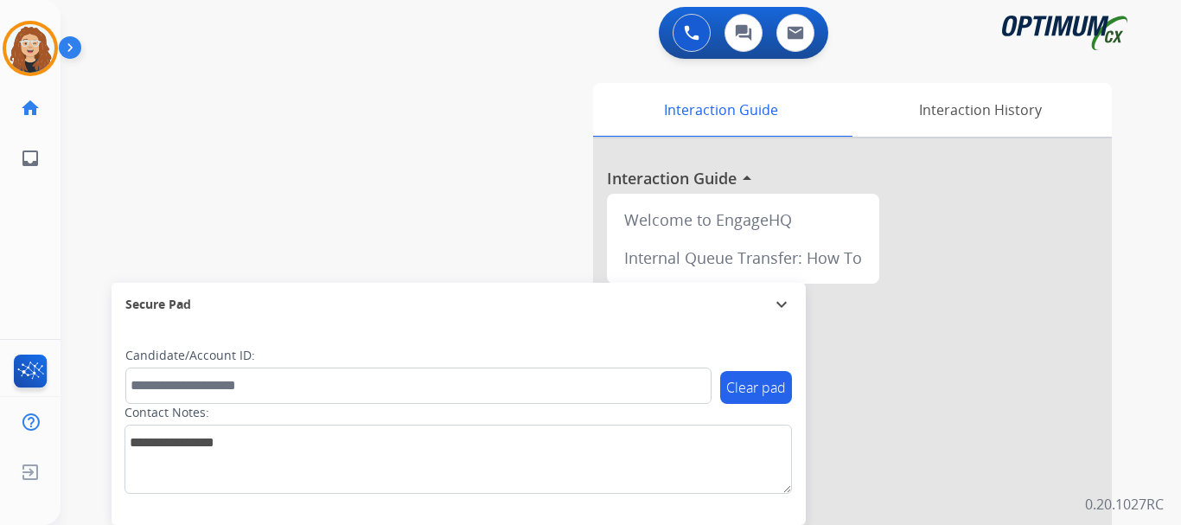
drag, startPoint x: 107, startPoint y: 132, endPoint x: 180, endPoint y: 130, distance: 72.7
click at [114, 131] on div "swap_horiz Break voice bridge close_fullscreen Connect 3-Way Call merge_type Se…" at bounding box center [600, 422] width 1079 height 721
click at [686, 35] on img at bounding box center [692, 33] width 16 height 16
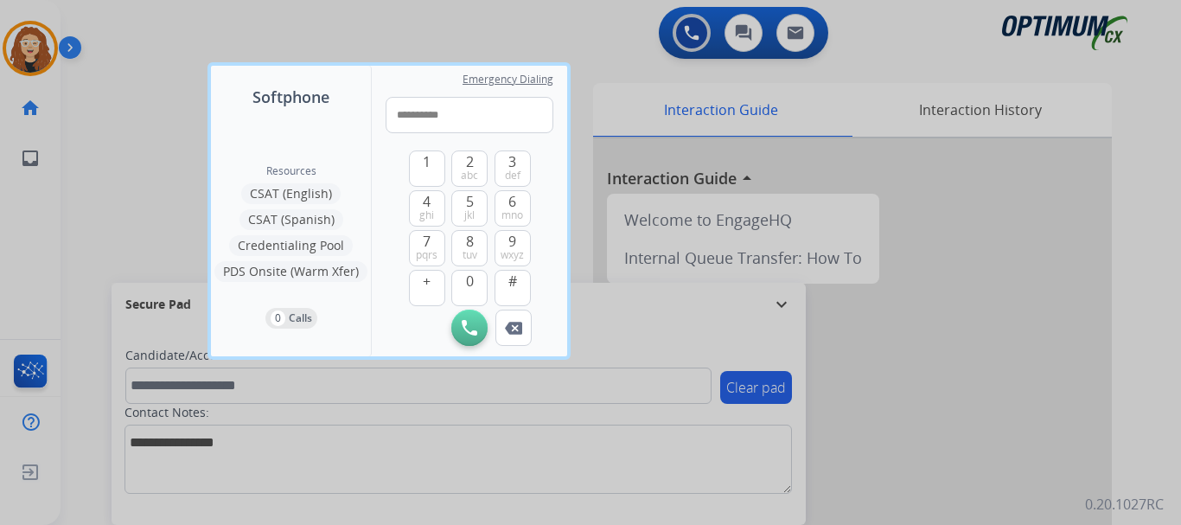
type input "**********"
click at [469, 331] on img at bounding box center [470, 328] width 16 height 16
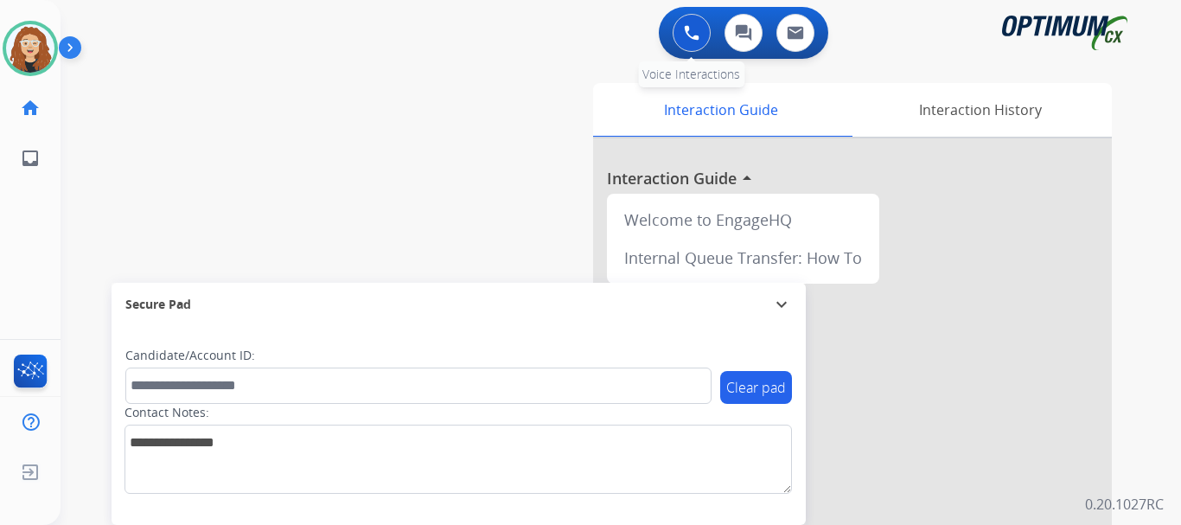
click at [683, 30] on button at bounding box center [692, 33] width 38 height 38
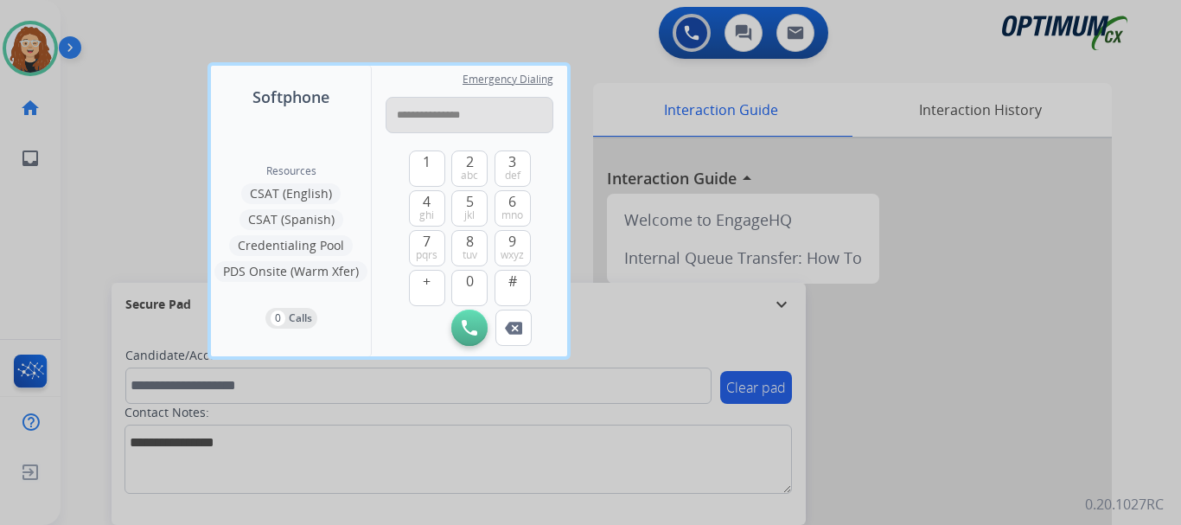
type input "**********"
drag, startPoint x: 457, startPoint y: 118, endPoint x: 162, endPoint y: 189, distance: 304.1
click at [162, 189] on div at bounding box center [590, 262] width 1181 height 525
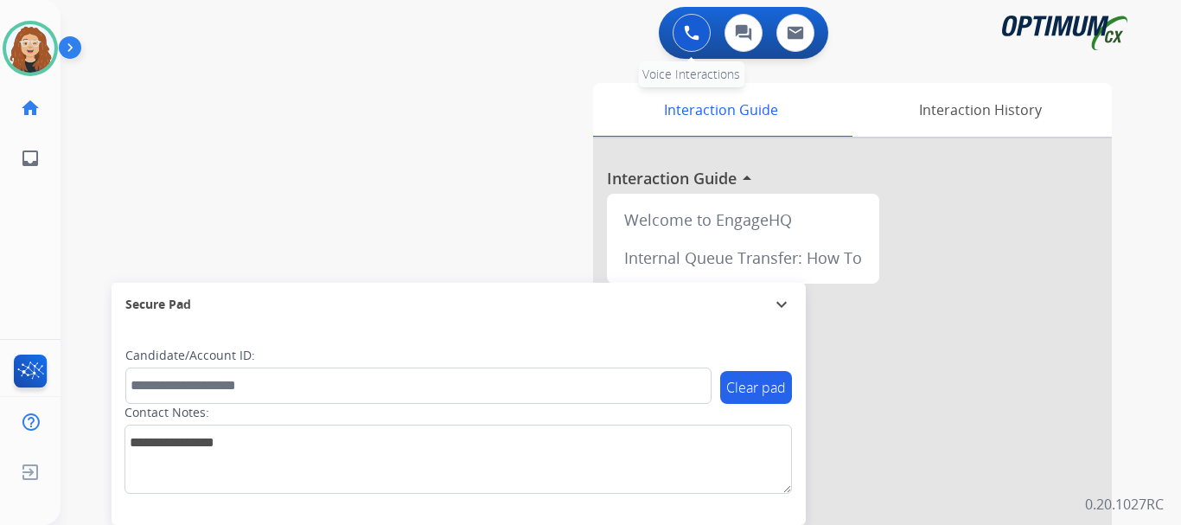
click at [693, 28] on img at bounding box center [692, 33] width 16 height 16
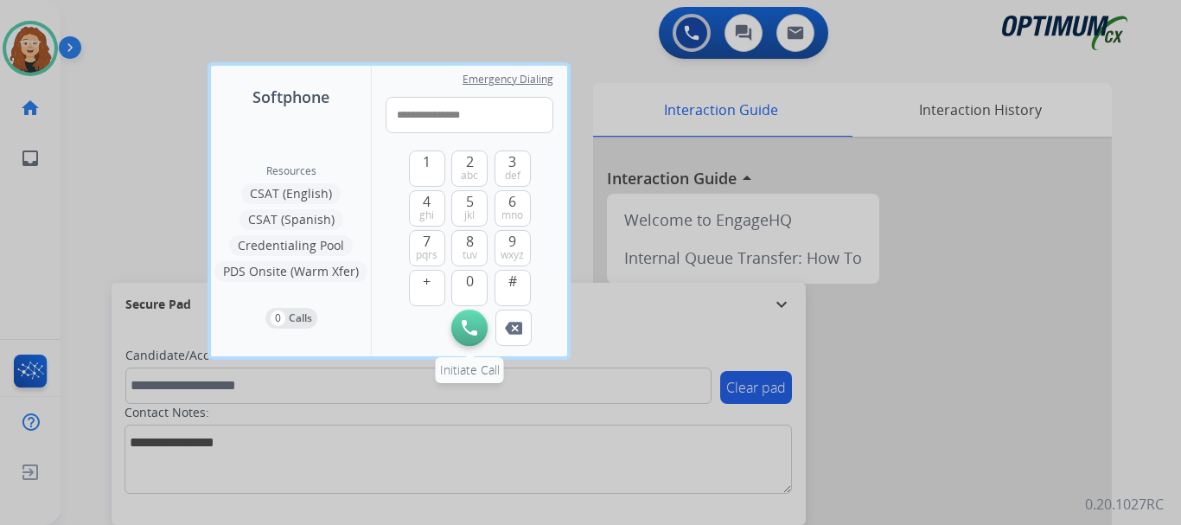
type input "**********"
click at [472, 329] on img at bounding box center [470, 328] width 16 height 16
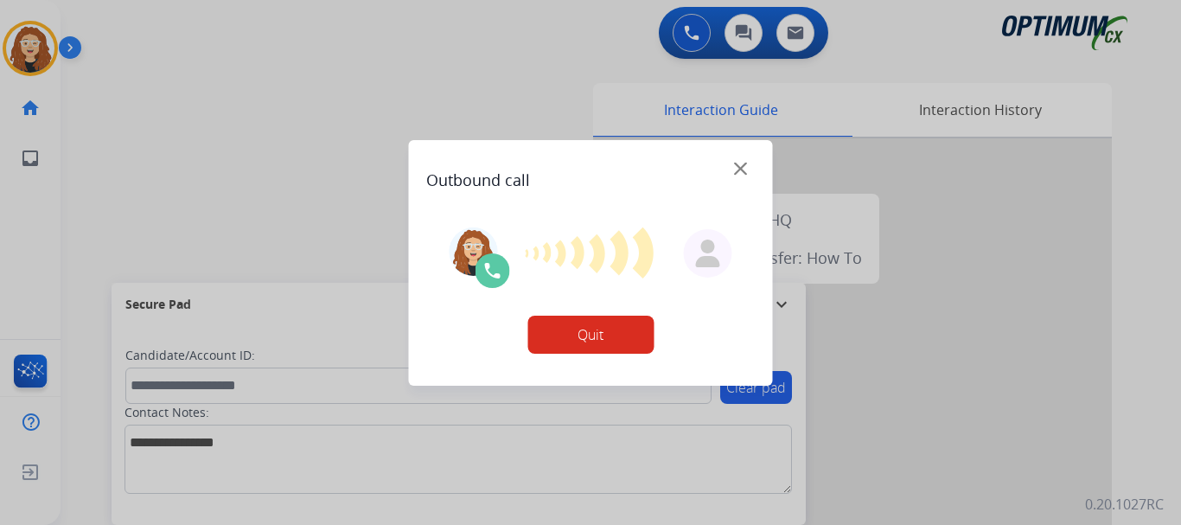
click at [100, 225] on div at bounding box center [590, 262] width 1181 height 525
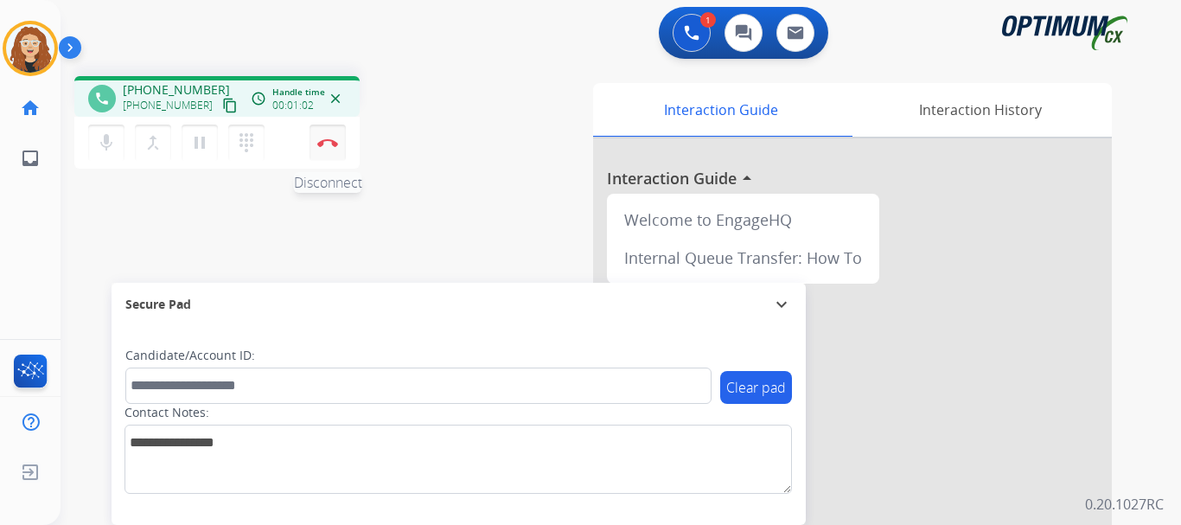
click at [325, 144] on img at bounding box center [327, 142] width 21 height 9
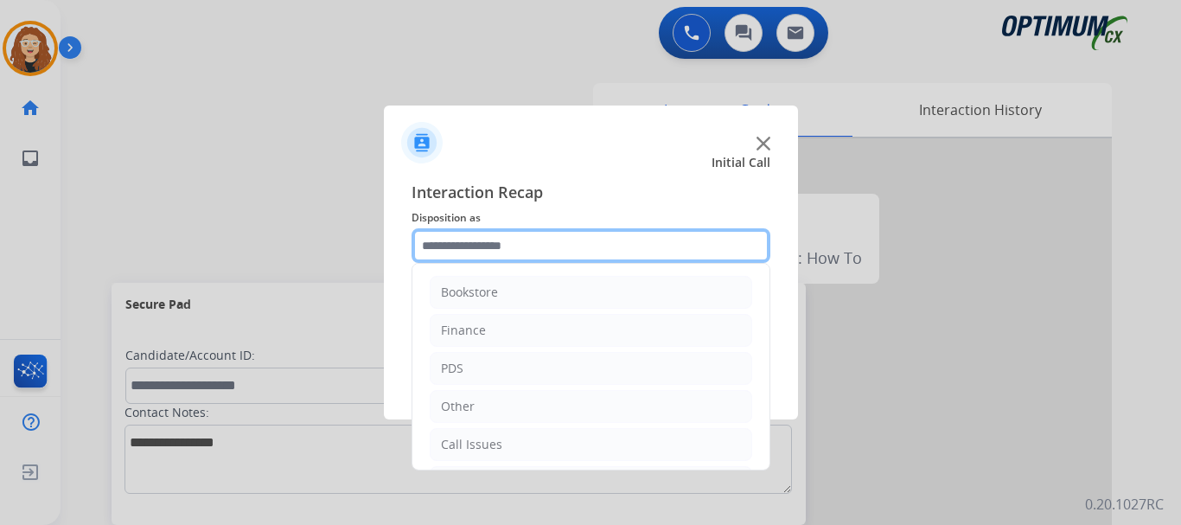
click at [474, 247] on input "text" at bounding box center [591, 245] width 359 height 35
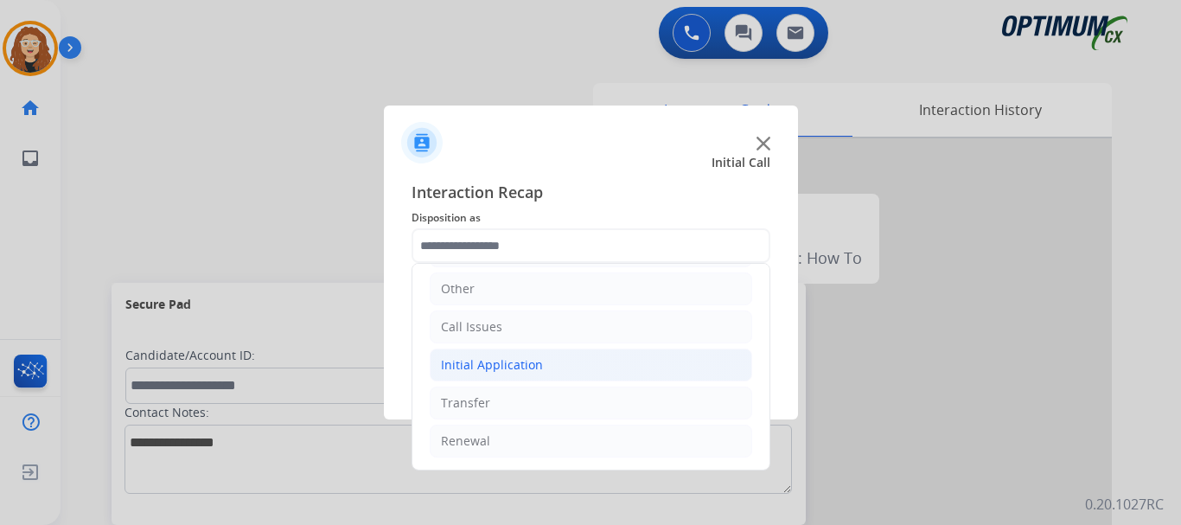
click at [486, 367] on div "Initial Application" at bounding box center [492, 364] width 102 height 17
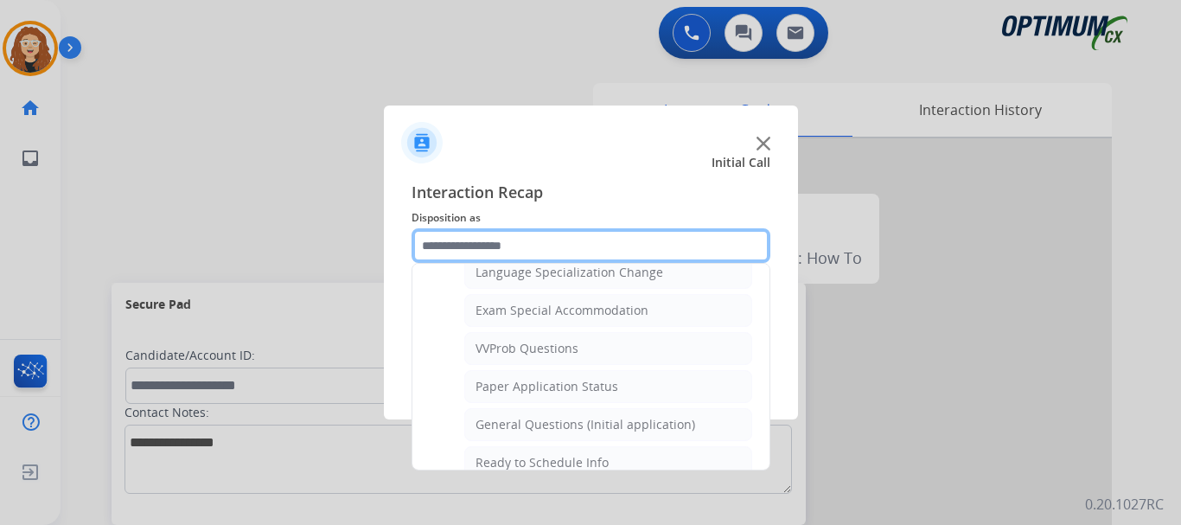
scroll to position [895, 0]
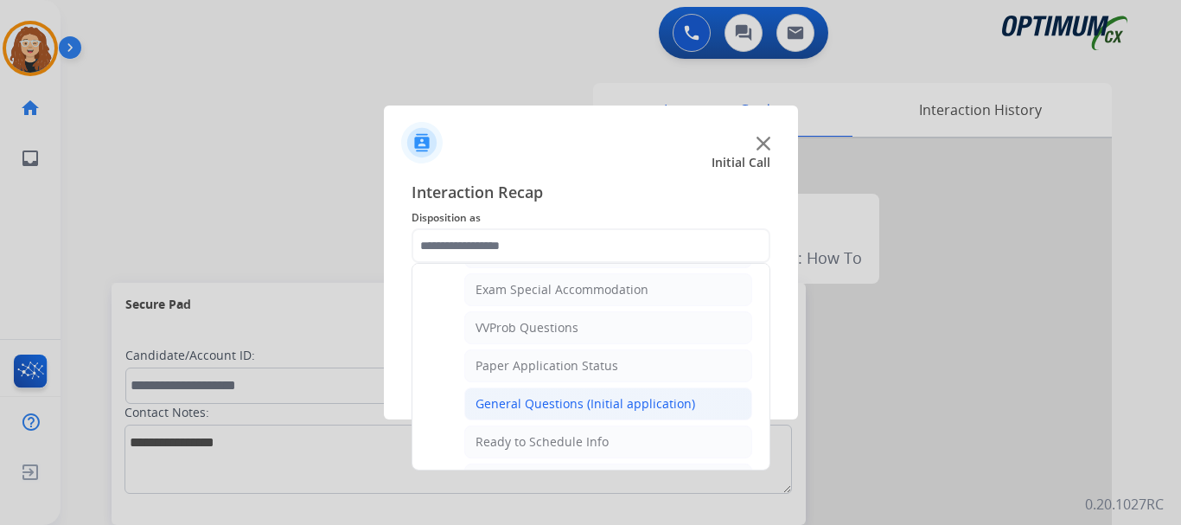
click at [614, 402] on div "General Questions (Initial application)" at bounding box center [586, 403] width 220 height 17
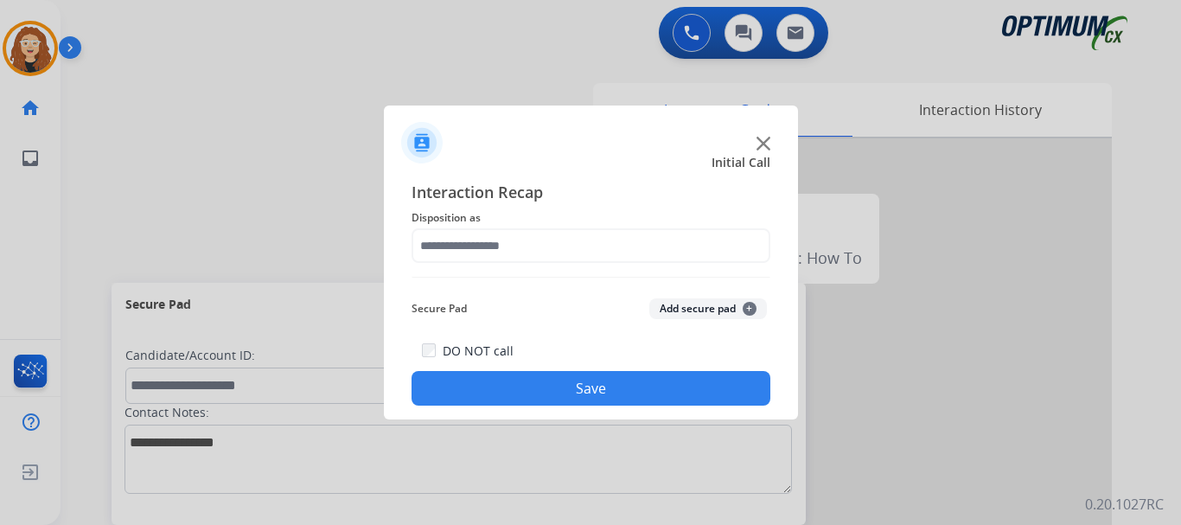
type input "**********"
click at [599, 390] on button "Save" at bounding box center [591, 388] width 359 height 35
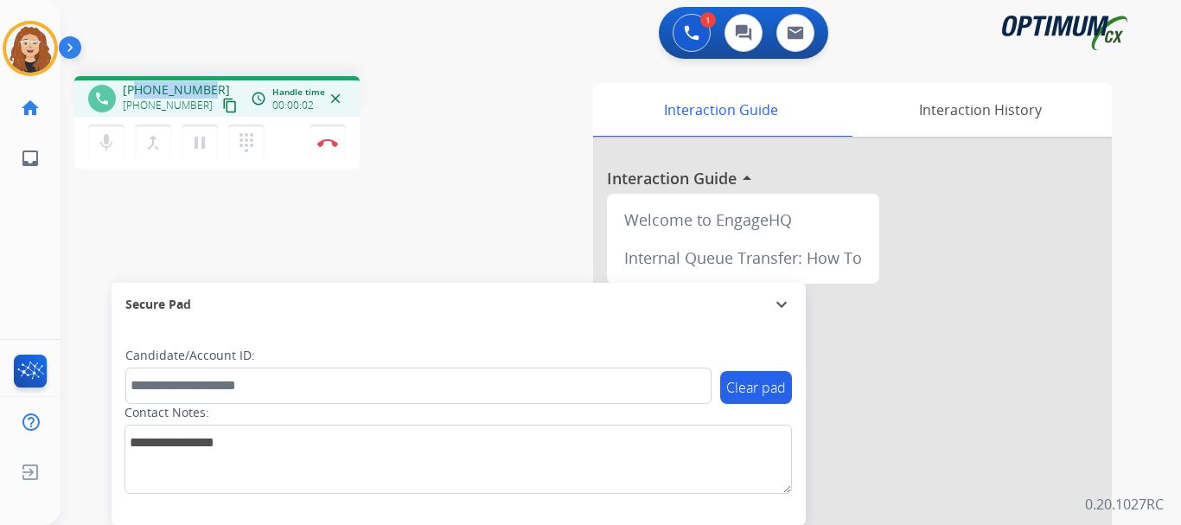
drag, startPoint x: 139, startPoint y: 91, endPoint x: 208, endPoint y: 85, distance: 69.4
click at [208, 85] on div "[PHONE_NUMBER] [PHONE_NUMBER] content_copy" at bounding box center [182, 98] width 118 height 35
click at [335, 146] on img at bounding box center [327, 142] width 21 height 9
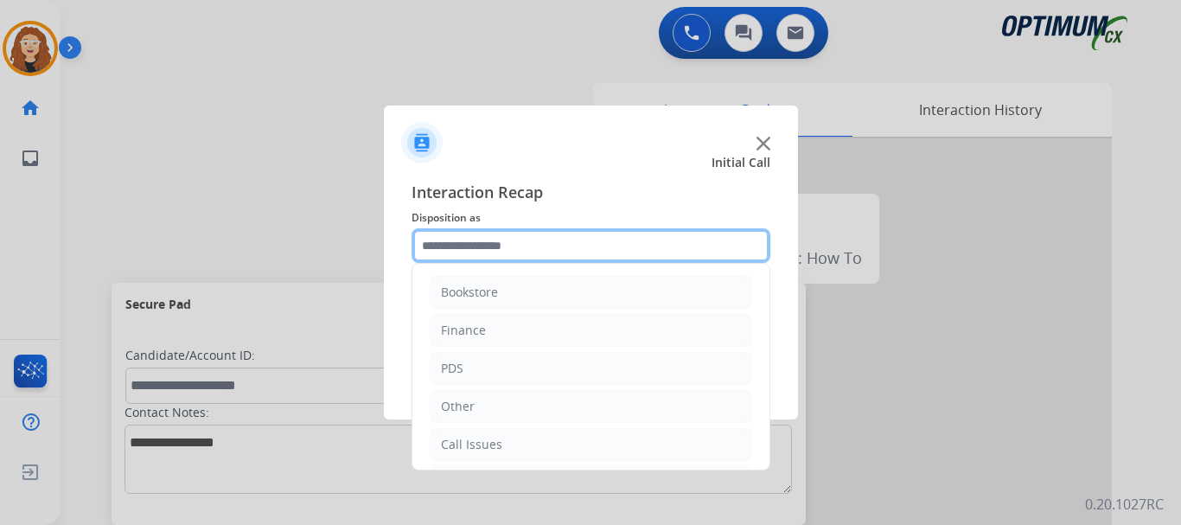
click at [491, 248] on input "text" at bounding box center [591, 245] width 359 height 35
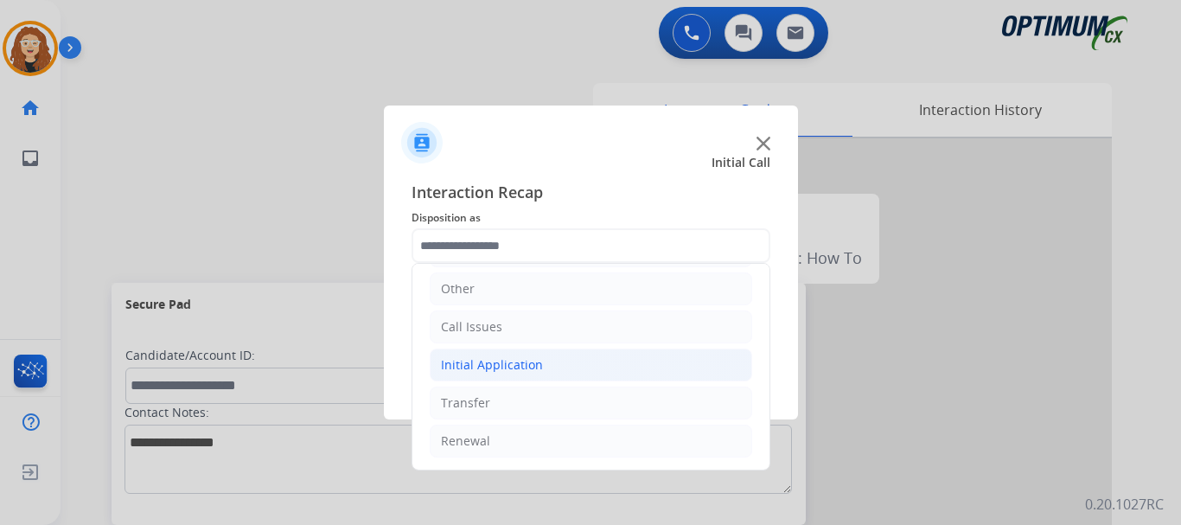
click at [492, 364] on div "Initial Application" at bounding box center [492, 364] width 102 height 17
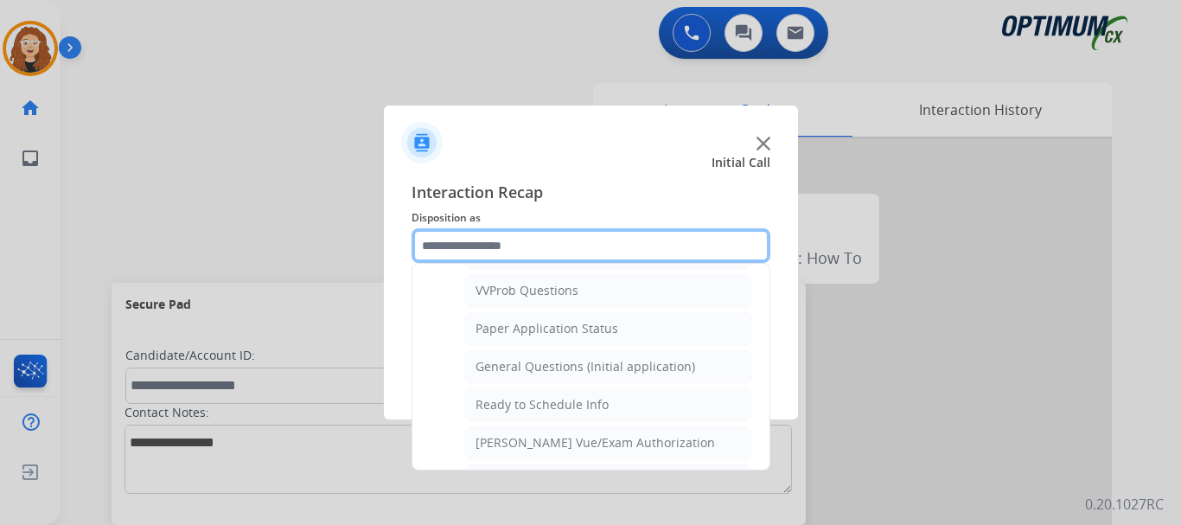
scroll to position [958, 0]
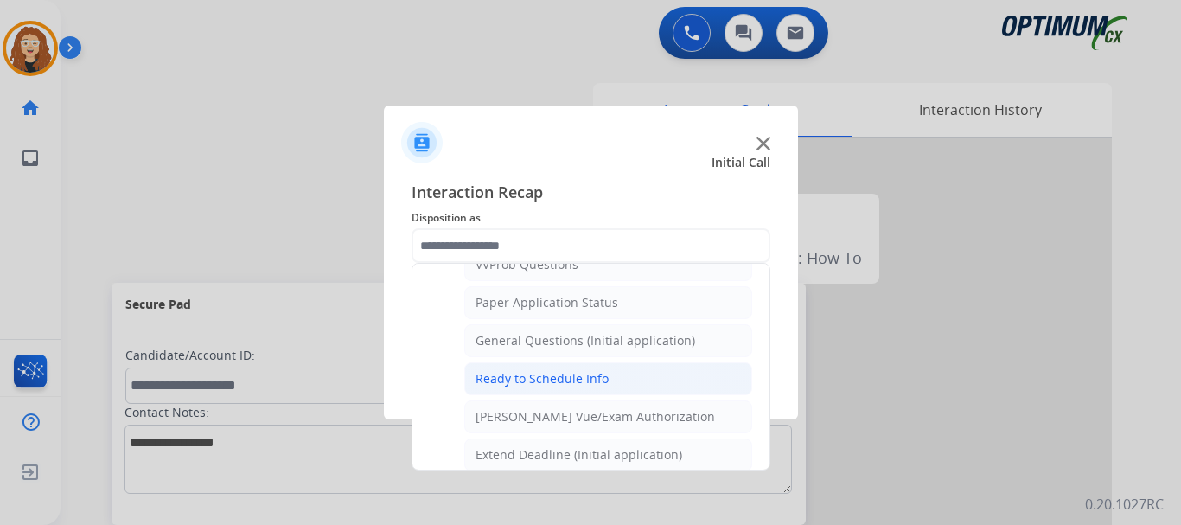
click at [542, 379] on div "Ready to Schedule Info" at bounding box center [542, 378] width 133 height 17
type input "**********"
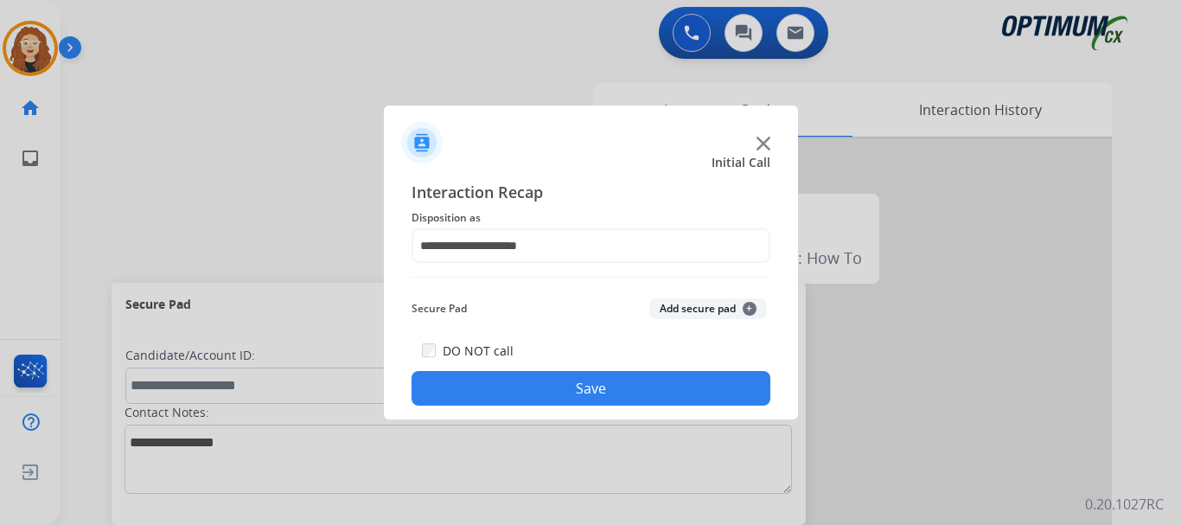
click at [532, 380] on button "Save" at bounding box center [591, 388] width 359 height 35
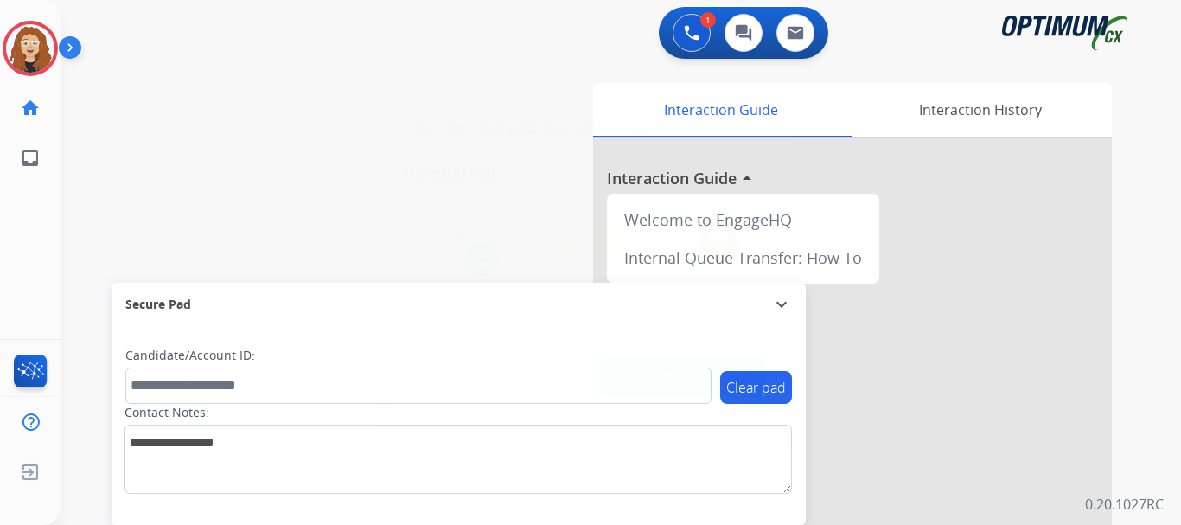
click at [423, 126] on p "Queue" at bounding box center [440, 129] width 56 height 22
click at [422, 68] on div at bounding box center [590, 262] width 1181 height 525
click at [669, 379] on button "Accept" at bounding box center [683, 377] width 168 height 40
click at [673, 386] on button "Accept" at bounding box center [683, 377] width 168 height 40
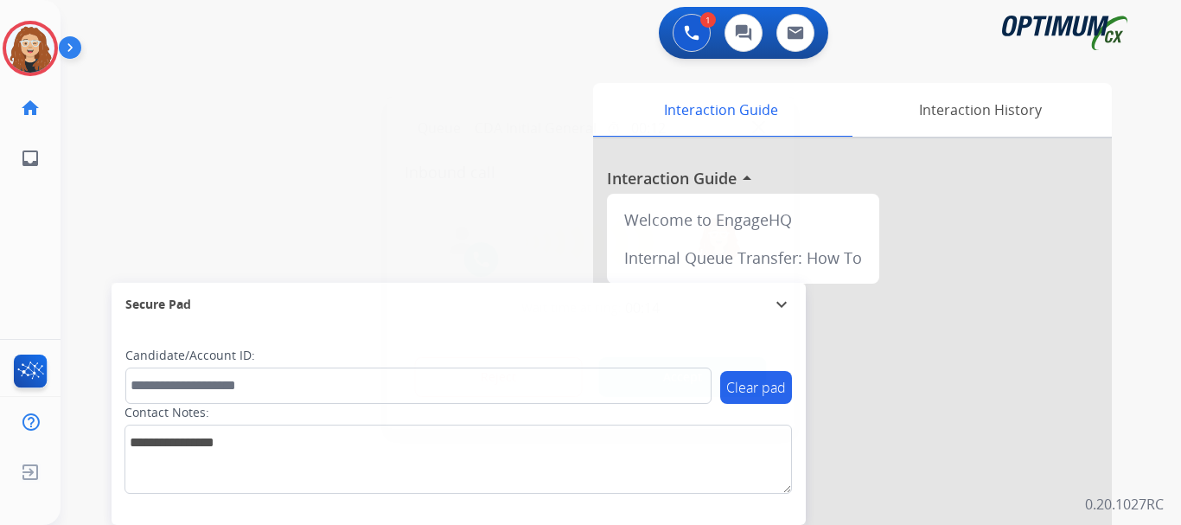
click at [673, 386] on button "Accept" at bounding box center [683, 377] width 168 height 40
drag, startPoint x: 674, startPoint y: 388, endPoint x: 295, endPoint y: 155, distance: 445.6
click at [675, 387] on button "Accept" at bounding box center [683, 377] width 168 height 40
click at [677, 383] on button "Accept" at bounding box center [683, 377] width 168 height 40
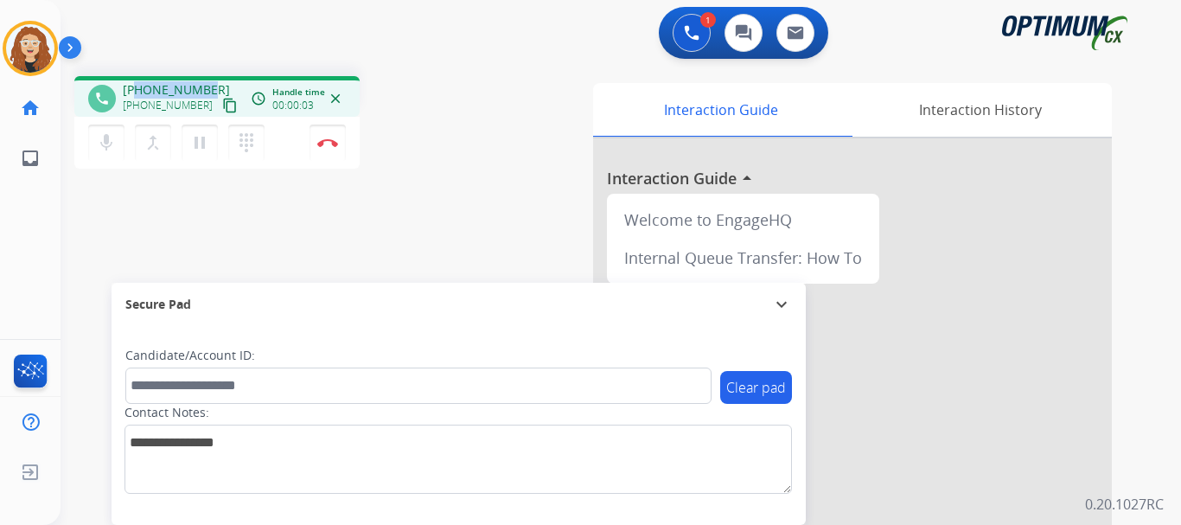
drag, startPoint x: 139, startPoint y: 90, endPoint x: 199, endPoint y: 86, distance: 59.8
click at [208, 86] on div "[PHONE_NUMBER] [PHONE_NUMBER] content_copy" at bounding box center [182, 98] width 118 height 35
click at [330, 142] on img at bounding box center [327, 142] width 21 height 9
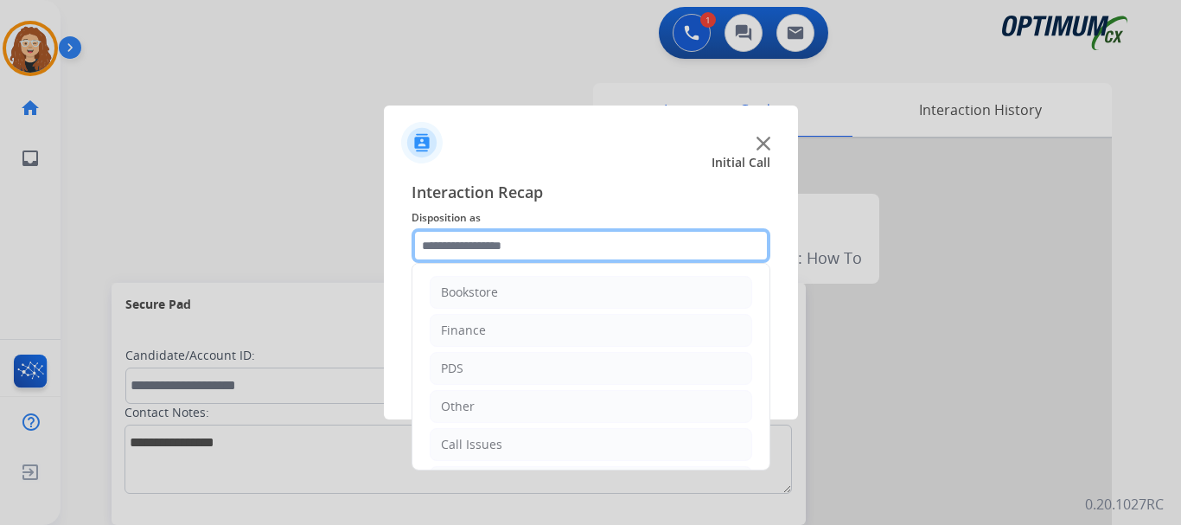
click at [553, 247] on input "text" at bounding box center [591, 245] width 359 height 35
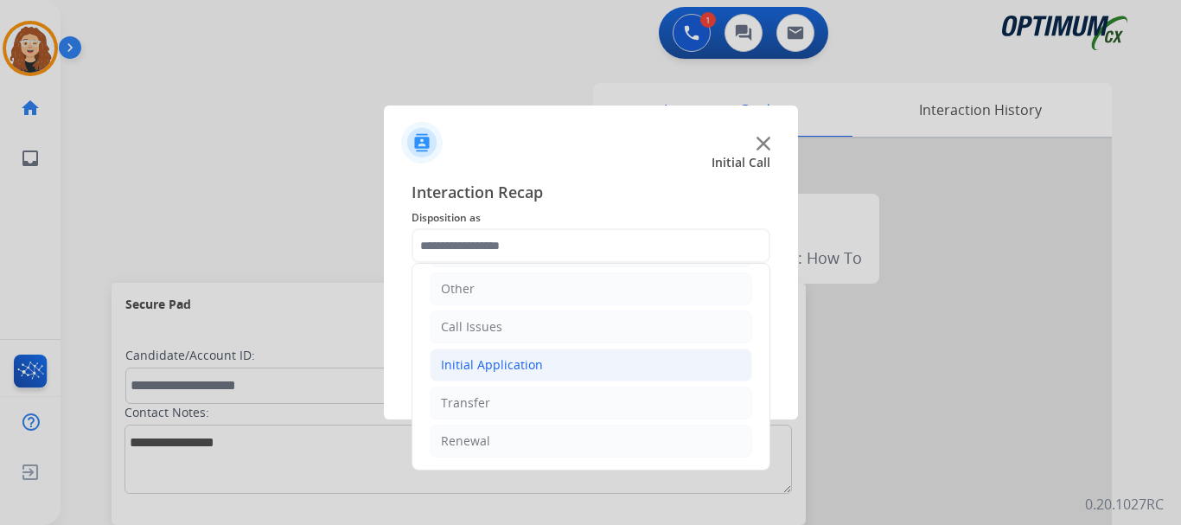
click at [517, 355] on li "Initial Application" at bounding box center [591, 364] width 323 height 33
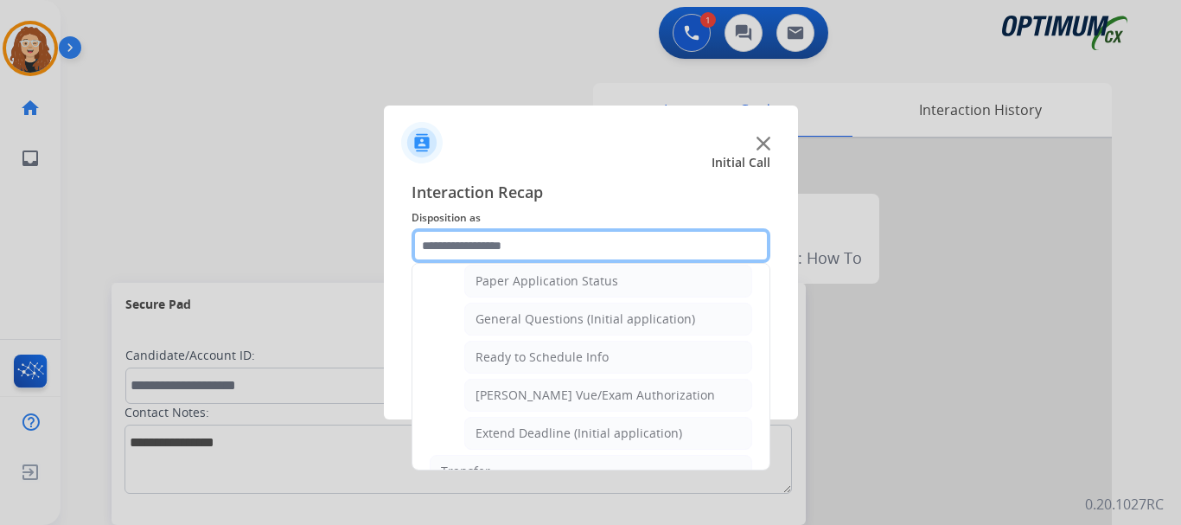
scroll to position [985, 0]
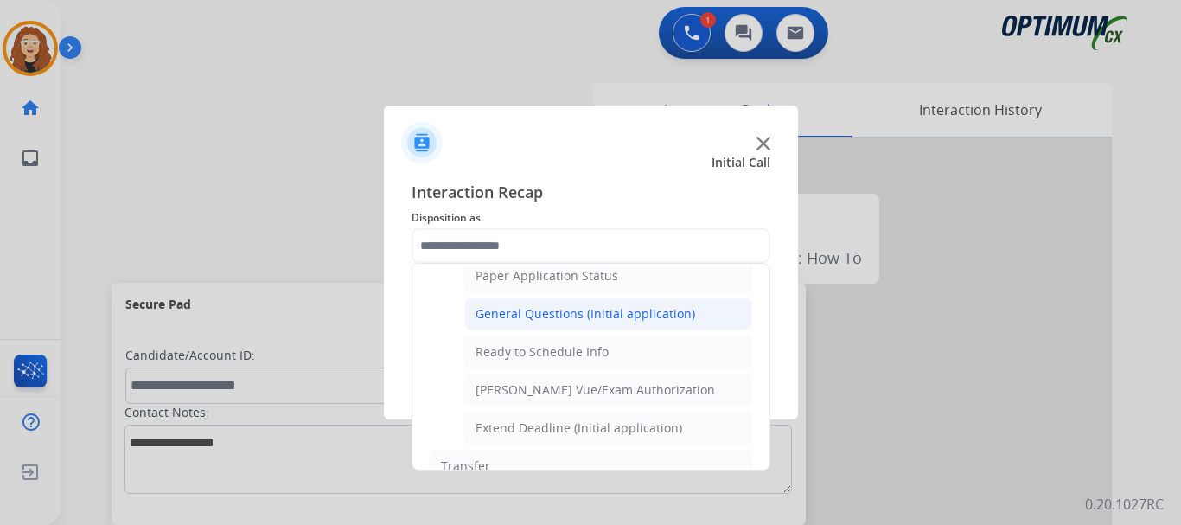
click at [595, 322] on div "General Questions (Initial application)" at bounding box center [586, 313] width 220 height 17
type input "**********"
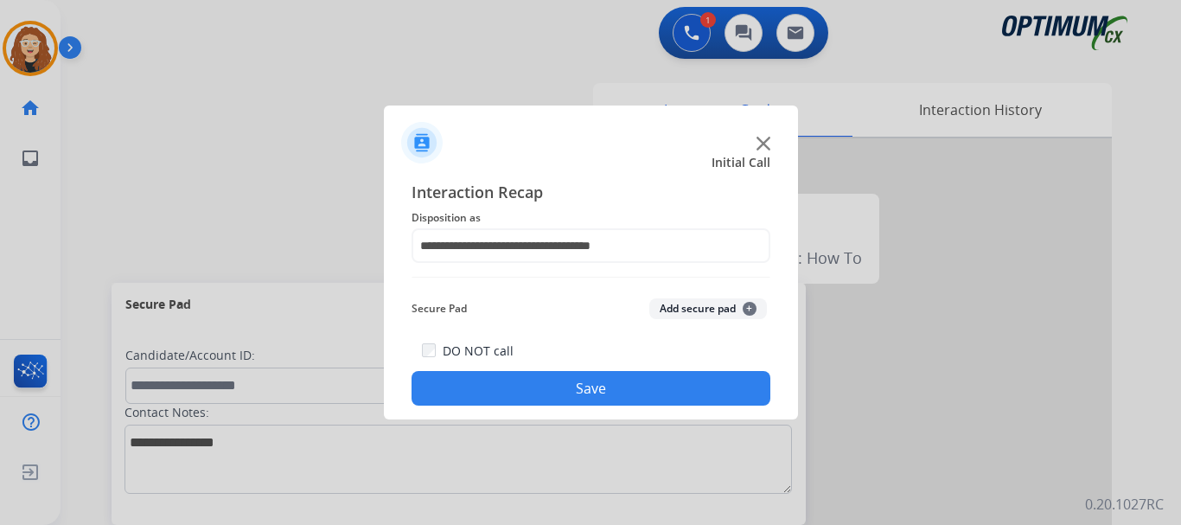
drag, startPoint x: 592, startPoint y: 387, endPoint x: 592, endPoint y: 367, distance: 20.8
click at [592, 372] on button "Save" at bounding box center [591, 388] width 359 height 35
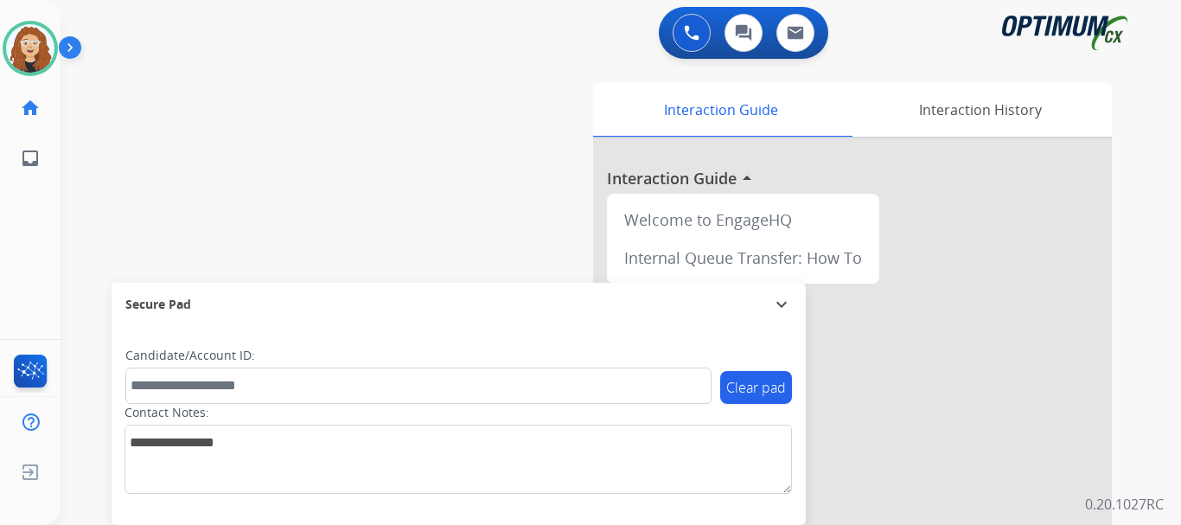
click at [96, 126] on div "swap_horiz Break voice bridge close_fullscreen Connect 3-Way Call merge_type Se…" at bounding box center [600, 422] width 1079 height 721
click at [34, 44] on img at bounding box center [30, 48] width 48 height 48
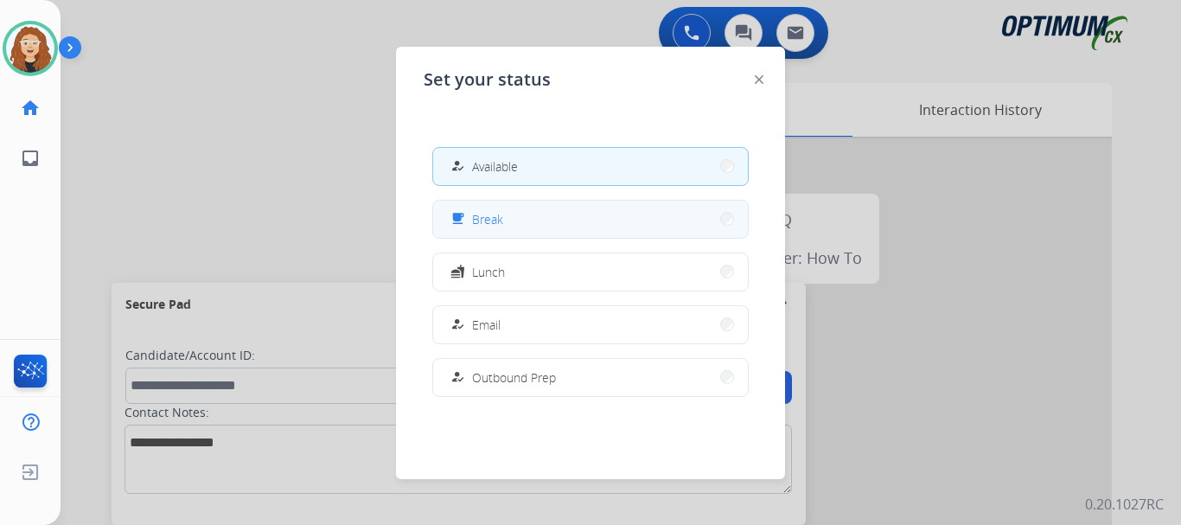
click at [546, 222] on button "free_breakfast Break" at bounding box center [590, 219] width 315 height 37
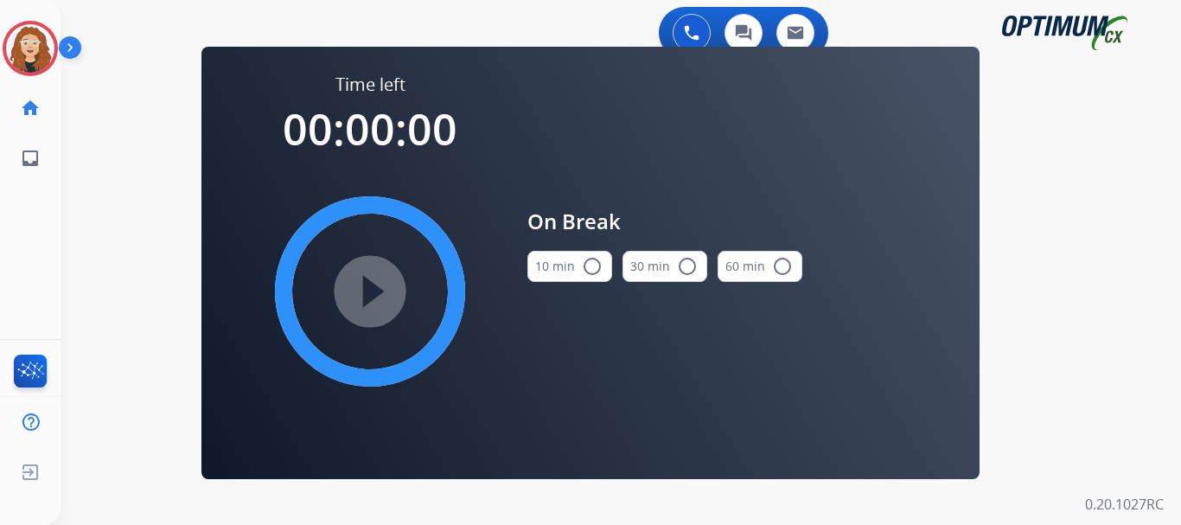
click at [602, 271] on button "10 min radio_button_unchecked" at bounding box center [569, 266] width 85 height 31
click at [380, 291] on mat-icon "play_circle_filled" at bounding box center [370, 291] width 21 height 21
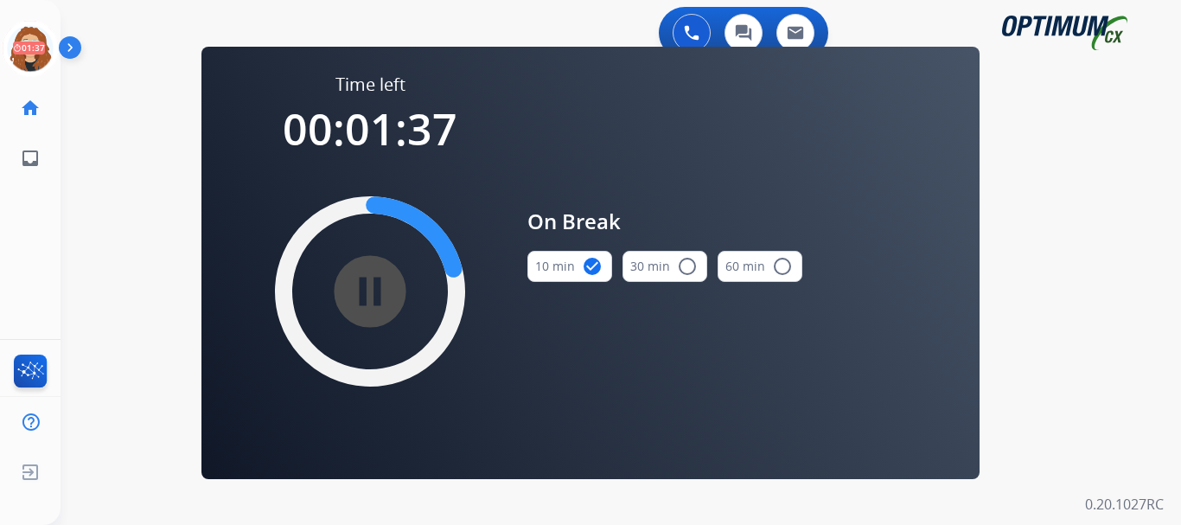
click at [82, 158] on div "0 Voice Interactions 0 Chat Interactions 0 Email Interactions swap_horiz Break …" at bounding box center [621, 262] width 1121 height 525
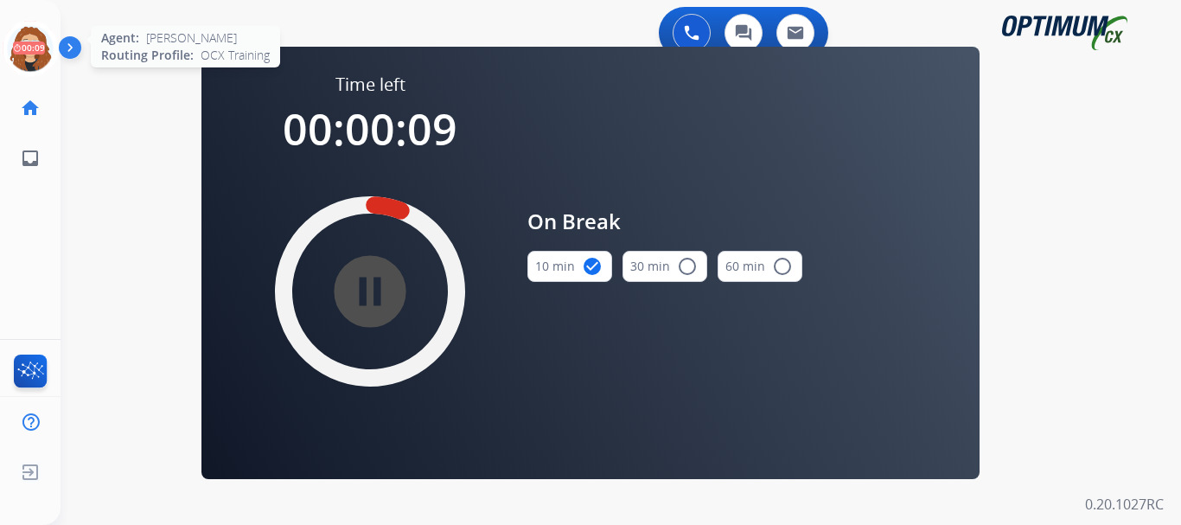
click at [33, 43] on icon at bounding box center [31, 49] width 56 height 56
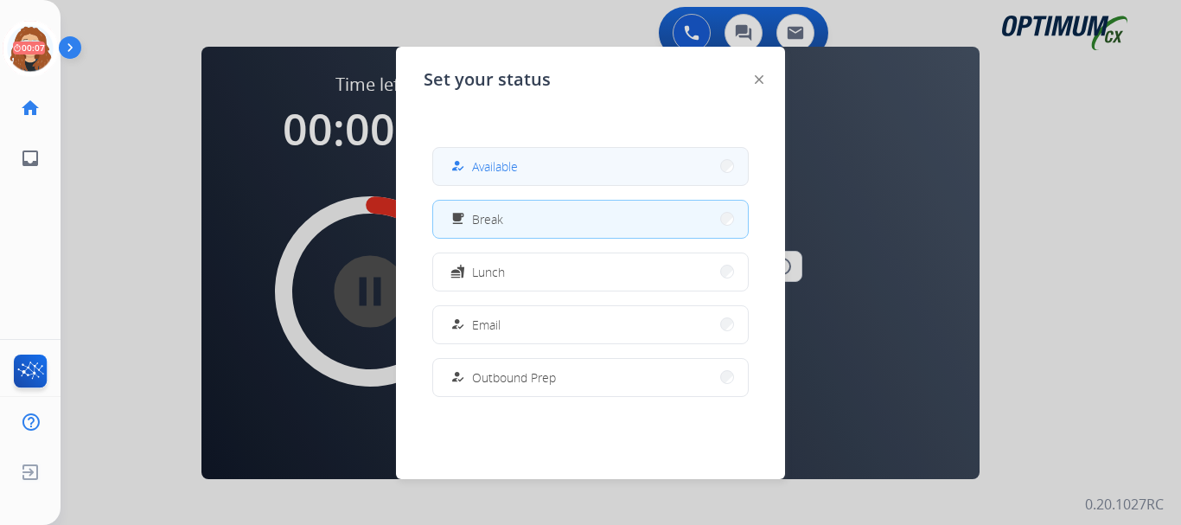
click at [610, 157] on button "how_to_reg Available" at bounding box center [590, 166] width 315 height 37
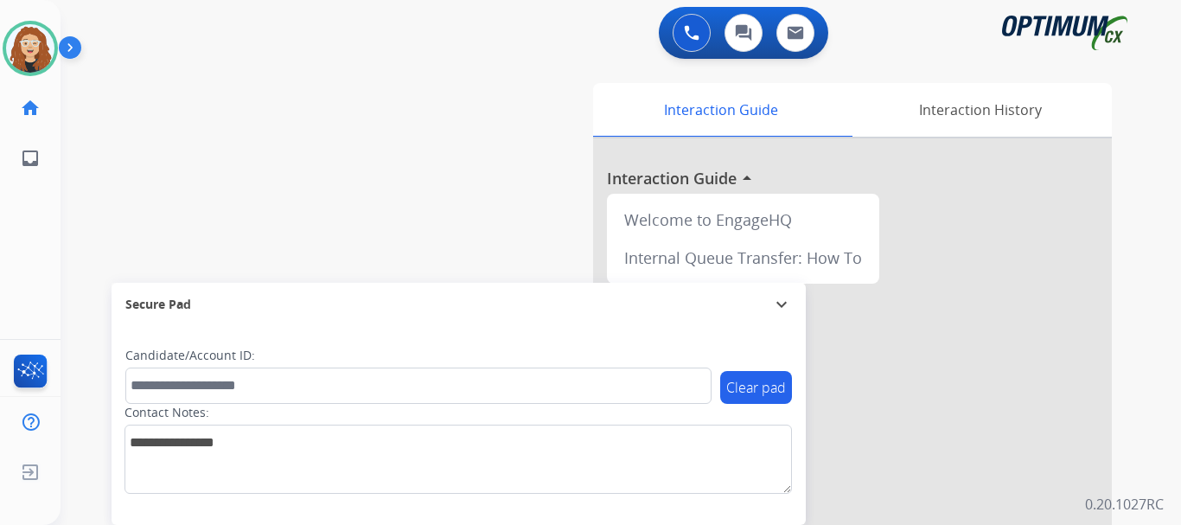
click at [101, 119] on div "swap_horiz Break voice bridge close_fullscreen Connect 3-Way Call merge_type Se…" at bounding box center [600, 422] width 1079 height 721
click at [118, 157] on div "swap_horiz Break voice bridge close_fullscreen Connect 3-Way Call merge_type Se…" at bounding box center [600, 422] width 1079 height 721
click at [105, 199] on div "swap_horiz Break voice bridge close_fullscreen Connect 3-Way Call merge_type Se…" at bounding box center [600, 422] width 1079 height 721
click at [393, 86] on div "swap_horiz Break voice bridge close_fullscreen Connect 3-Way Call merge_type Se…" at bounding box center [600, 422] width 1079 height 721
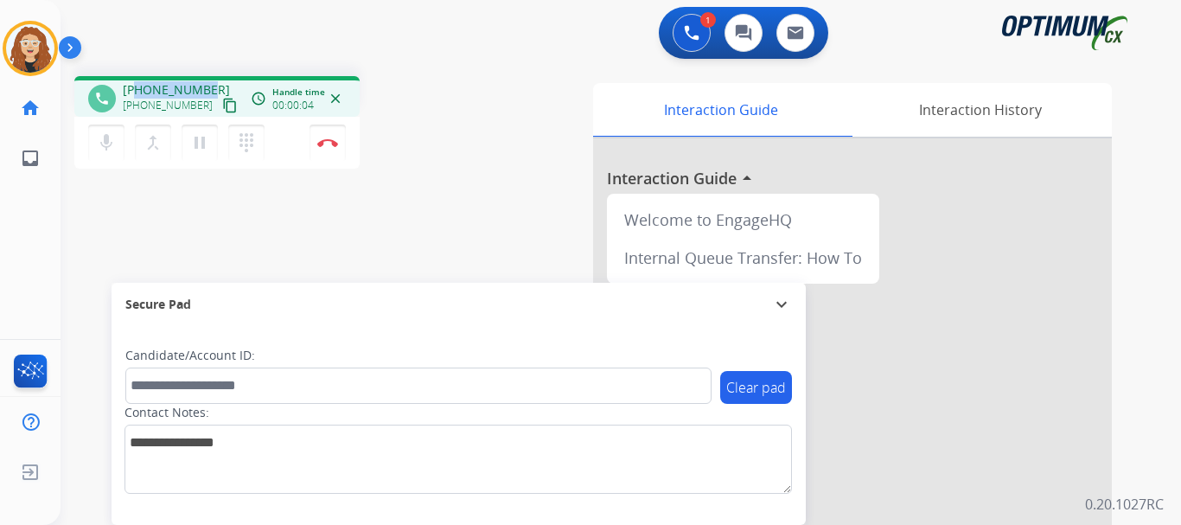
drag, startPoint x: 135, startPoint y: 90, endPoint x: 197, endPoint y: 86, distance: 62.4
click at [204, 86] on span "[PHONE_NUMBER]" at bounding box center [176, 89] width 107 height 17
click at [332, 144] on img at bounding box center [327, 142] width 21 height 9
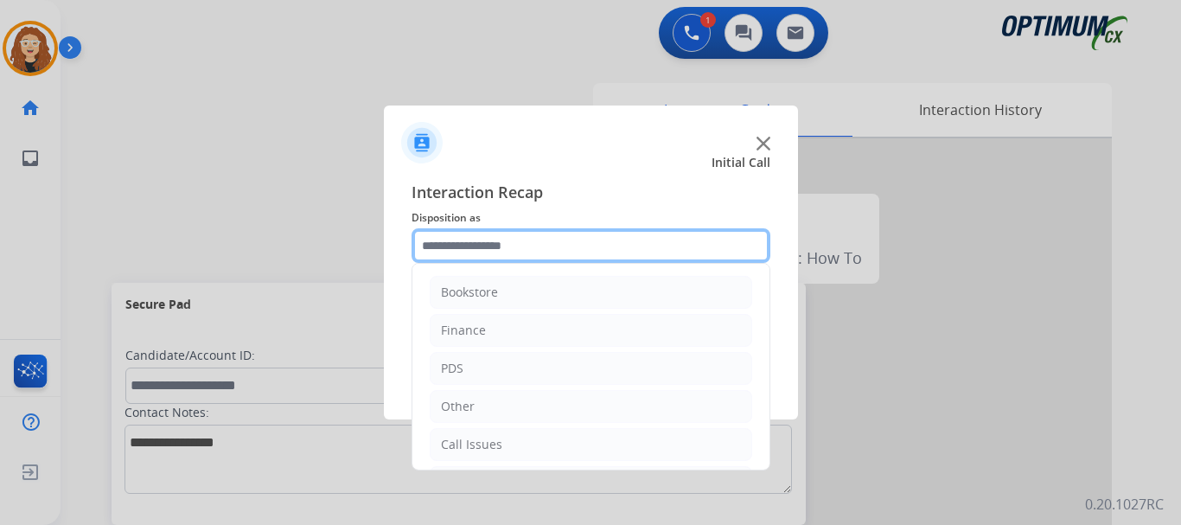
click at [511, 239] on input "text" at bounding box center [591, 245] width 359 height 35
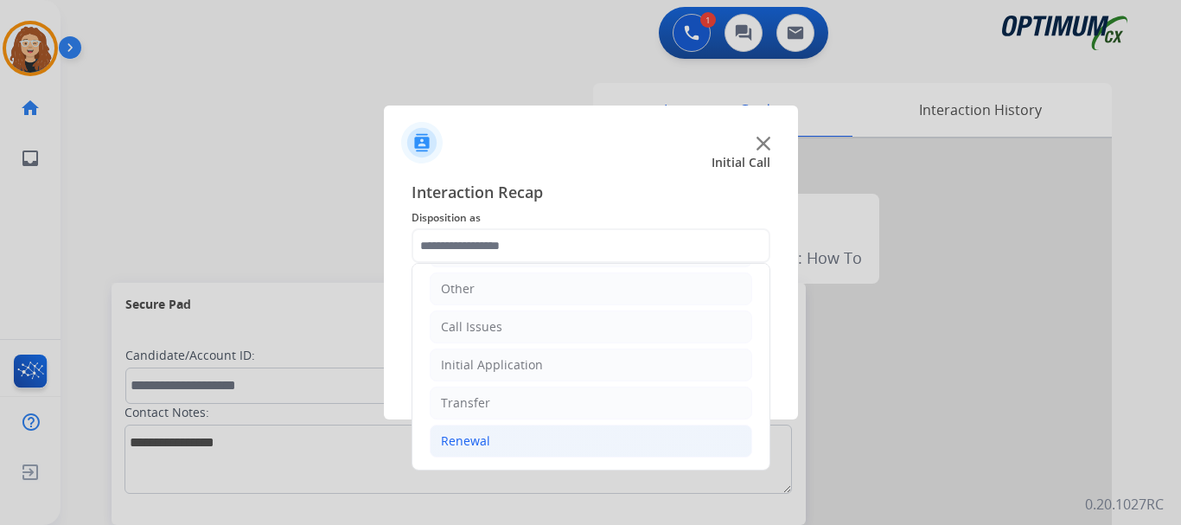
drag, startPoint x: 508, startPoint y: 435, endPoint x: 623, endPoint y: 425, distance: 115.4
click at [514, 435] on li "Renewal" at bounding box center [591, 441] width 323 height 33
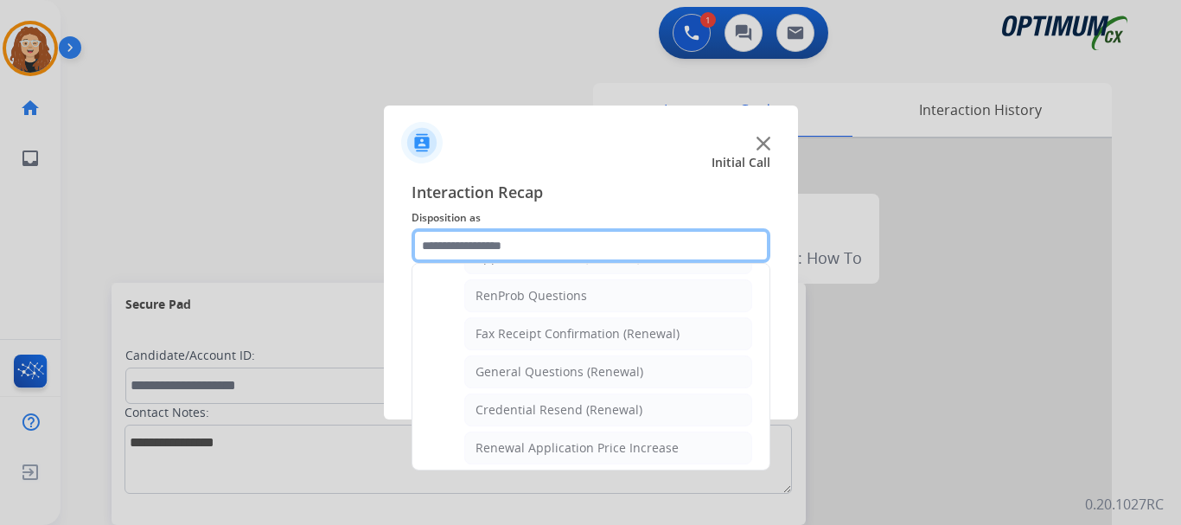
scroll to position [437, 0]
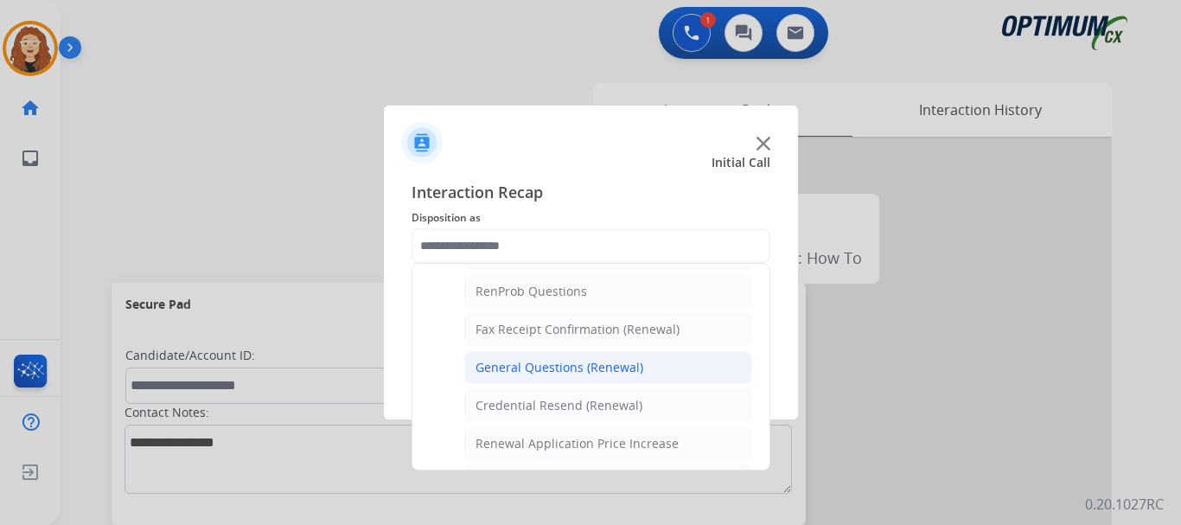
click at [605, 367] on div "General Questions (Renewal)" at bounding box center [560, 367] width 168 height 17
type input "**********"
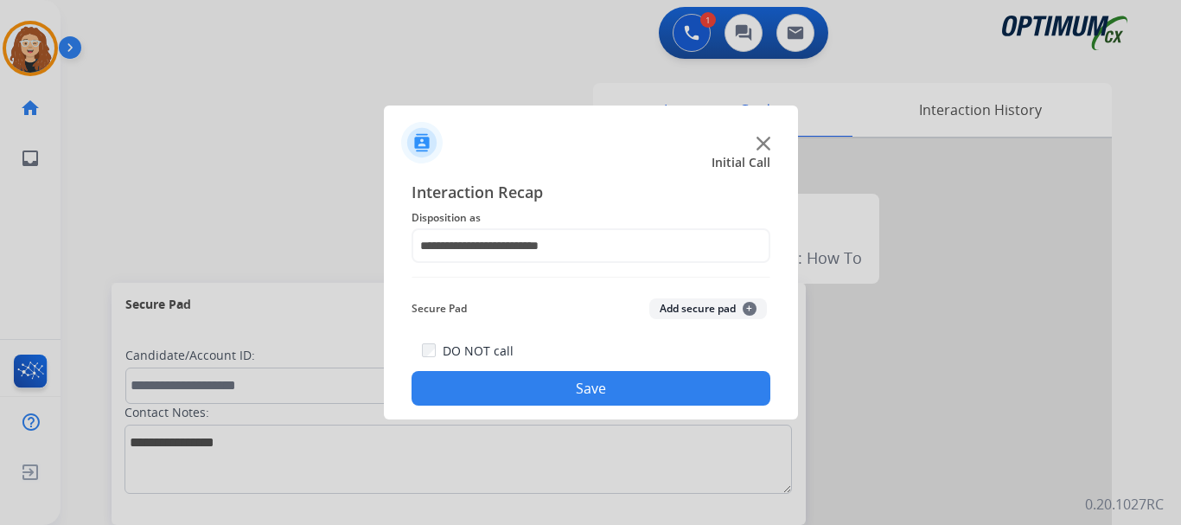
click at [596, 381] on button "Save" at bounding box center [591, 388] width 359 height 35
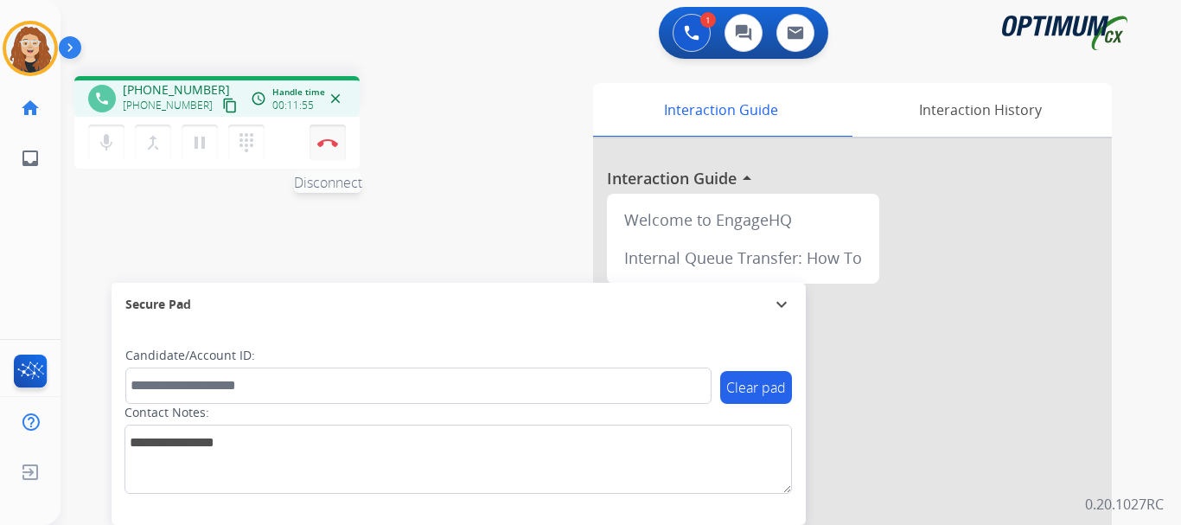
click at [333, 145] on img at bounding box center [327, 142] width 21 height 9
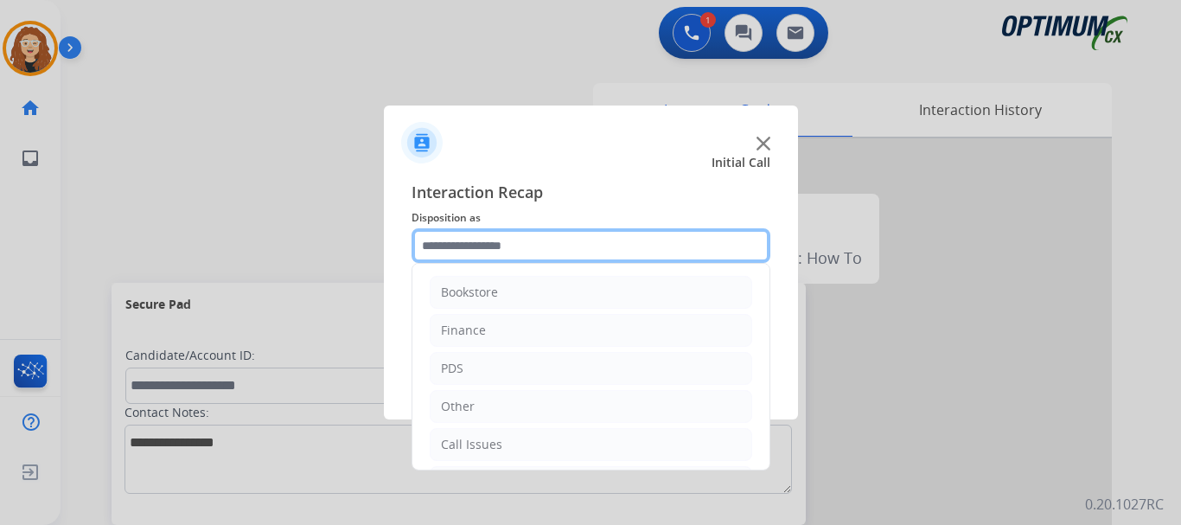
click at [464, 246] on input "text" at bounding box center [591, 245] width 359 height 35
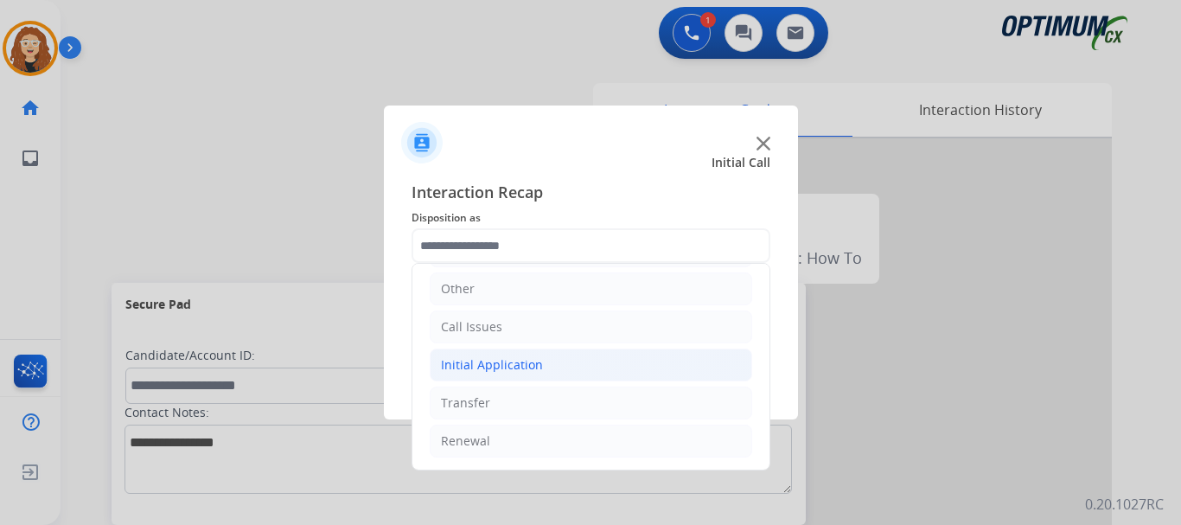
click at [513, 359] on div "Initial Application" at bounding box center [492, 364] width 102 height 17
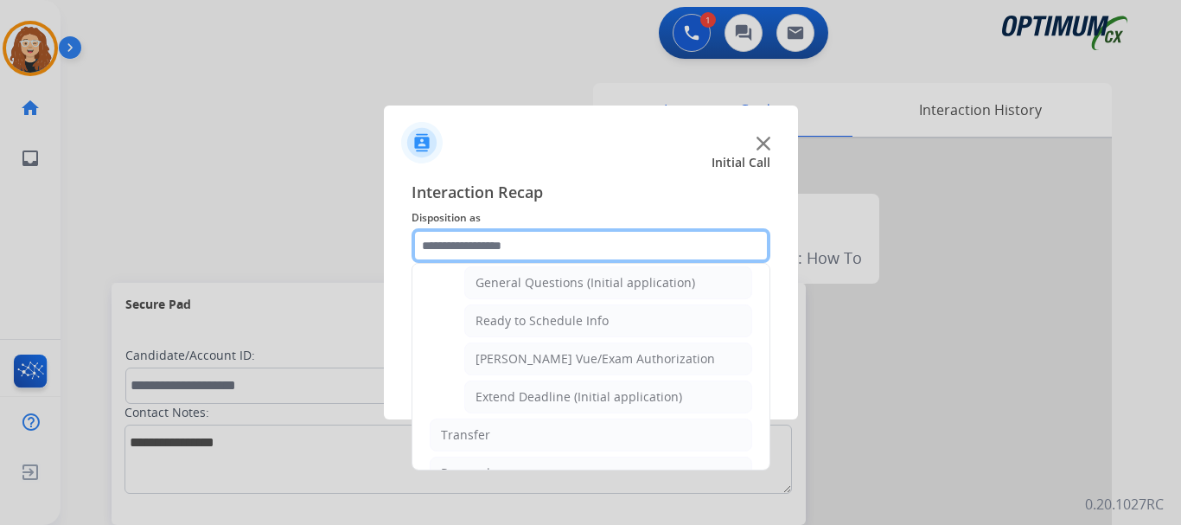
scroll to position [1048, 0]
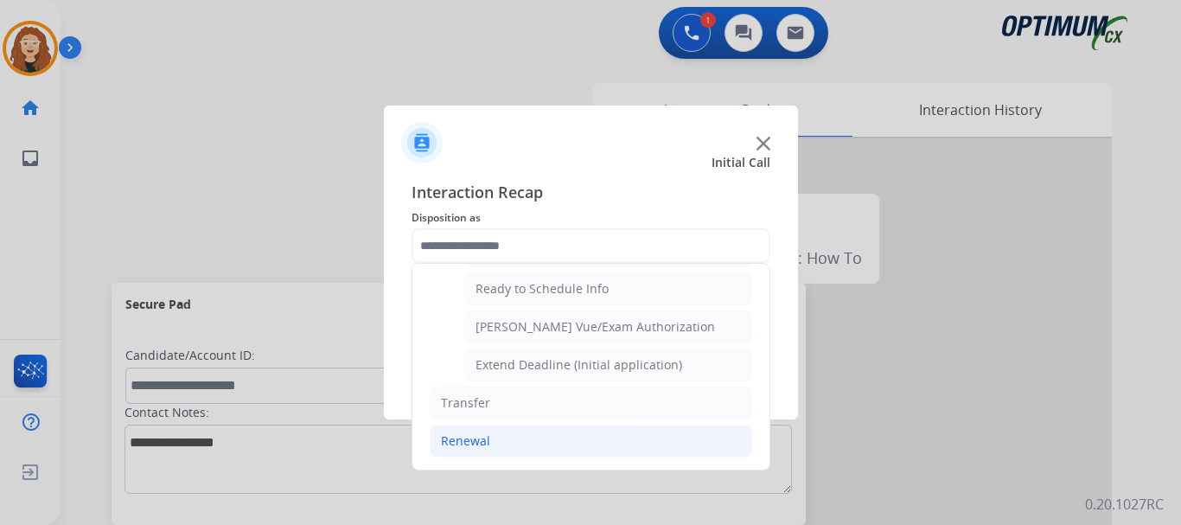
click at [500, 439] on li "Renewal" at bounding box center [591, 441] width 323 height 33
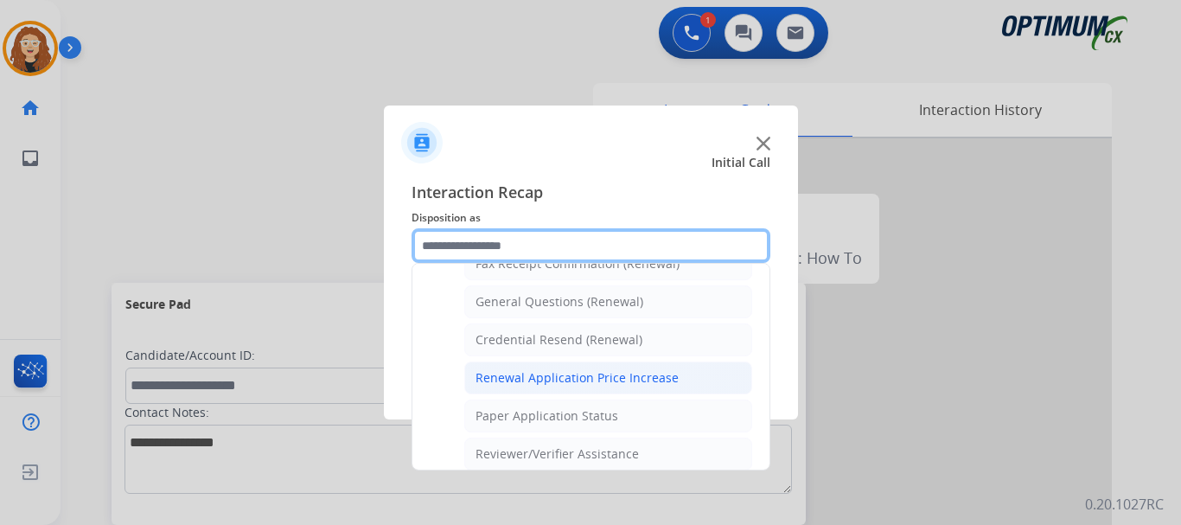
scroll to position [495, 0]
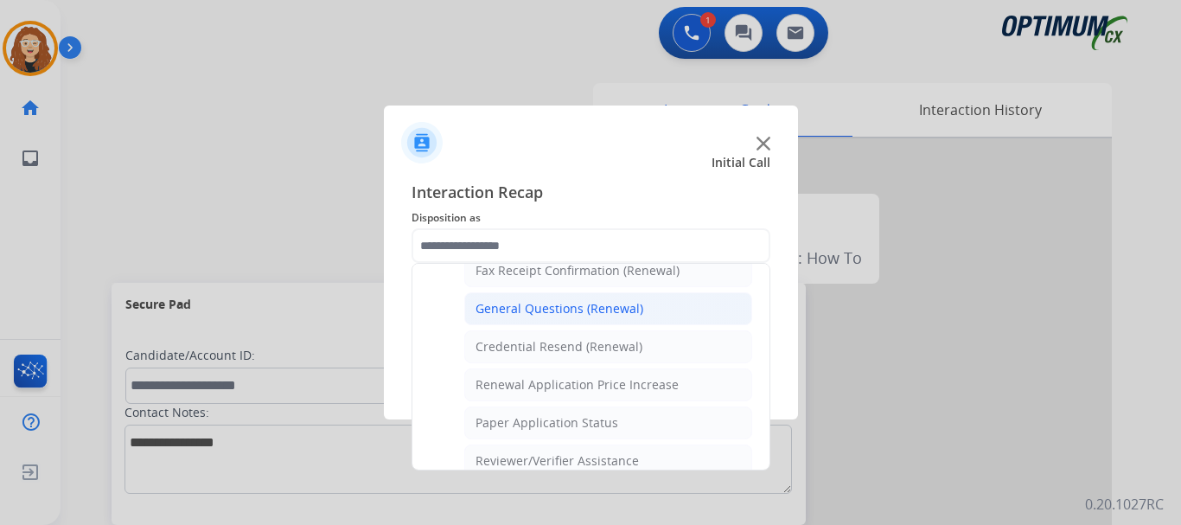
click at [546, 310] on div "General Questions (Renewal)" at bounding box center [560, 308] width 168 height 17
type input "**********"
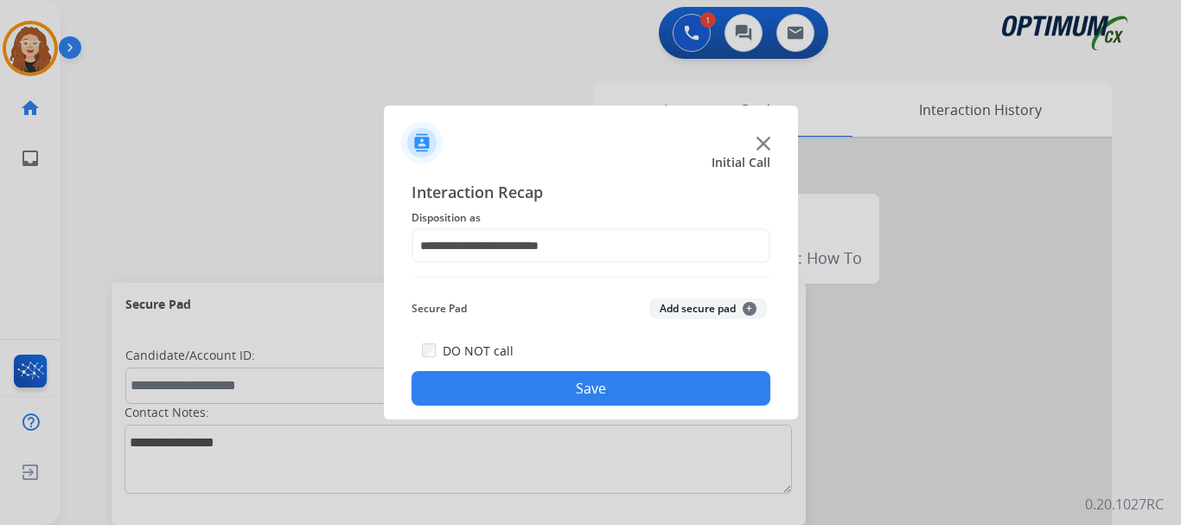
click at [522, 385] on button "Save" at bounding box center [591, 388] width 359 height 35
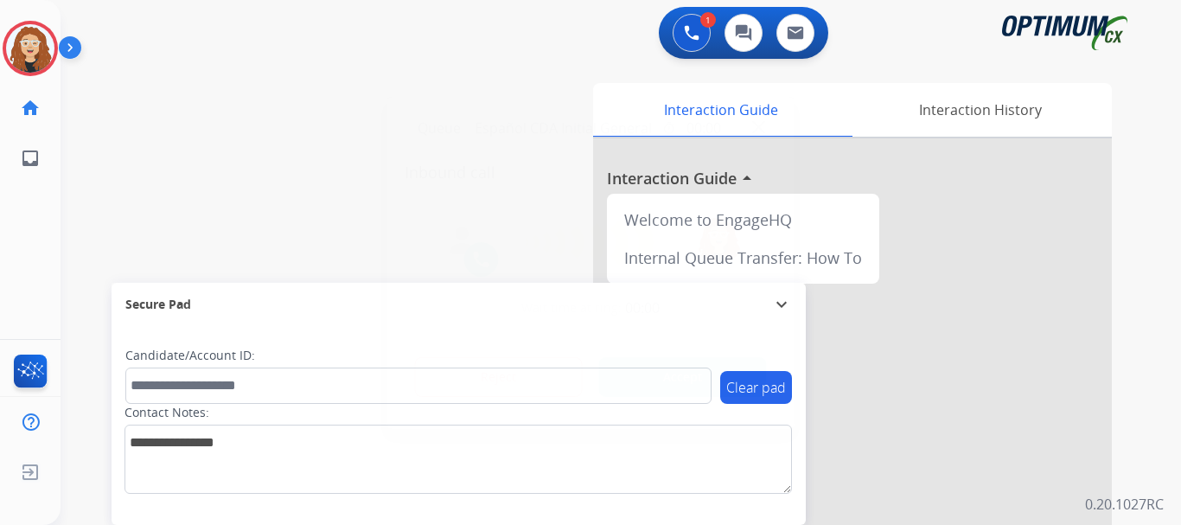
click at [710, 374] on button "Accept" at bounding box center [683, 377] width 168 height 40
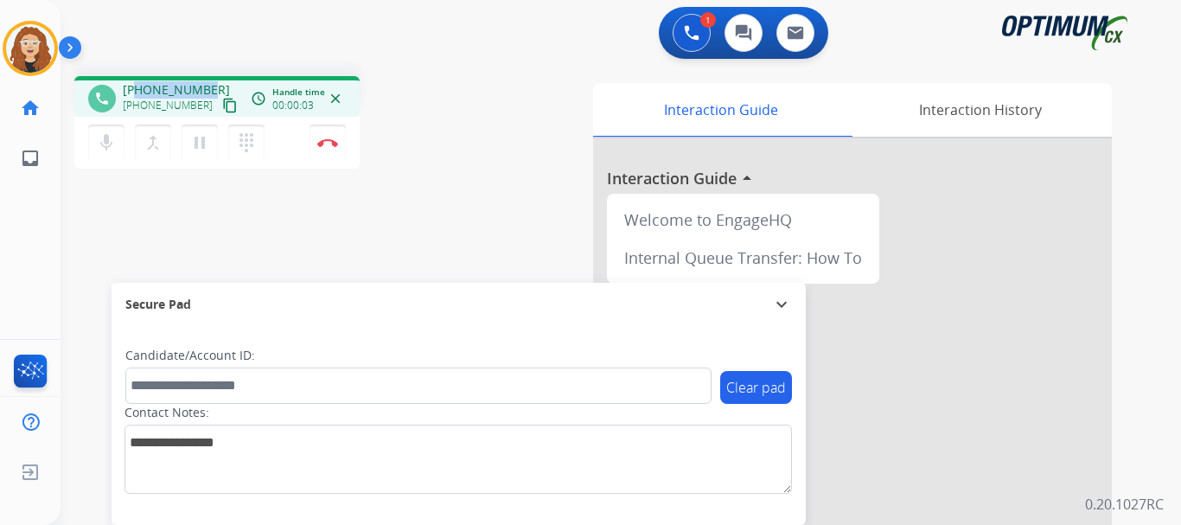
drag, startPoint x: 136, startPoint y: 85, endPoint x: 206, endPoint y: 69, distance: 71.7
click at [206, 69] on div "phone [PHONE_NUMBER] [PHONE_NUMBER] content_copy access_time Call metrics Queue…" at bounding box center [600, 422] width 1079 height 721
click at [331, 150] on button "Disconnect" at bounding box center [328, 143] width 36 height 36
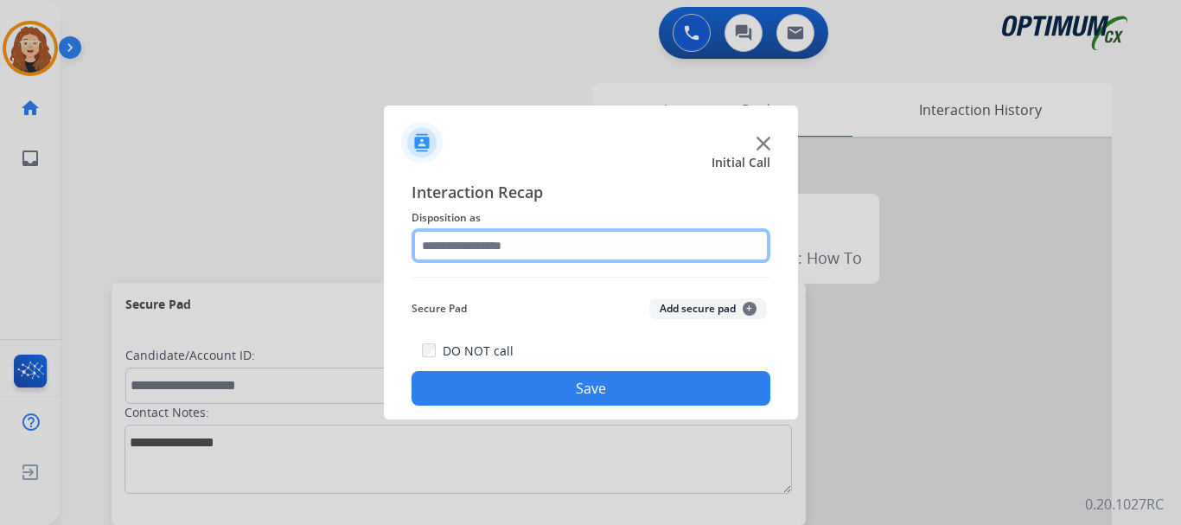
click at [476, 235] on input "text" at bounding box center [591, 245] width 359 height 35
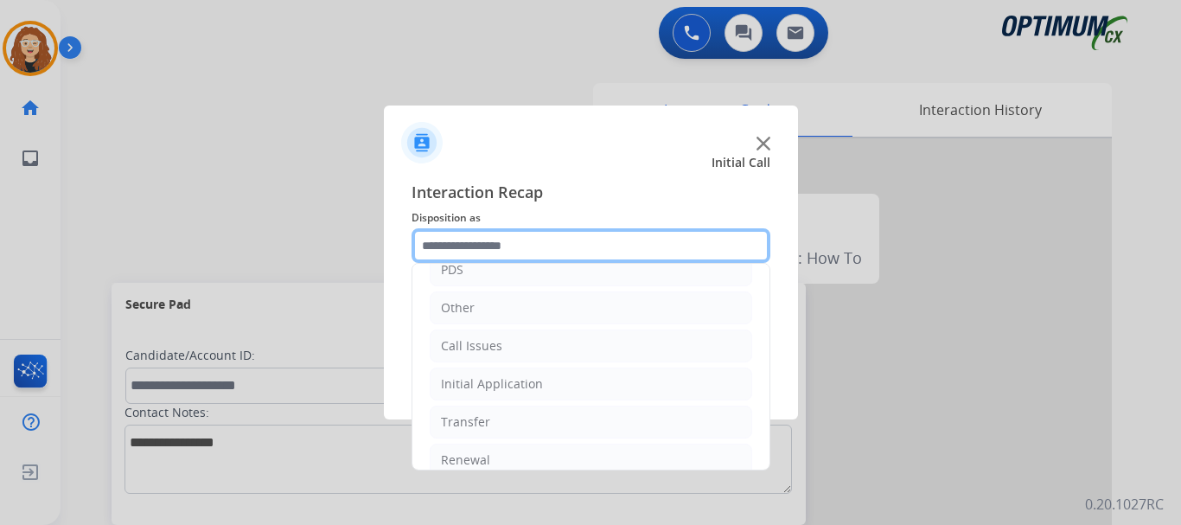
scroll to position [118, 0]
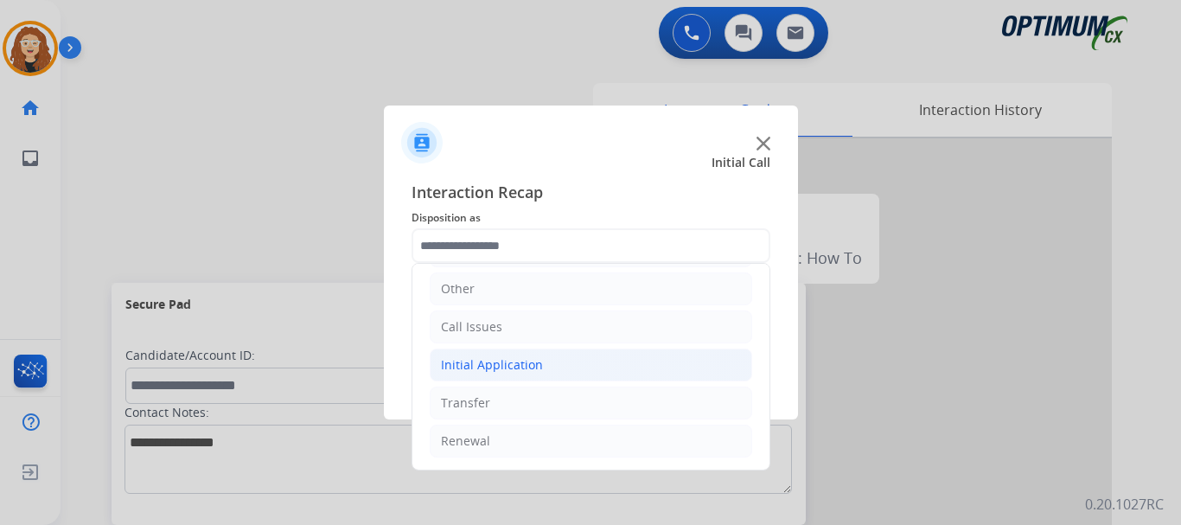
click at [498, 366] on div "Initial Application" at bounding box center [492, 364] width 102 height 17
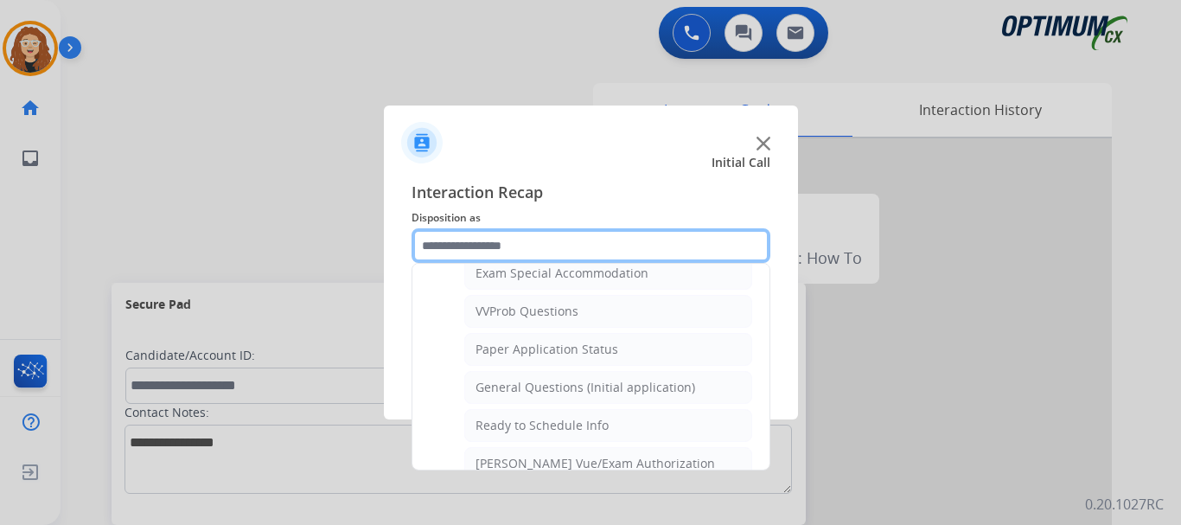
scroll to position [927, 0]
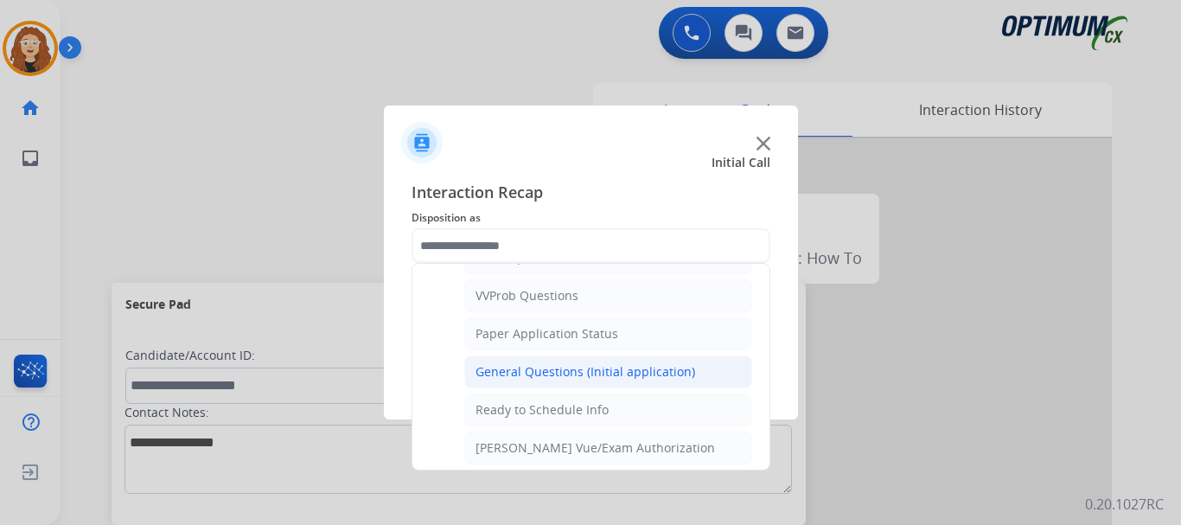
click at [604, 376] on div "General Questions (Initial application)" at bounding box center [586, 371] width 220 height 17
type input "**********"
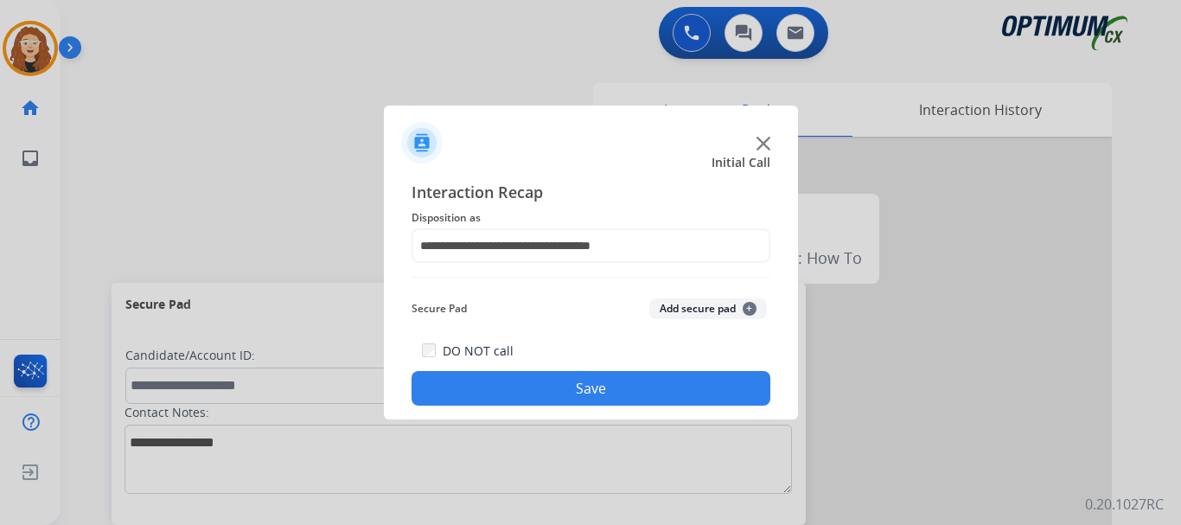
click at [599, 381] on button "Save" at bounding box center [591, 388] width 359 height 35
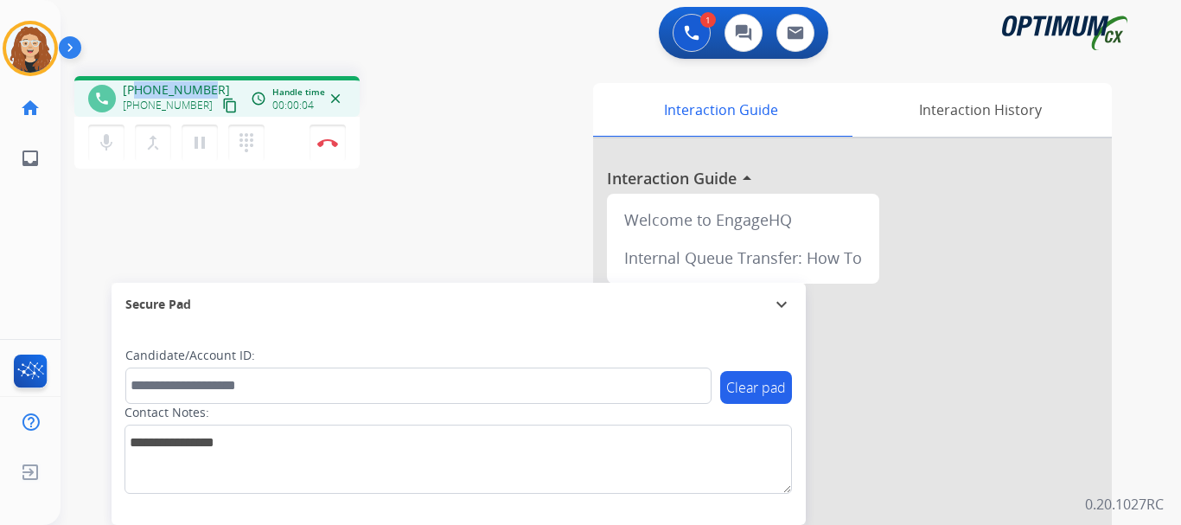
drag, startPoint x: 138, startPoint y: 86, endPoint x: 211, endPoint y: 77, distance: 73.3
click at [211, 77] on div "phone [PHONE_NUMBER] [PHONE_NUMBER] content_copy access_time Call metrics Queue…" at bounding box center [216, 96] width 285 height 41
click at [336, 153] on button "Disconnect" at bounding box center [328, 143] width 36 height 36
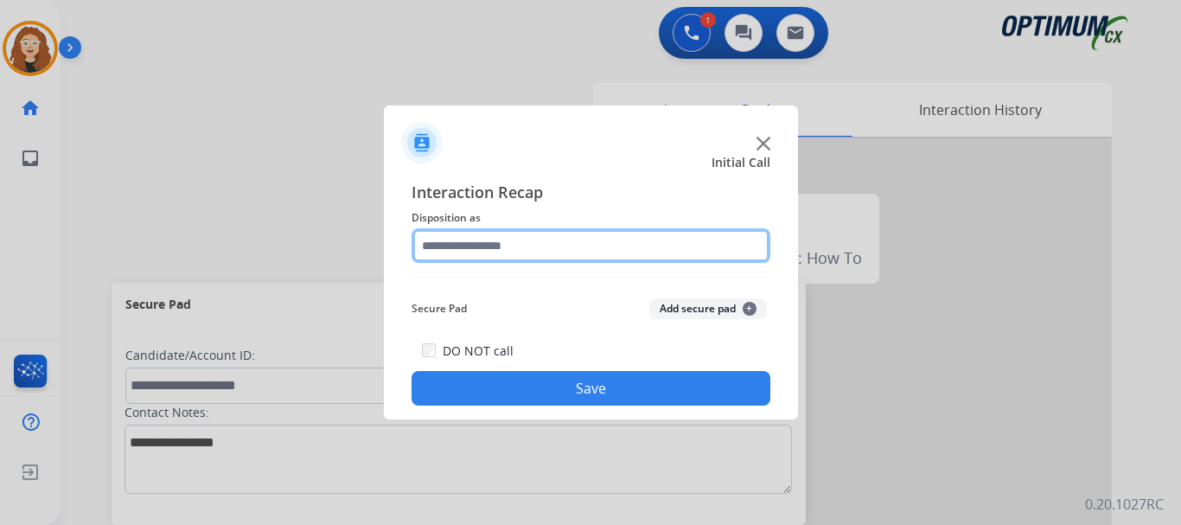
click at [469, 242] on input "text" at bounding box center [591, 245] width 359 height 35
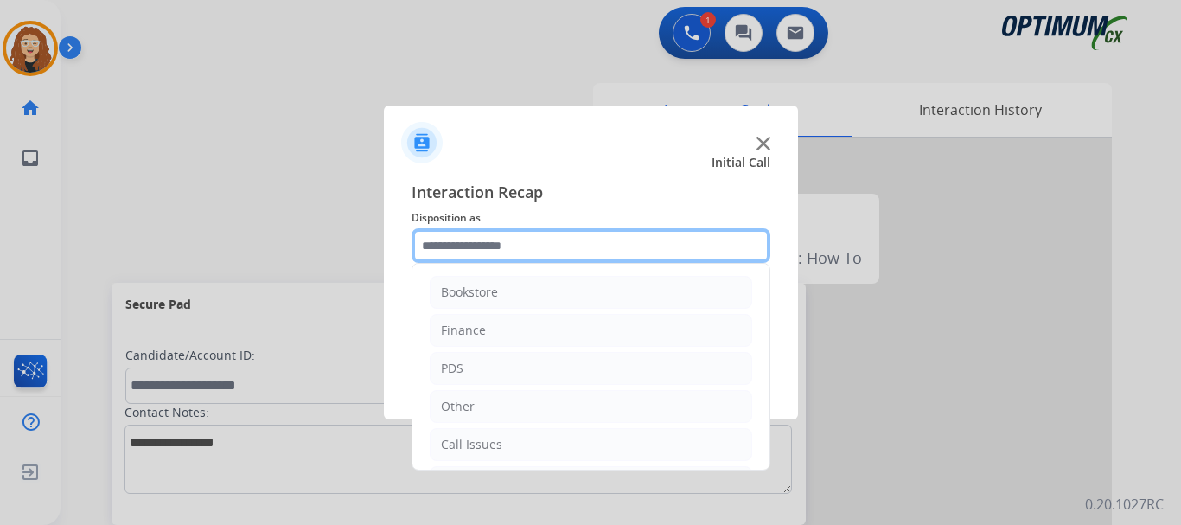
scroll to position [118, 0]
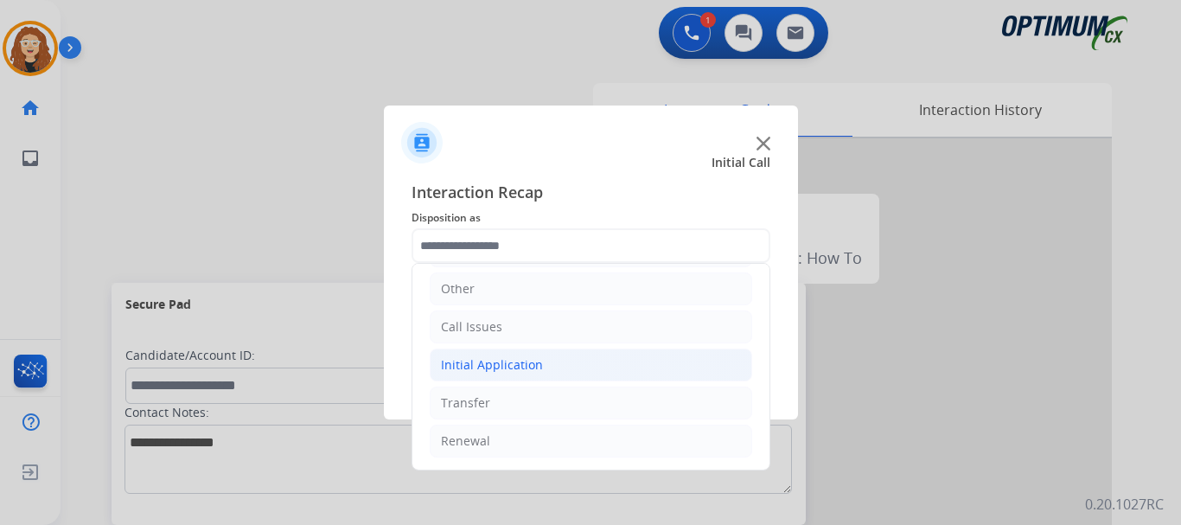
click at [561, 354] on li "Initial Application" at bounding box center [591, 364] width 323 height 33
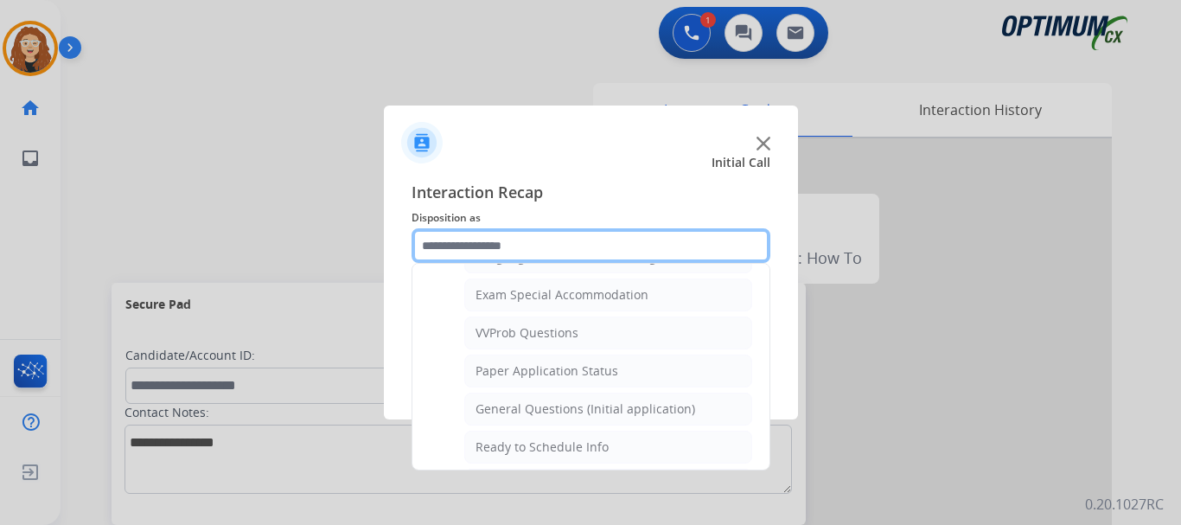
scroll to position [911, 0]
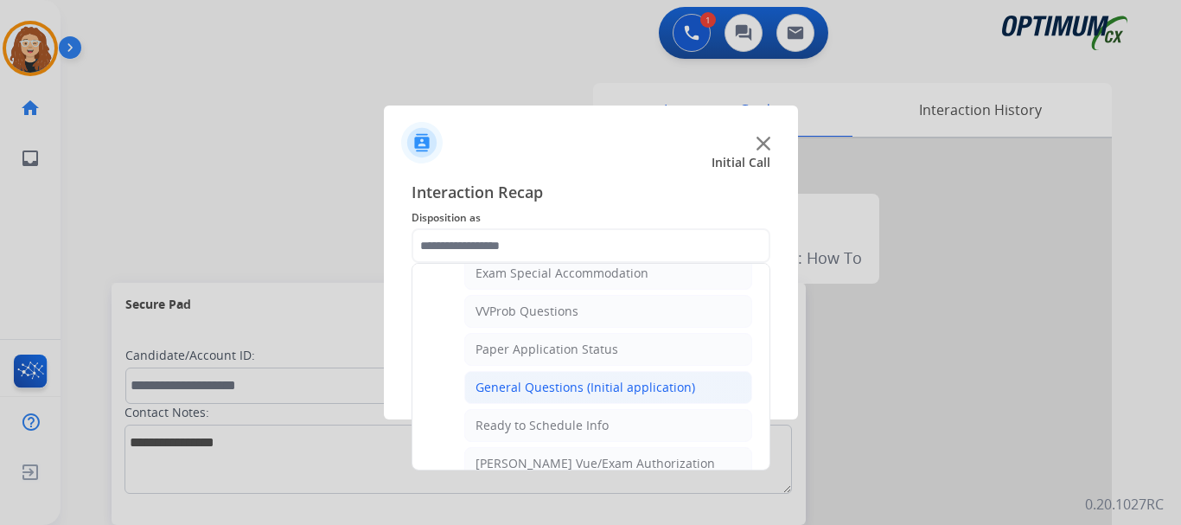
click at [668, 386] on div "General Questions (Initial application)" at bounding box center [586, 387] width 220 height 17
type input "**********"
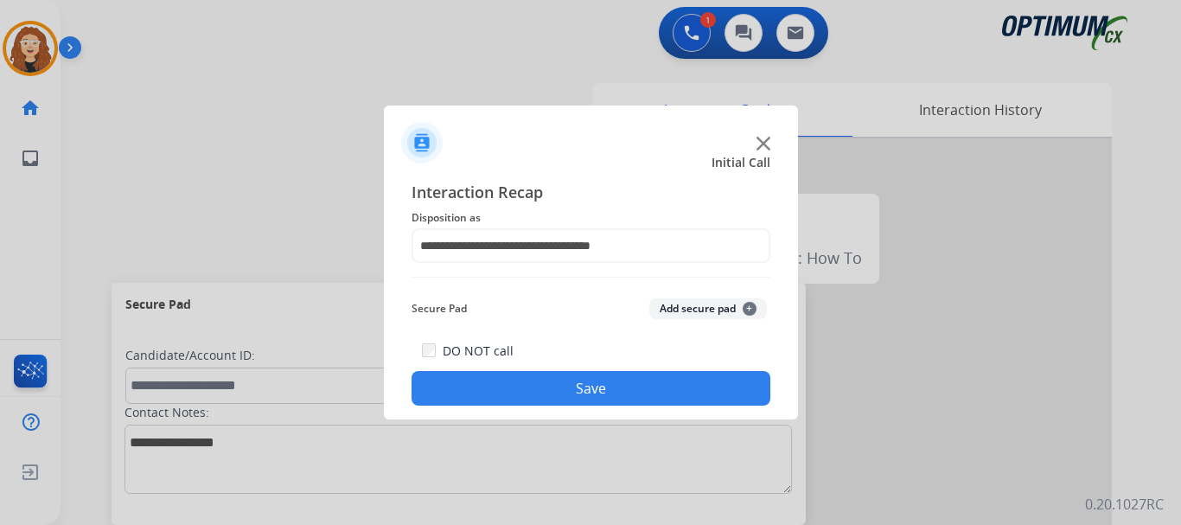
click at [647, 389] on button "Save" at bounding box center [591, 388] width 359 height 35
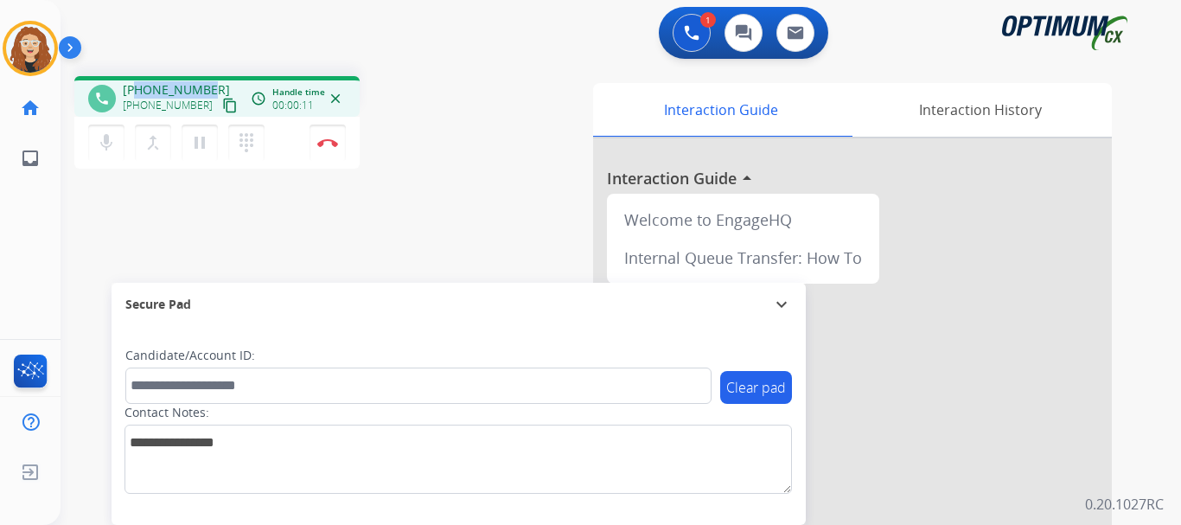
drag, startPoint x: 138, startPoint y: 87, endPoint x: 208, endPoint y: 84, distance: 69.3
click at [208, 84] on div "[PHONE_NUMBER] [PHONE_NUMBER] content_copy" at bounding box center [182, 98] width 118 height 35
click at [333, 148] on button "Disconnect" at bounding box center [328, 143] width 36 height 36
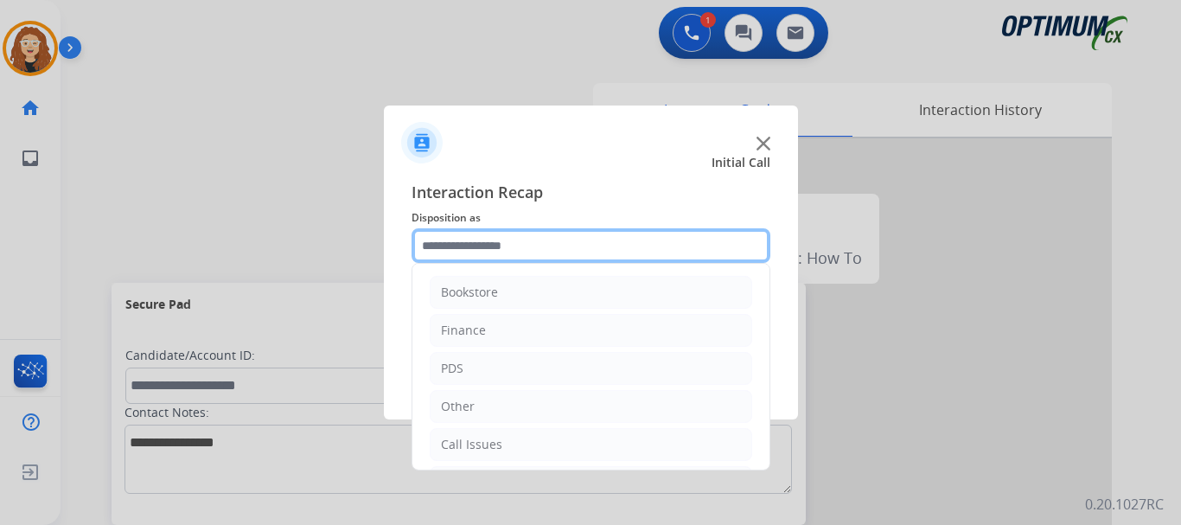
click at [461, 245] on input "text" at bounding box center [591, 245] width 359 height 35
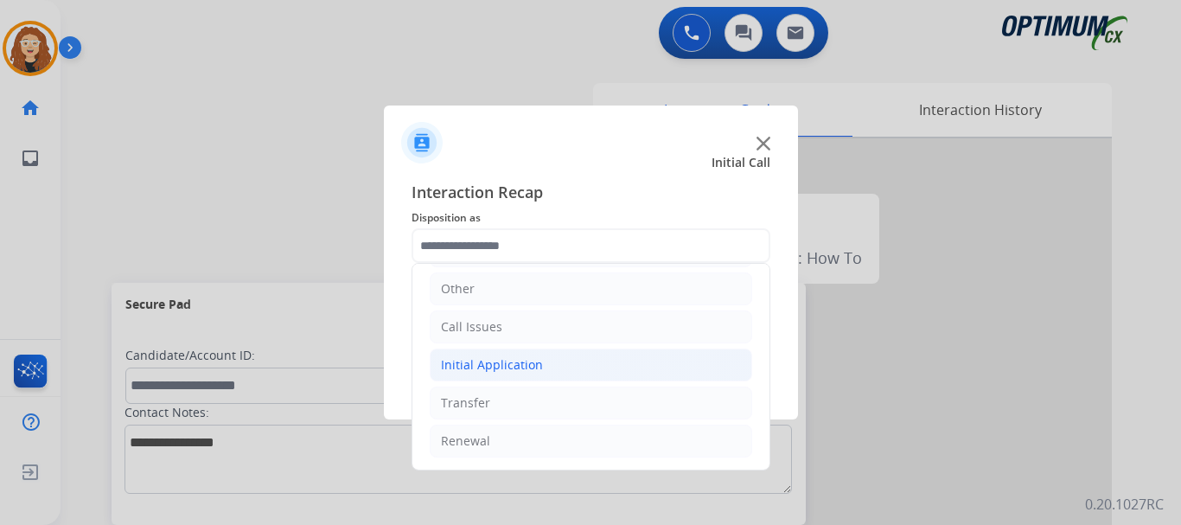
click at [553, 366] on li "Initial Application" at bounding box center [591, 364] width 323 height 33
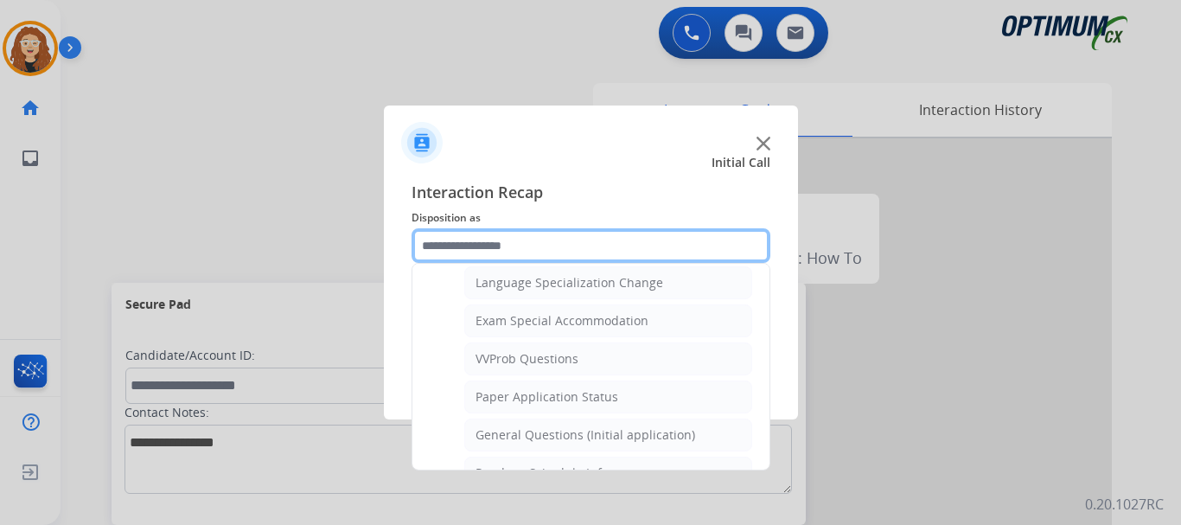
scroll to position [879, 0]
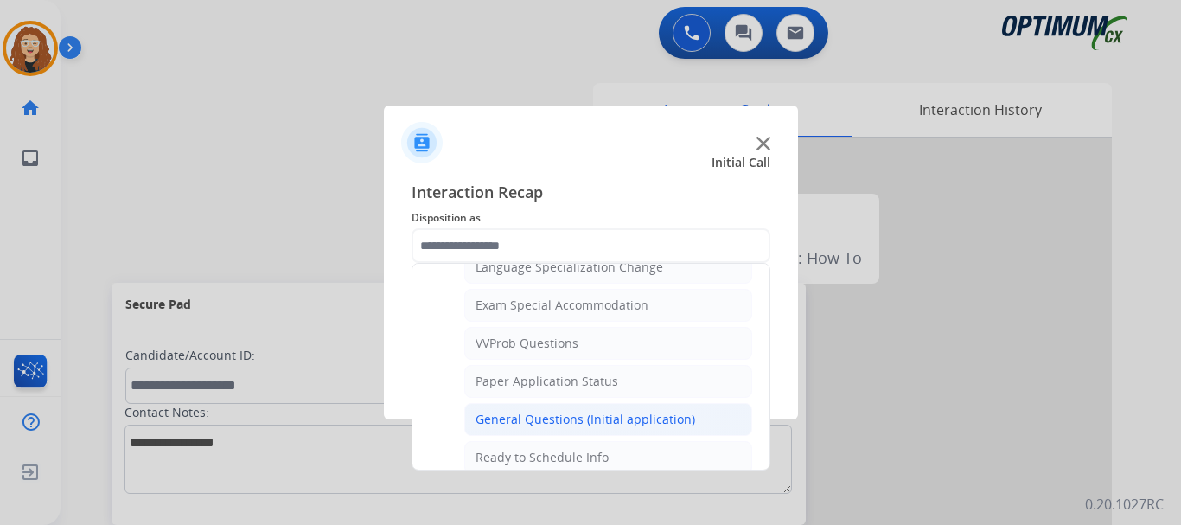
click at [680, 412] on div "General Questions (Initial application)" at bounding box center [586, 419] width 220 height 17
type input "**********"
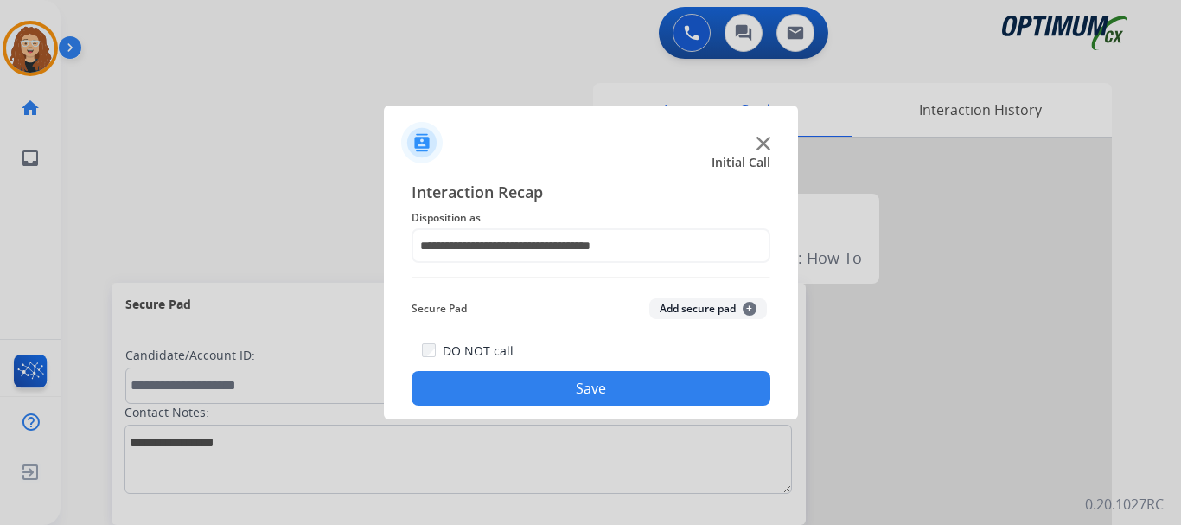
click at [653, 397] on button "Save" at bounding box center [591, 388] width 359 height 35
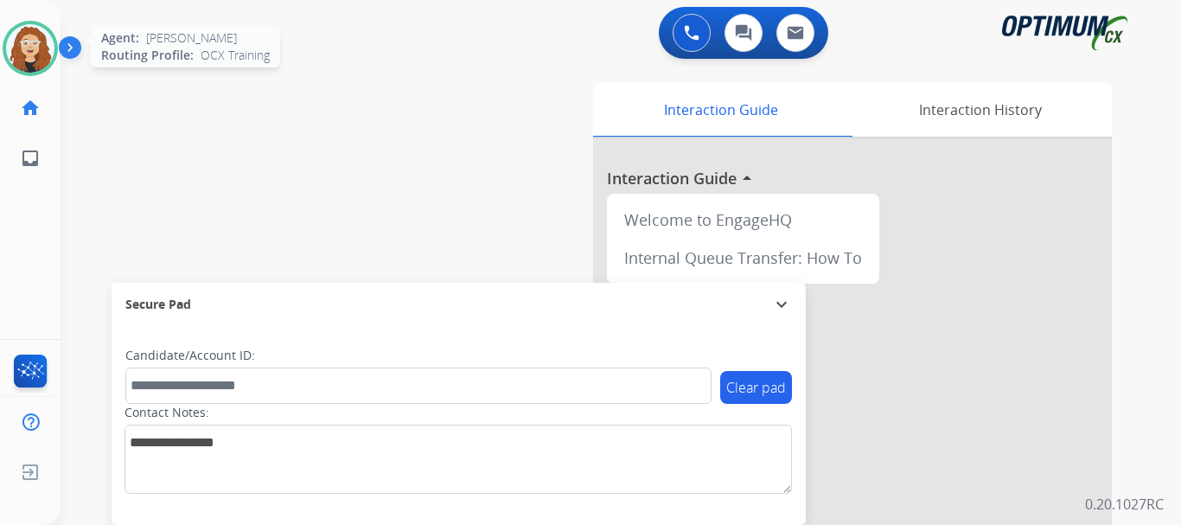
click at [41, 49] on img at bounding box center [30, 48] width 48 height 48
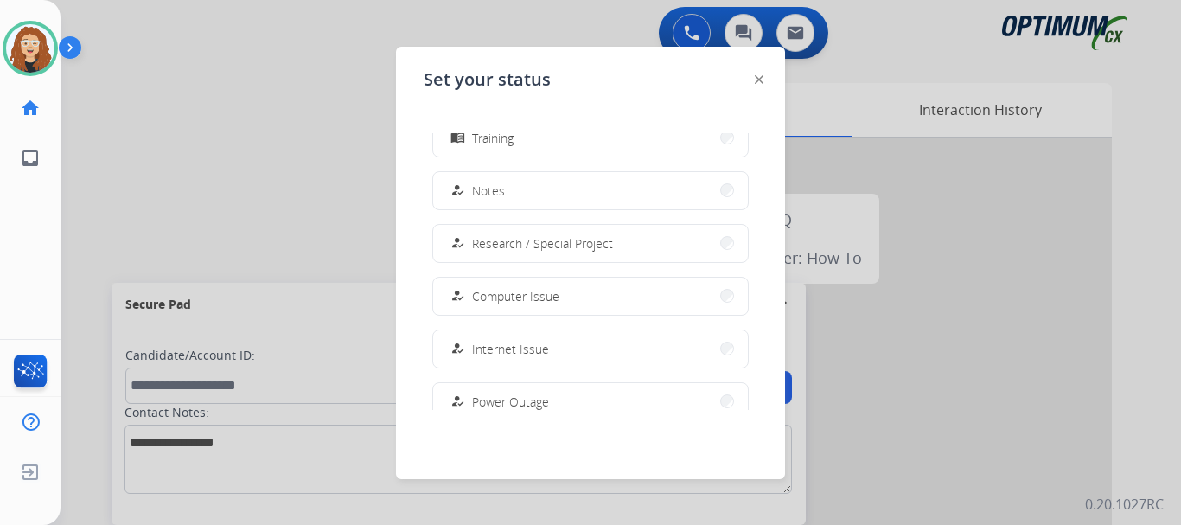
scroll to position [431, 0]
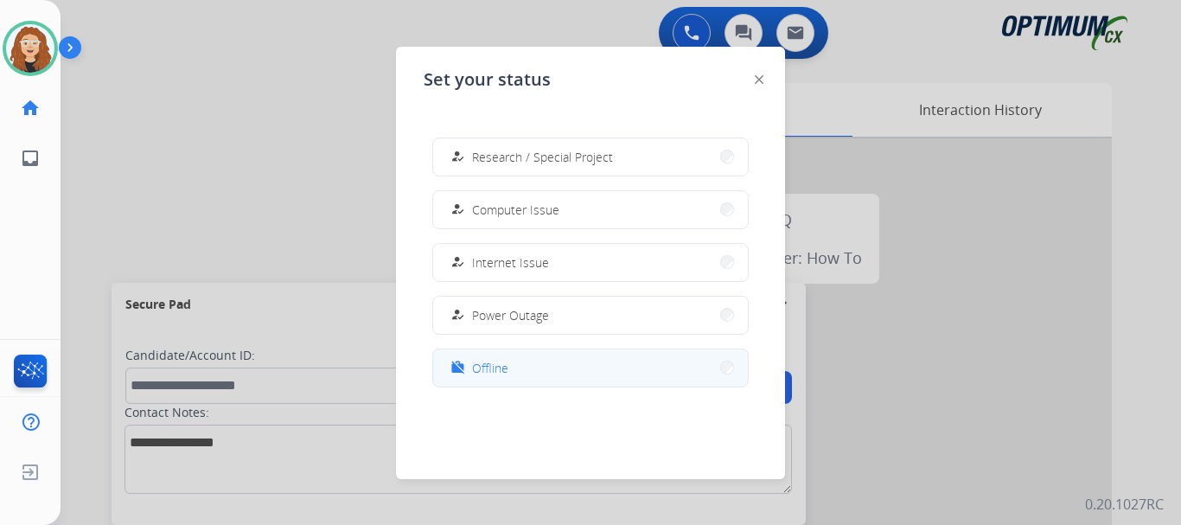
click at [475, 368] on div "work_off Offline" at bounding box center [477, 367] width 61 height 21
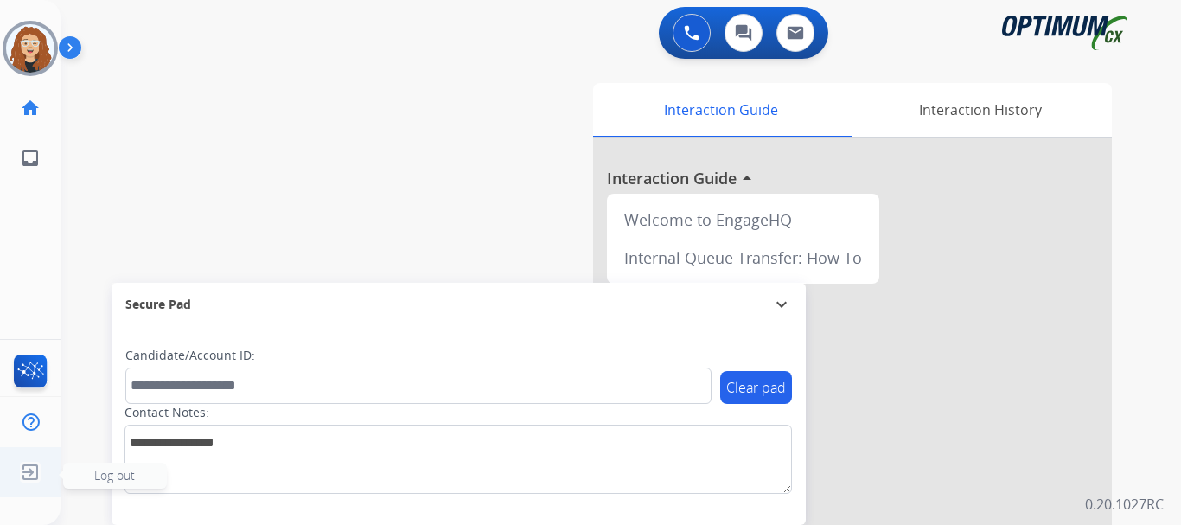
click at [24, 470] on img at bounding box center [30, 472] width 31 height 33
click at [98, 477] on span "Log out" at bounding box center [114, 475] width 41 height 16
